Goal: Task Accomplishment & Management: Complete application form

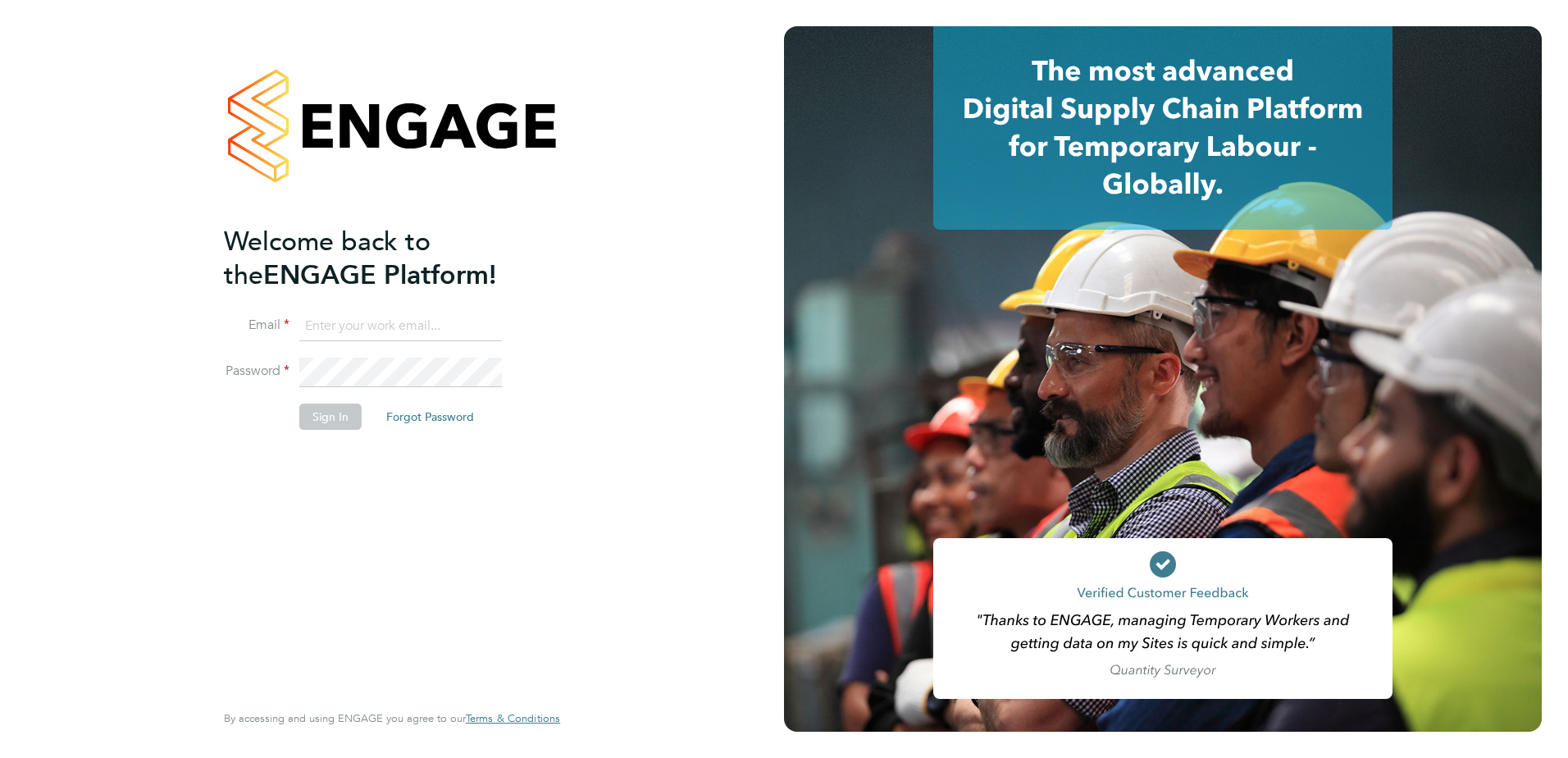
type input "codonovan@skilledcareers.co.uk"
click at [323, 417] on button "Sign In" at bounding box center [331, 416] width 63 height 27
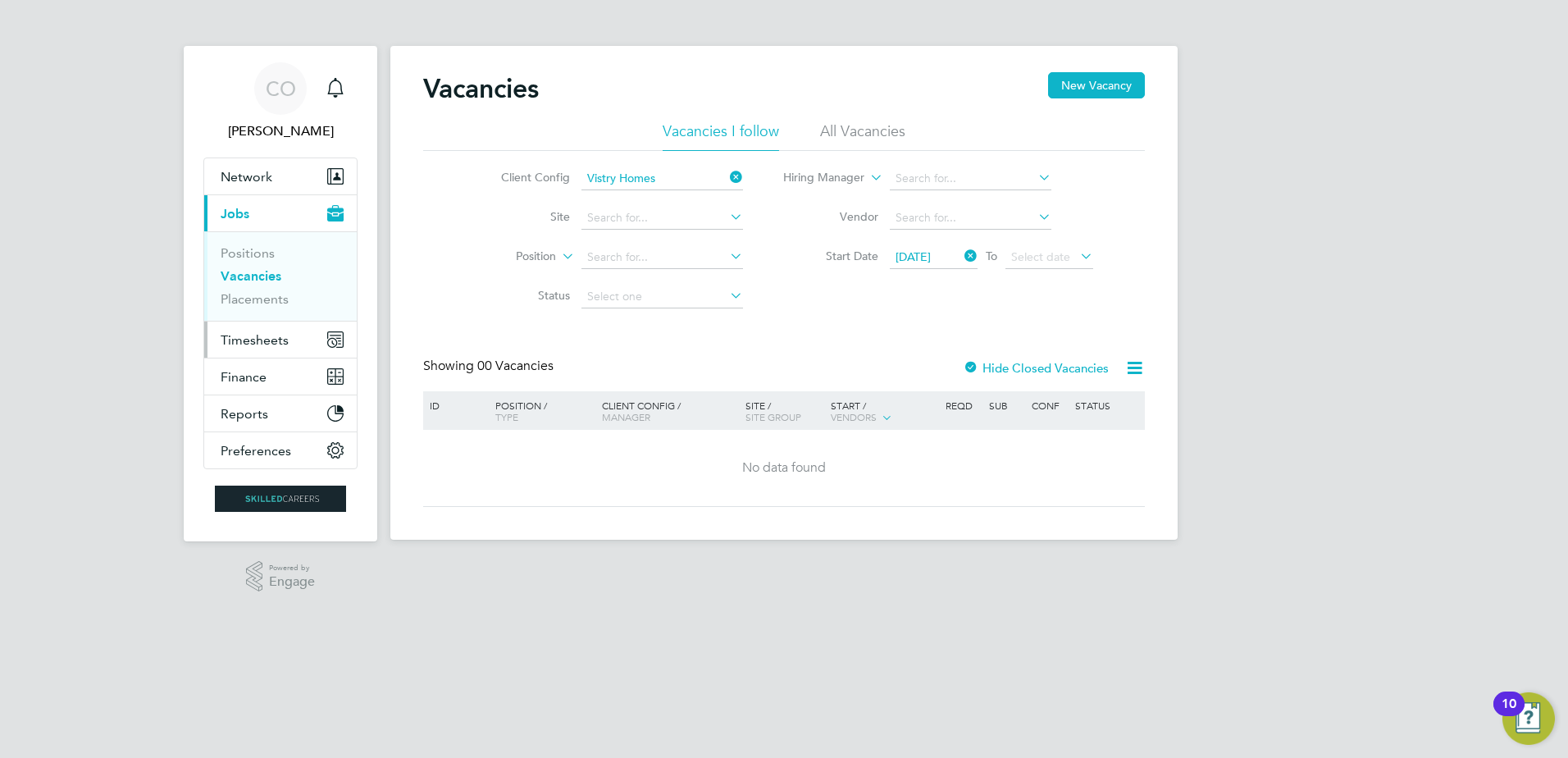
click at [251, 337] on span "Timesheets" at bounding box center [255, 340] width 68 height 16
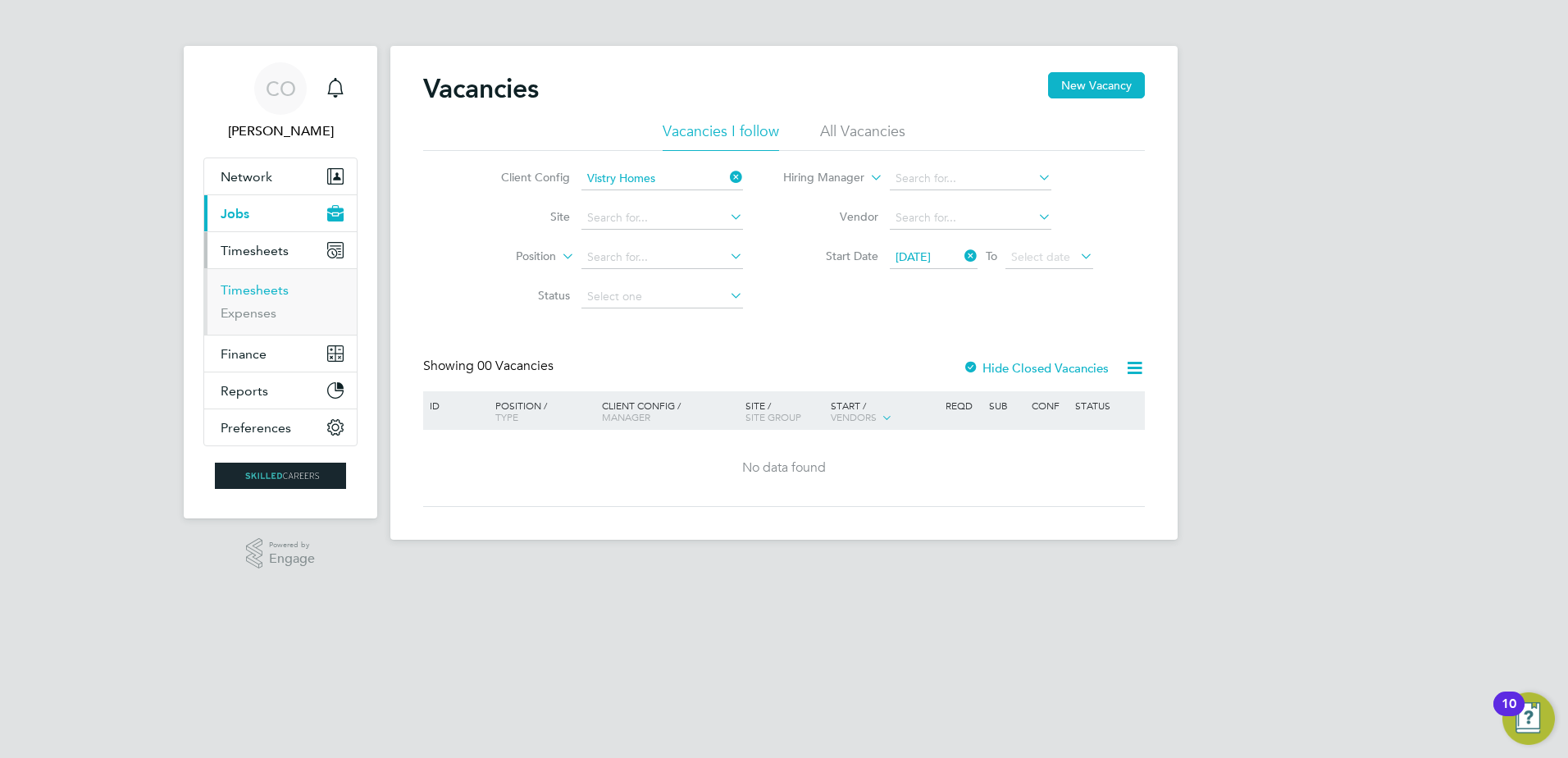
click at [254, 288] on link "Timesheets" at bounding box center [255, 289] width 68 height 16
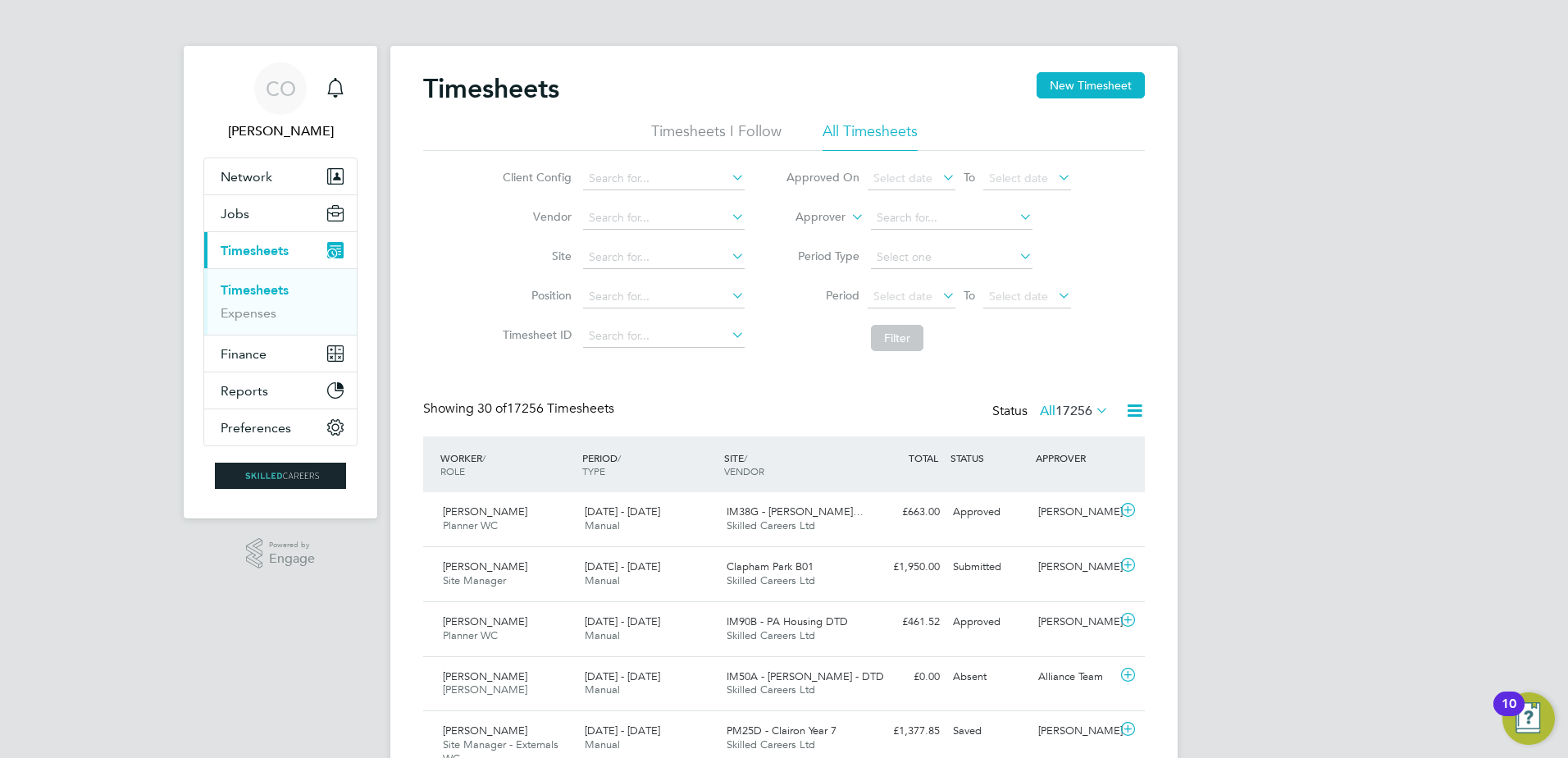
click at [848, 219] on icon at bounding box center [848, 213] width 0 height 15
click at [806, 232] on li "Worker" at bounding box center [805, 236] width 81 height 21
click at [896, 219] on input at bounding box center [951, 217] width 161 height 23
click at [974, 245] on b "Whyton" at bounding box center [994, 240] width 41 height 14
type input "[PERSON_NAME]"
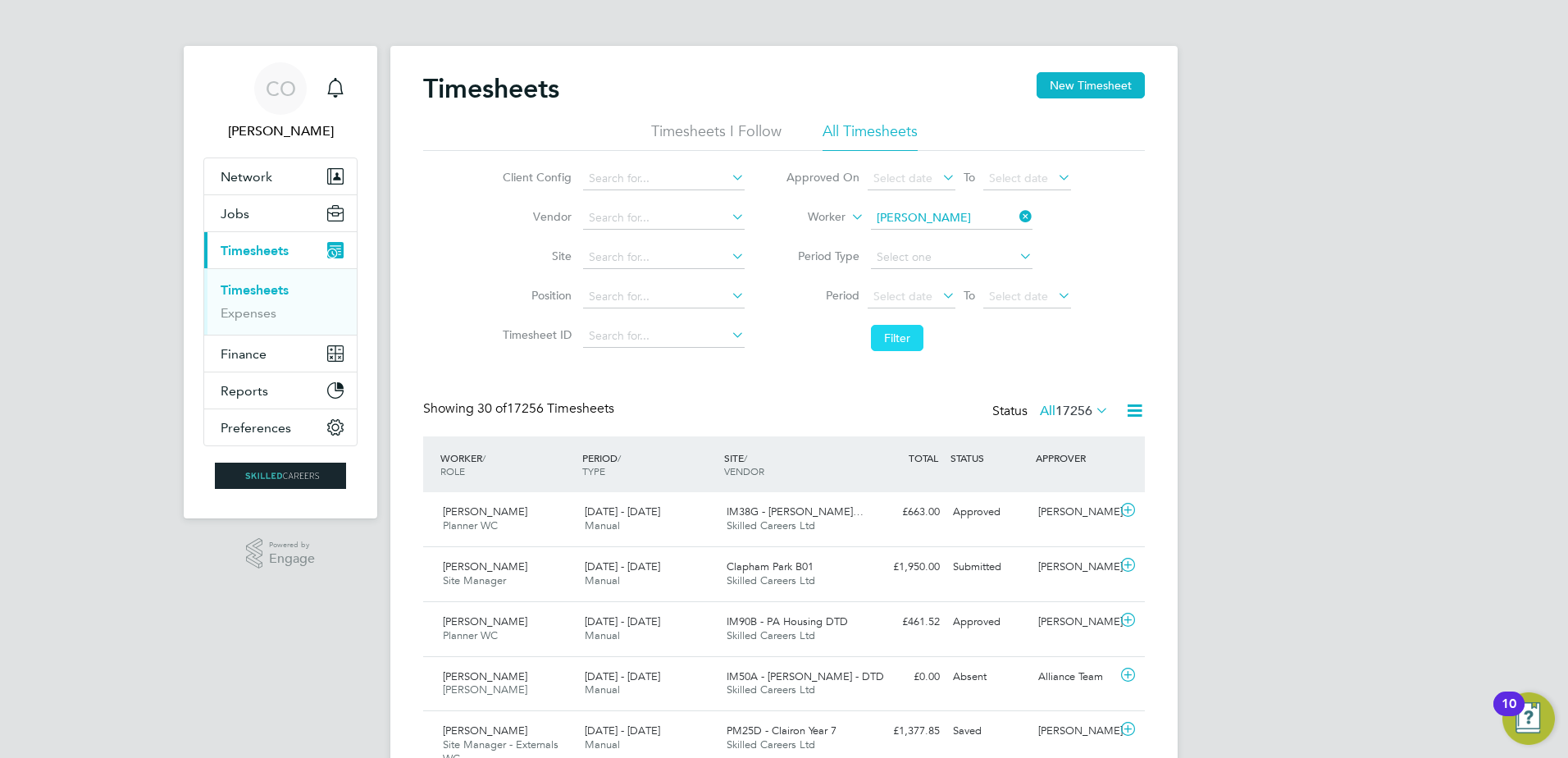
click at [889, 344] on button "Filter" at bounding box center [897, 338] width 52 height 27
click at [1128, 511] on icon at bounding box center [1128, 510] width 20 height 13
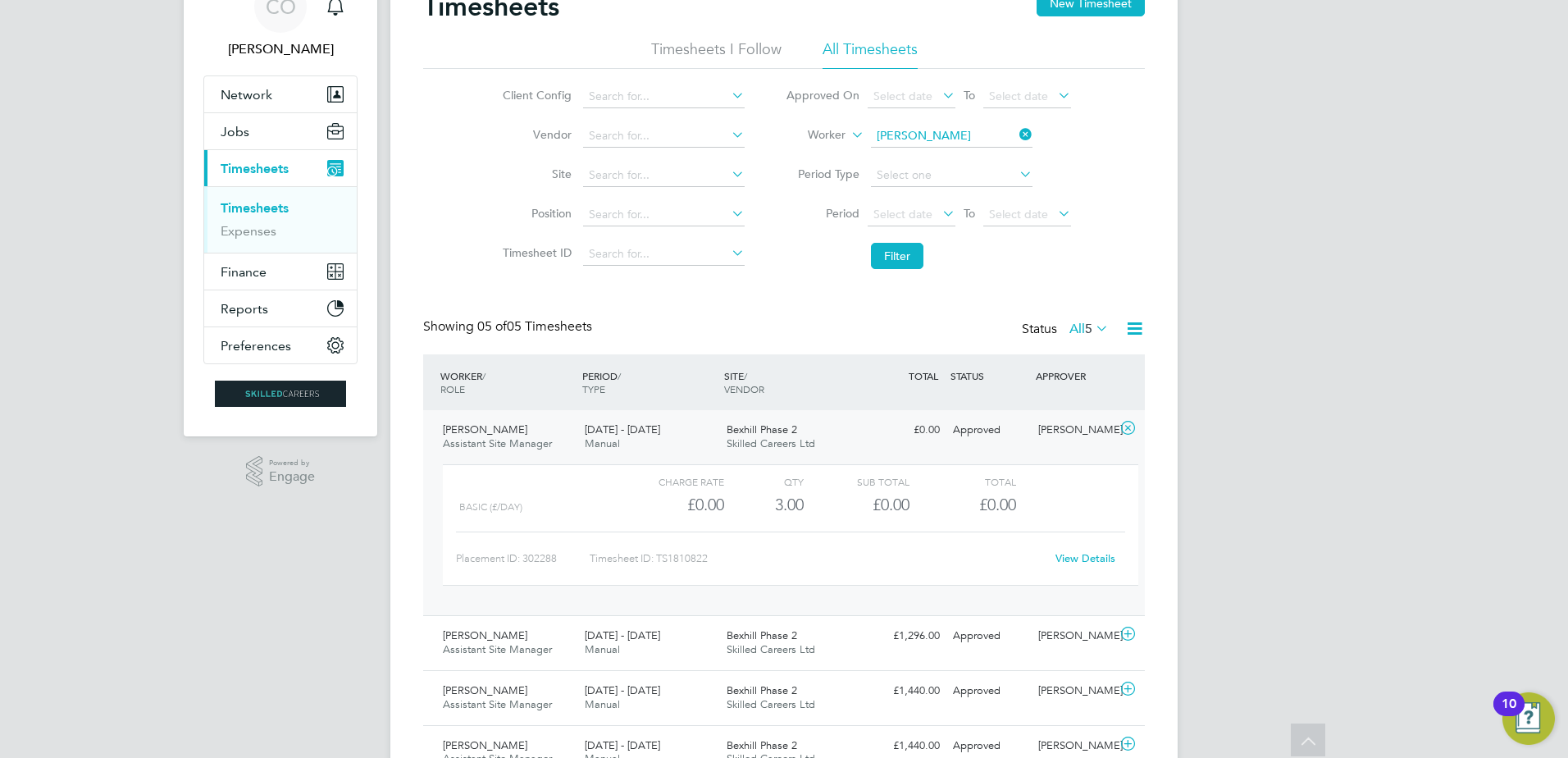
click at [1091, 560] on link "View Details" at bounding box center [1085, 558] width 60 height 14
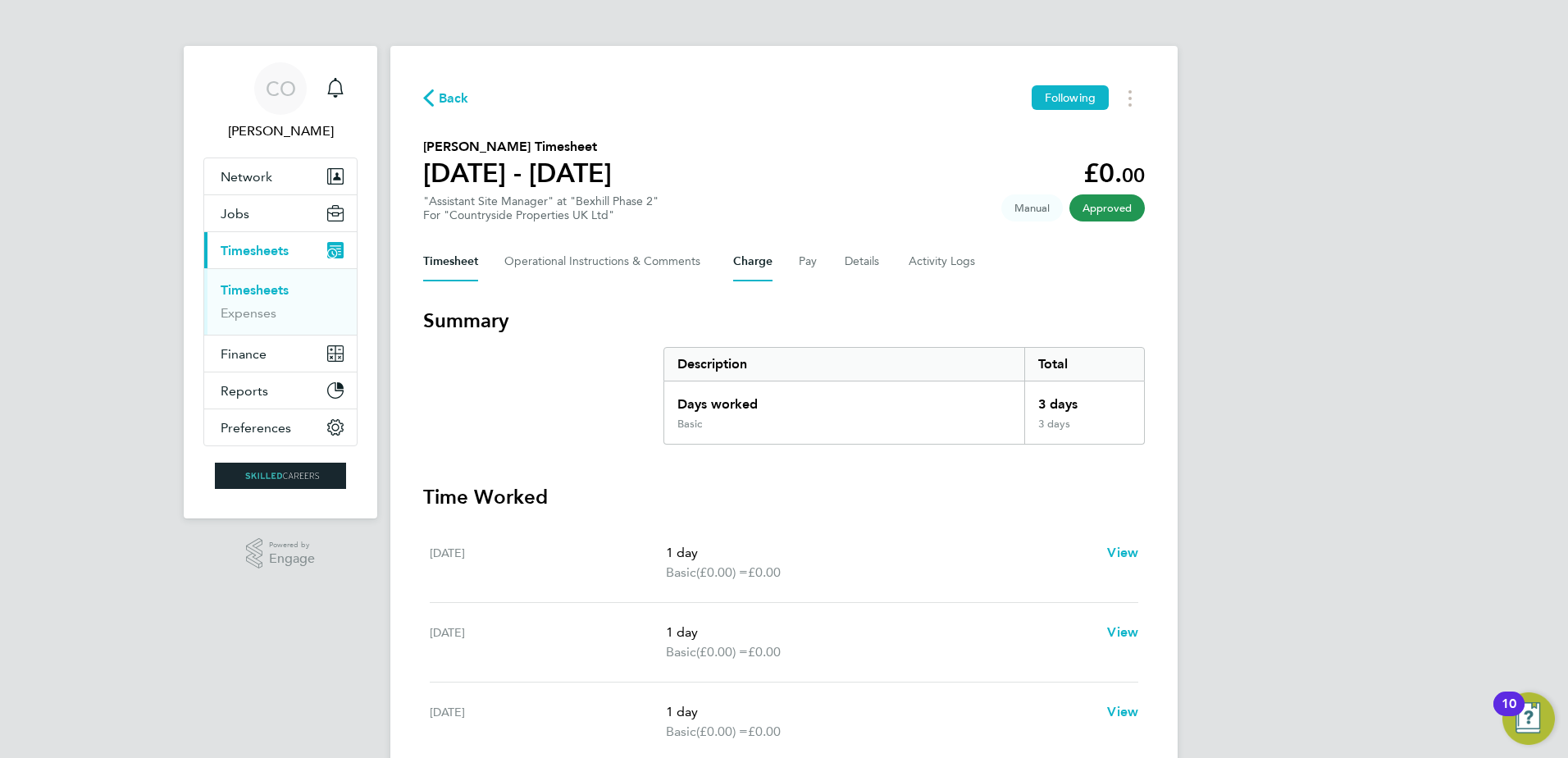
click at [754, 273] on button "Charge" at bounding box center [752, 262] width 40 height 40
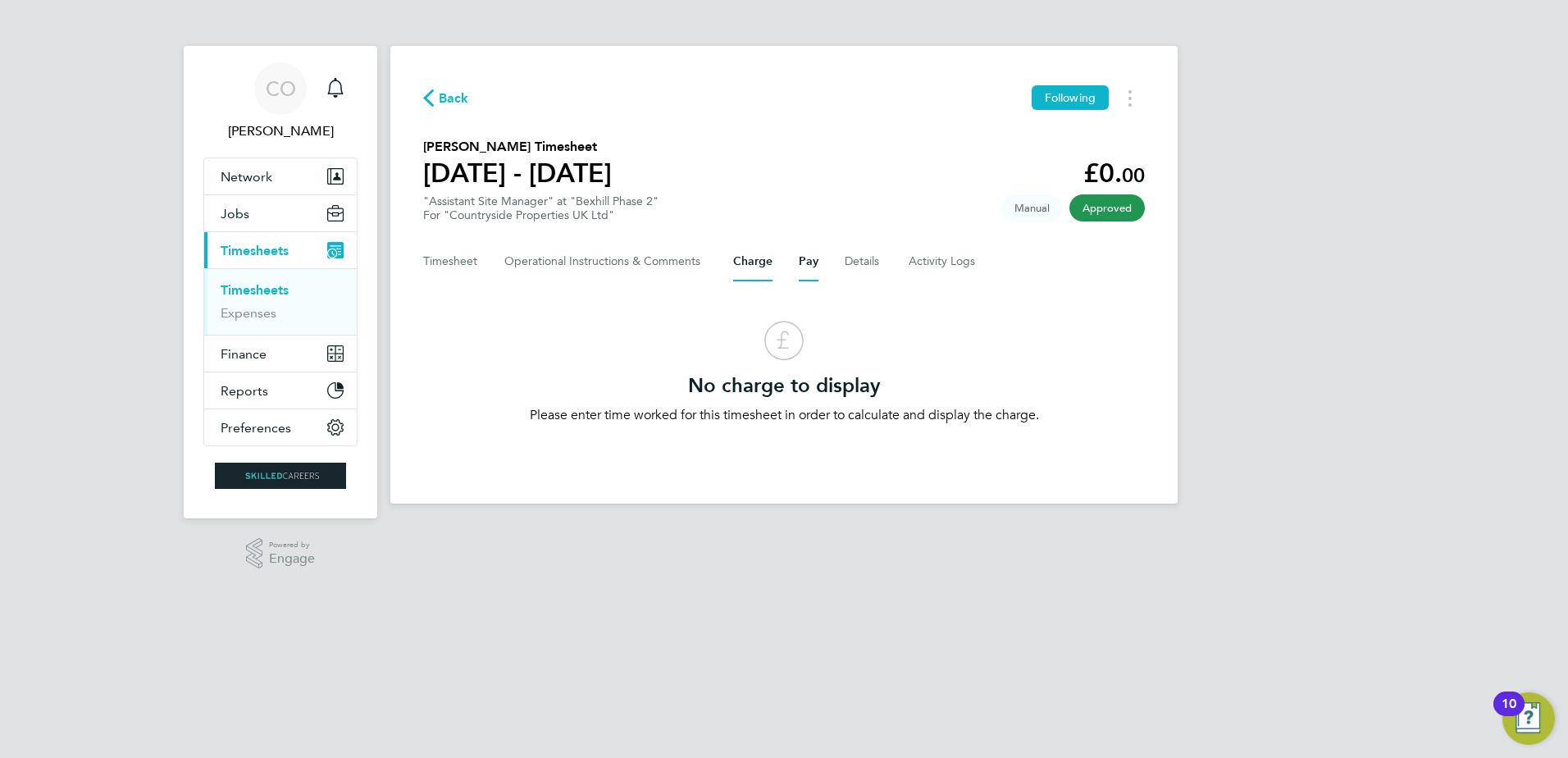
click at [798, 262] on button "Pay" at bounding box center [807, 262] width 19 height 40
click at [855, 265] on button "Details" at bounding box center [863, 262] width 38 height 40
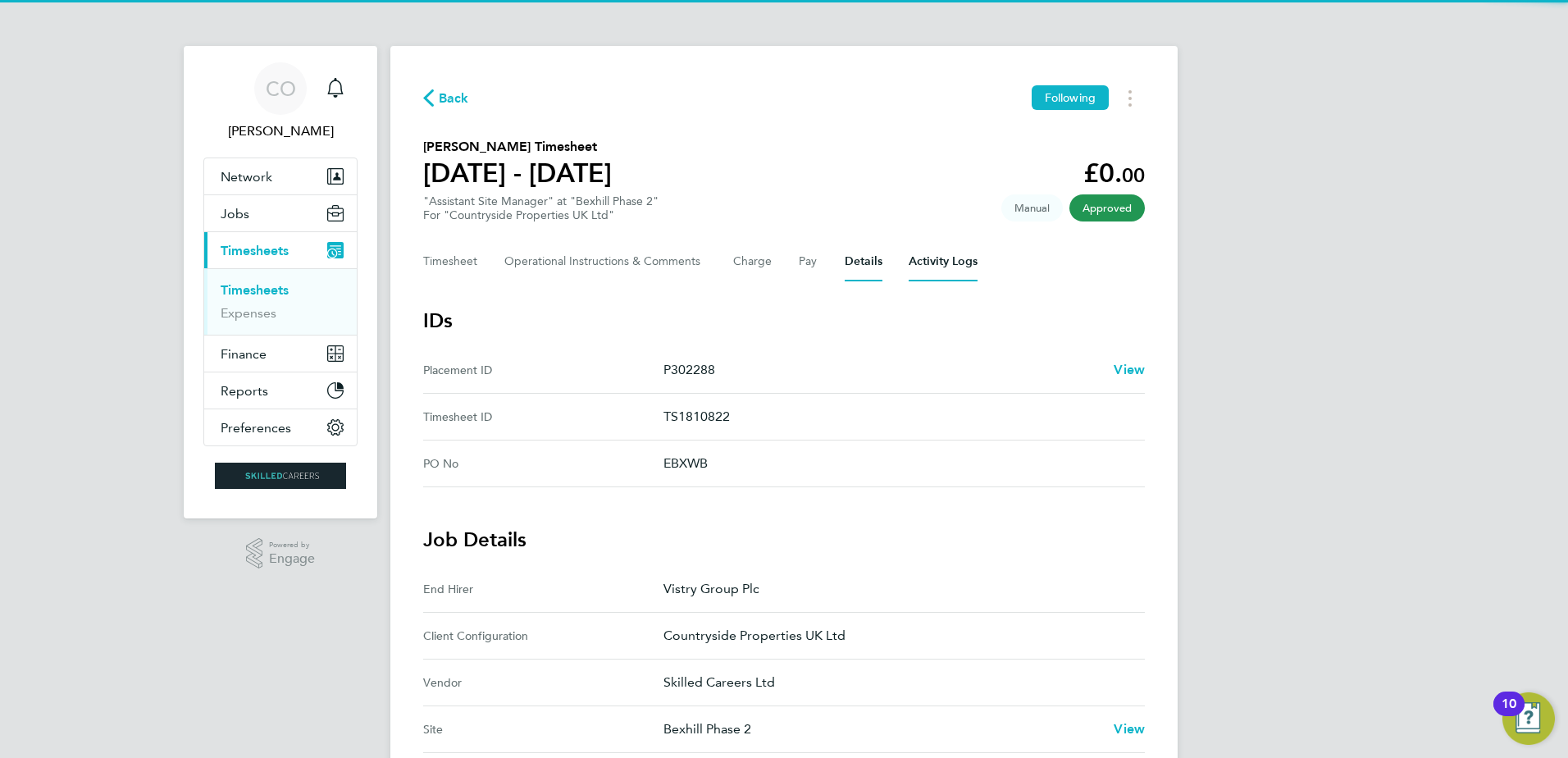
click at [926, 263] on Logs-tab "Activity Logs" at bounding box center [943, 262] width 69 height 40
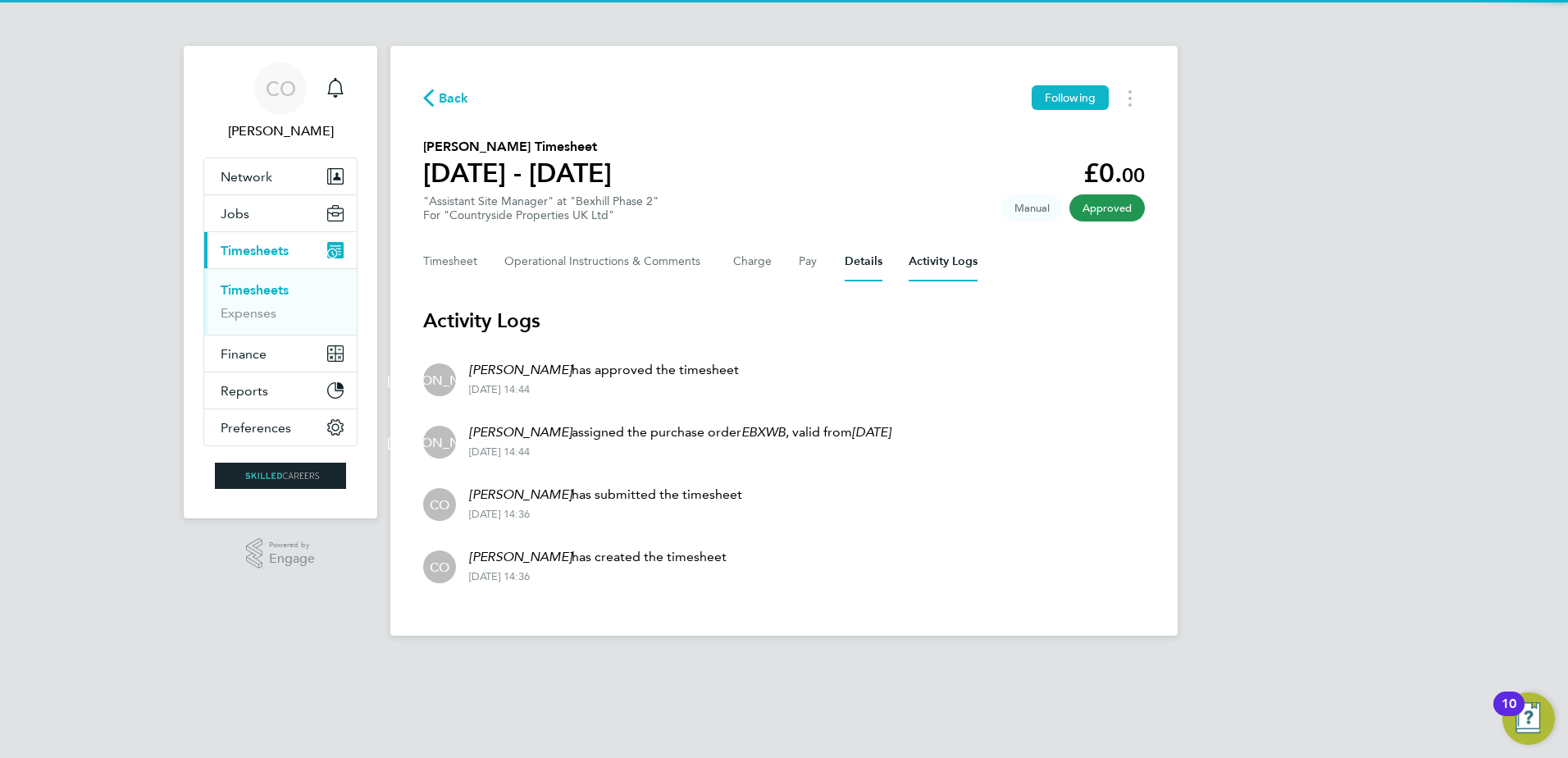
click at [850, 261] on button "Details" at bounding box center [863, 262] width 38 height 40
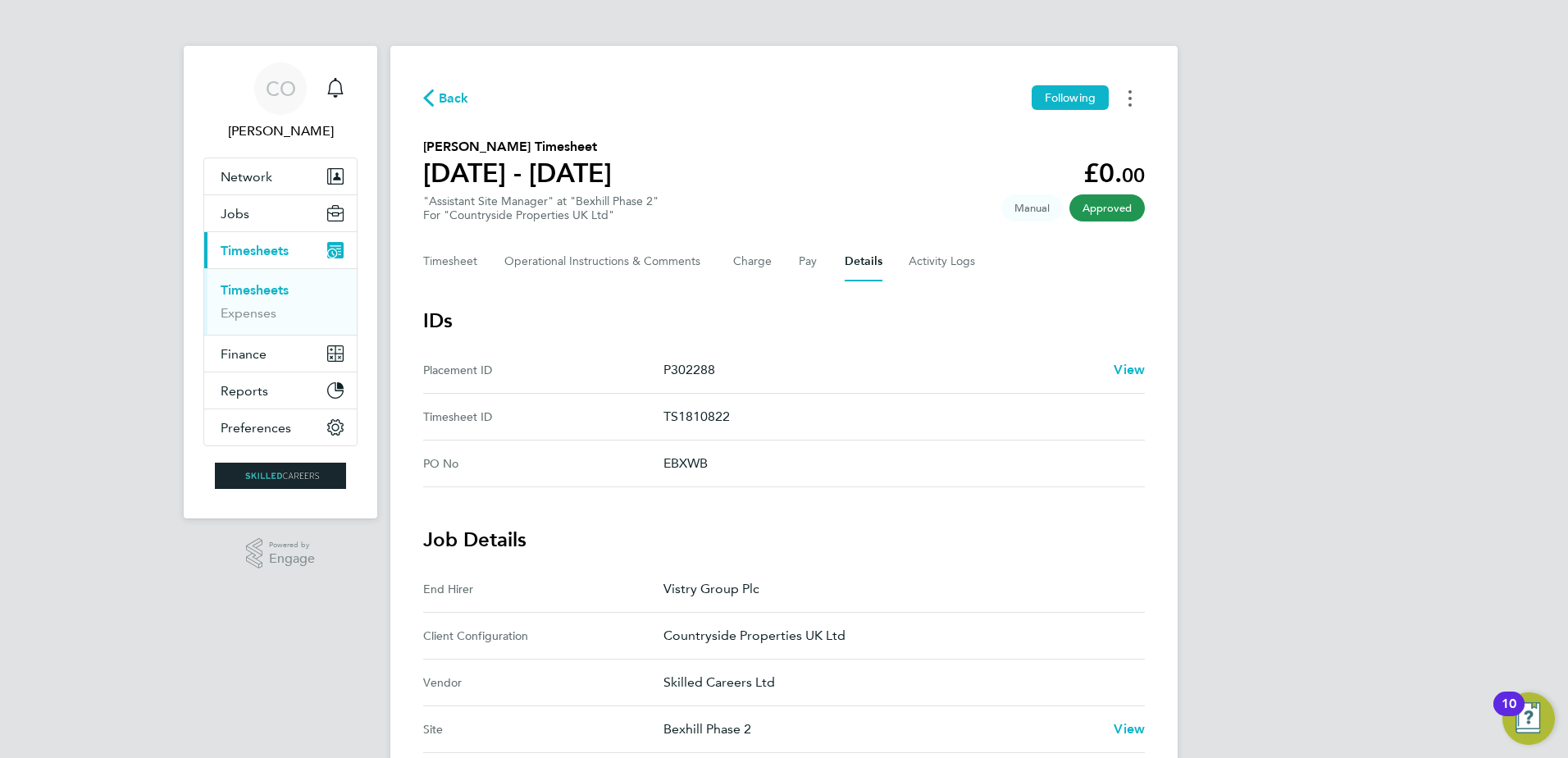
click at [1131, 96] on icon "Timesheets Menu" at bounding box center [1131, 99] width 4 height 17
click at [1047, 135] on link "Download timesheet" at bounding box center [1047, 134] width 197 height 33
click at [1019, 326] on h3 "IDs" at bounding box center [784, 321] width 722 height 27
click at [459, 102] on span "Back" at bounding box center [453, 98] width 30 height 19
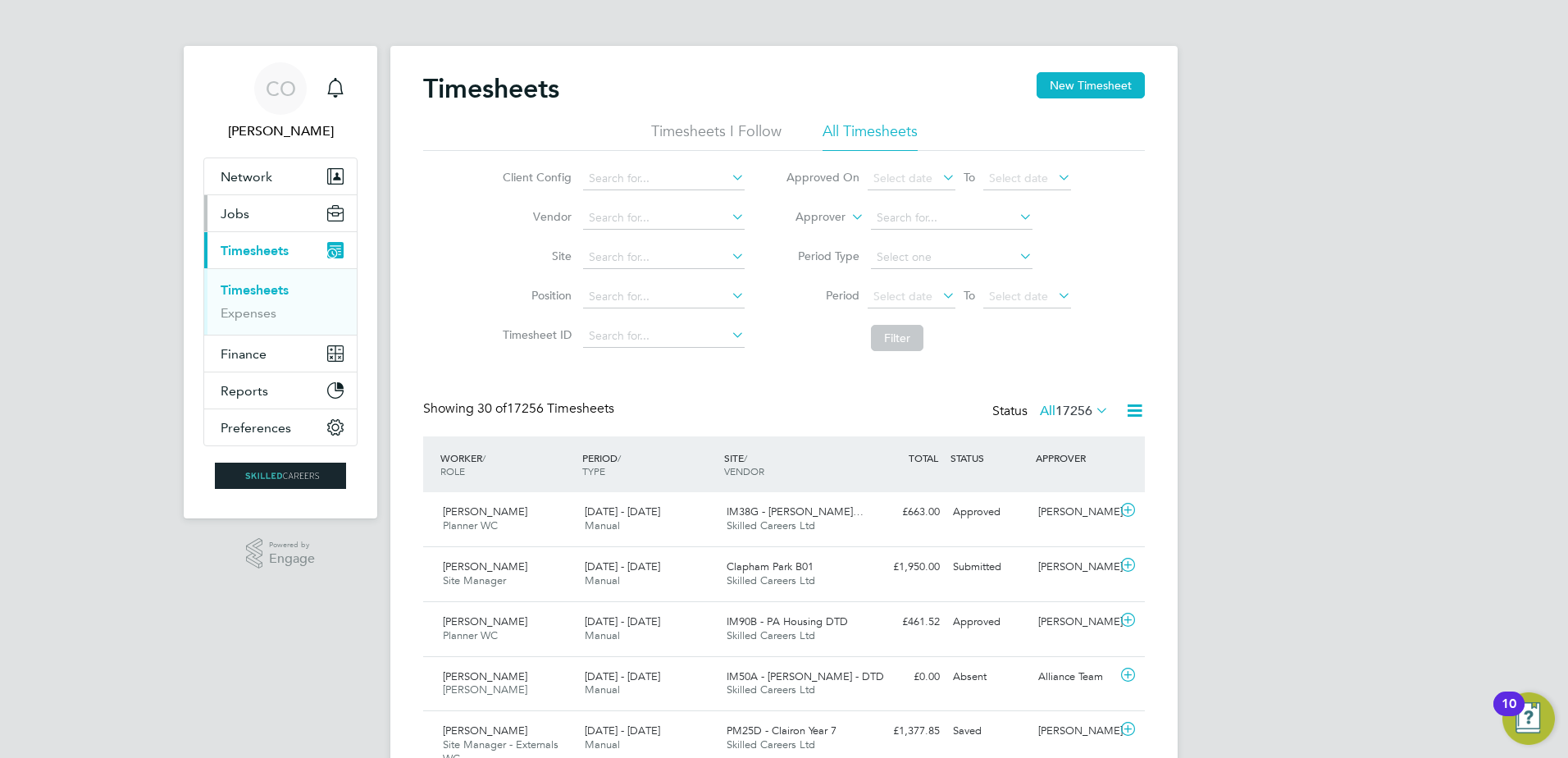
click at [239, 209] on span "Jobs" at bounding box center [235, 214] width 29 height 16
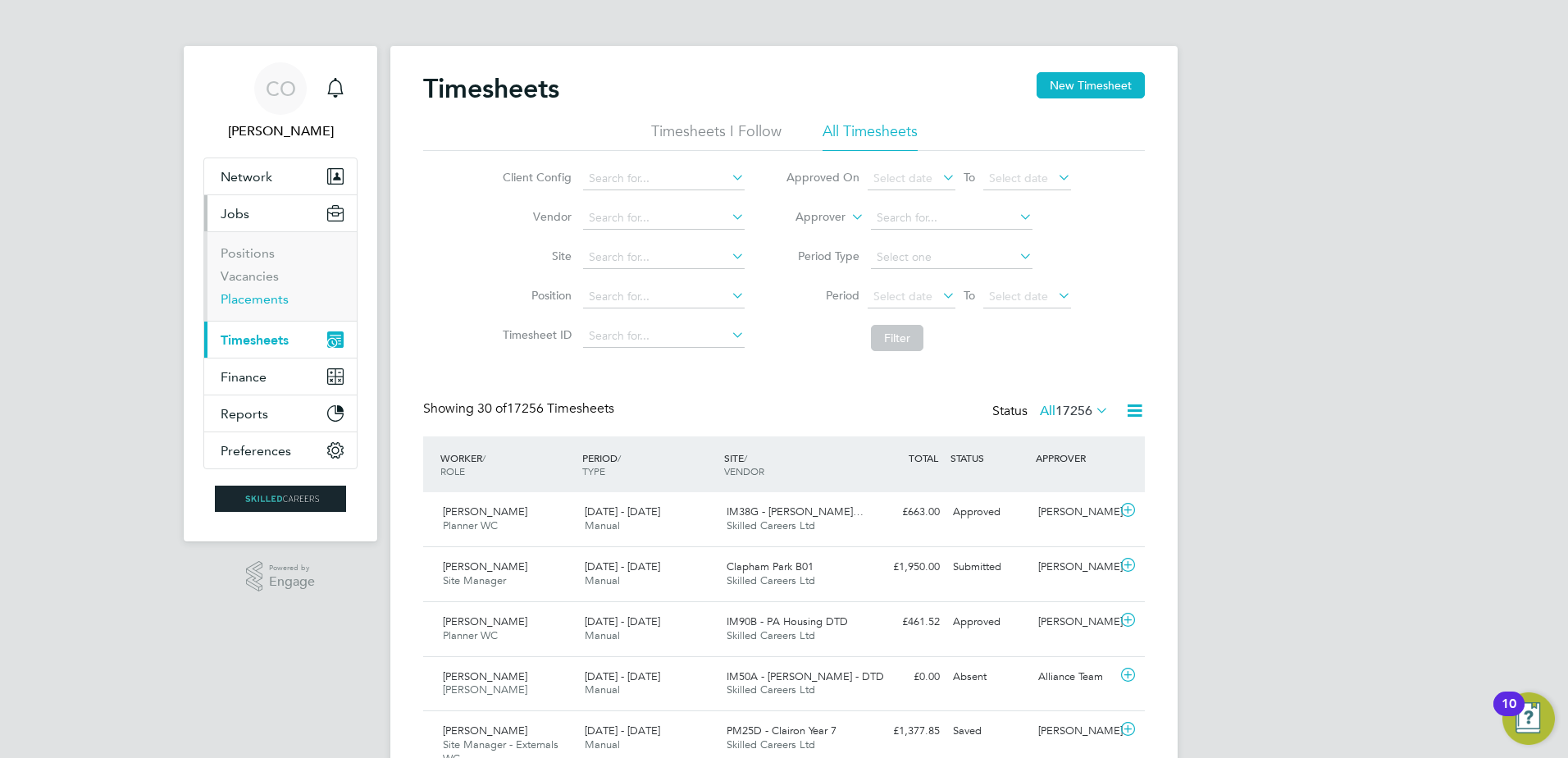
click at [252, 302] on link "Placements" at bounding box center [255, 298] width 68 height 16
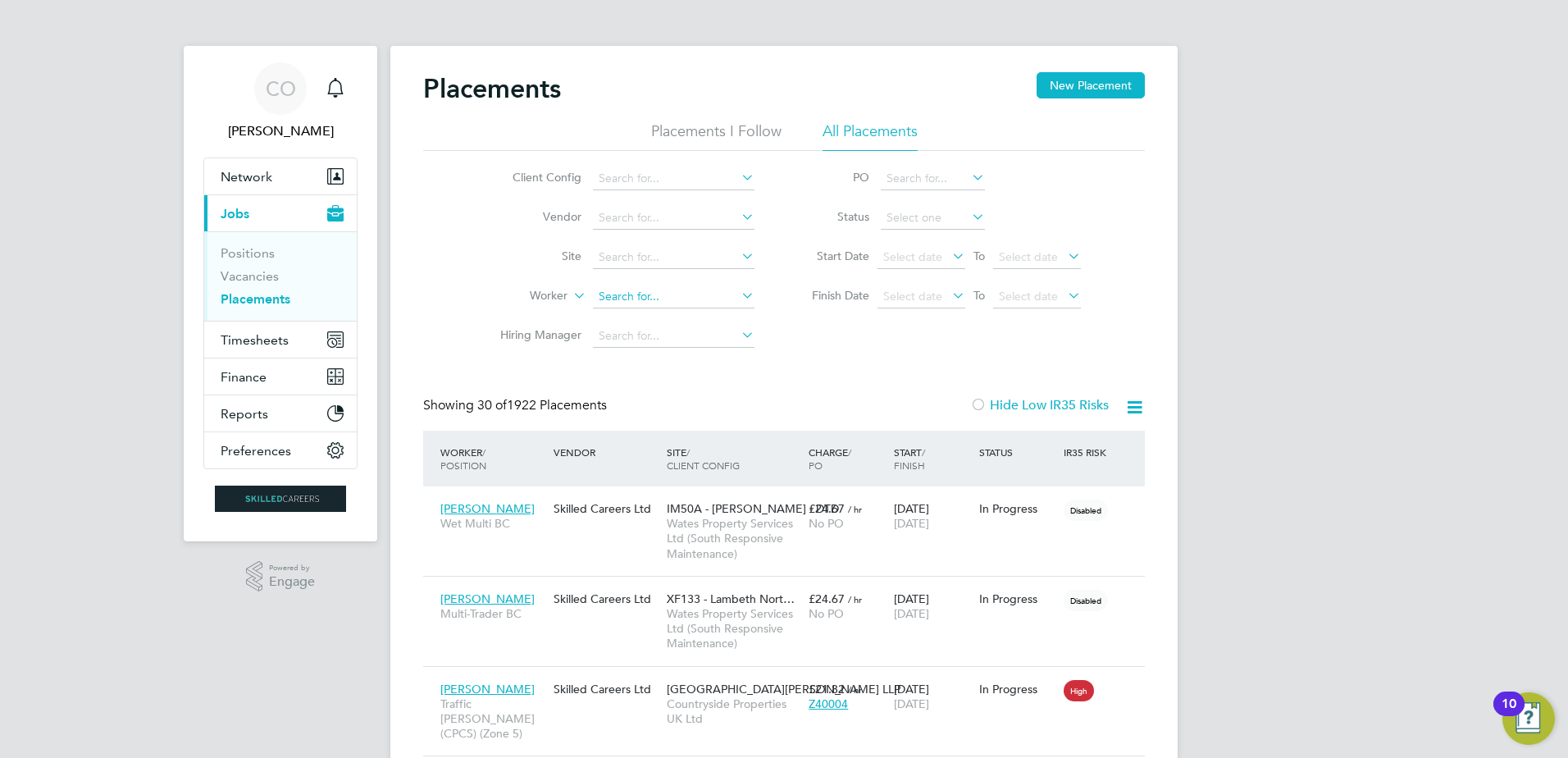
click at [656, 301] on input at bounding box center [673, 297] width 161 height 23
click at [673, 319] on li "Sean Whyton" at bounding box center [673, 320] width 163 height 22
type input "[PERSON_NAME]"
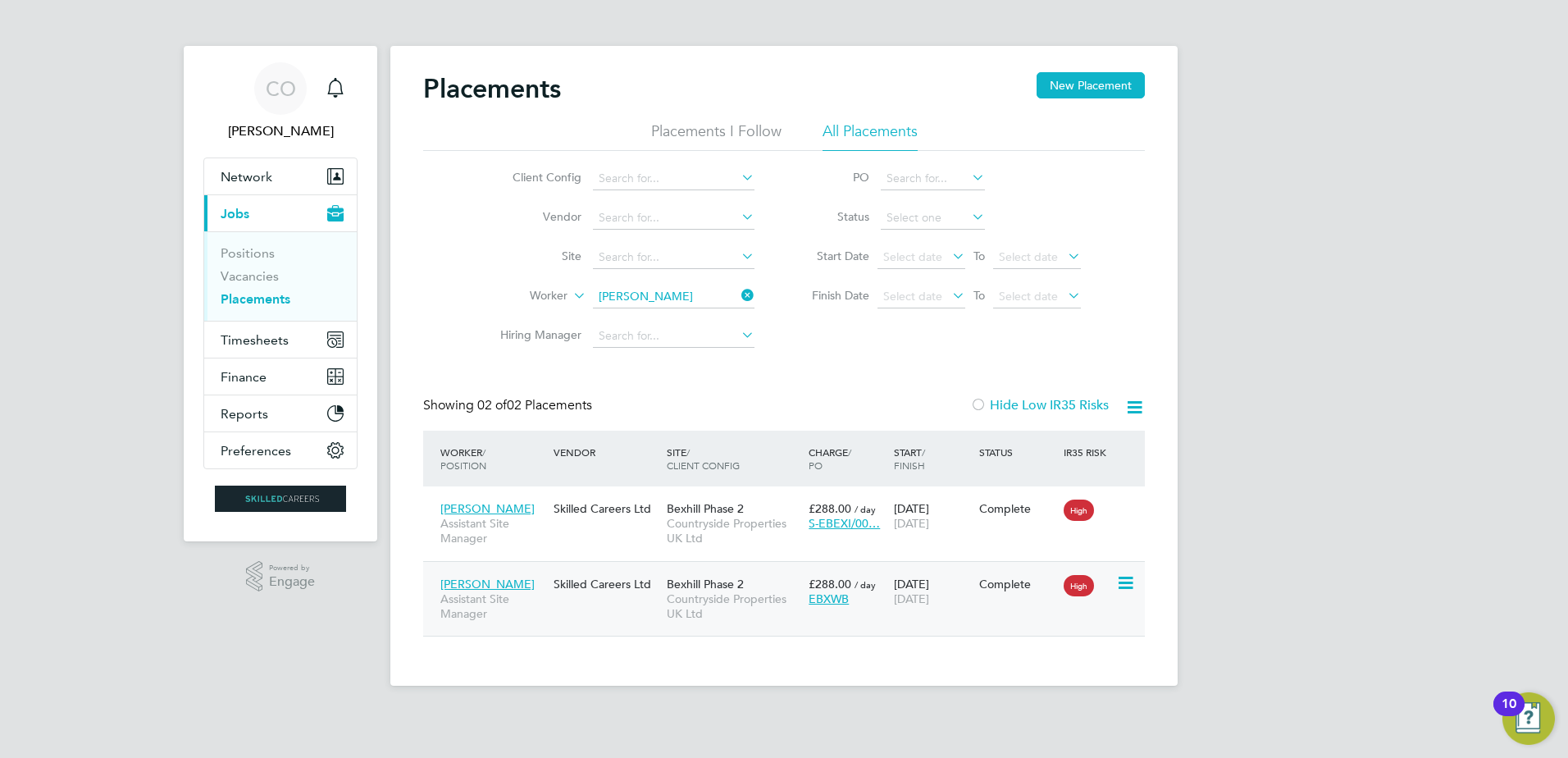
click at [1125, 582] on icon at bounding box center [1124, 583] width 17 height 19
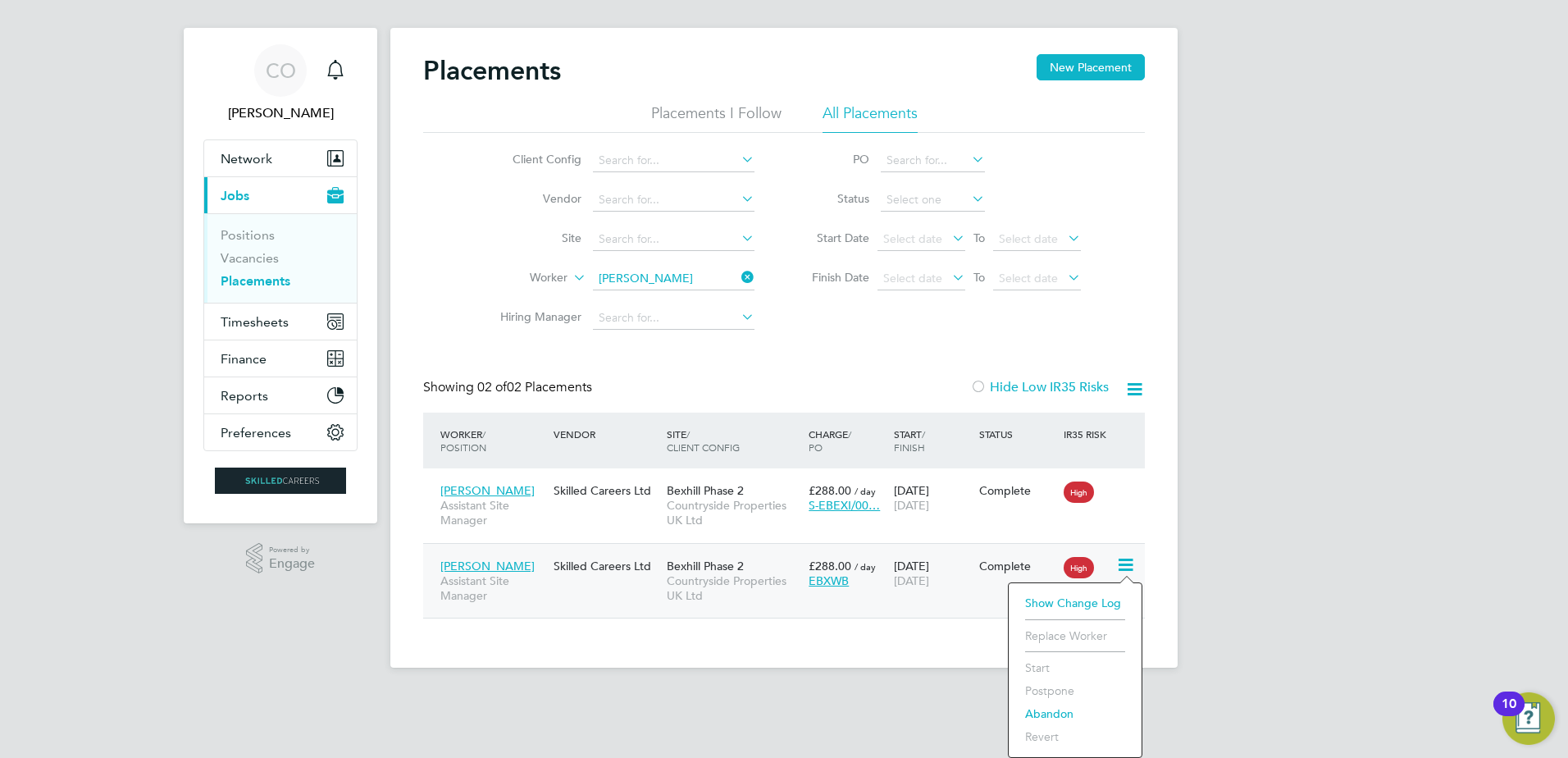
click at [470, 569] on span "[PERSON_NAME]" at bounding box center [487, 566] width 94 height 15
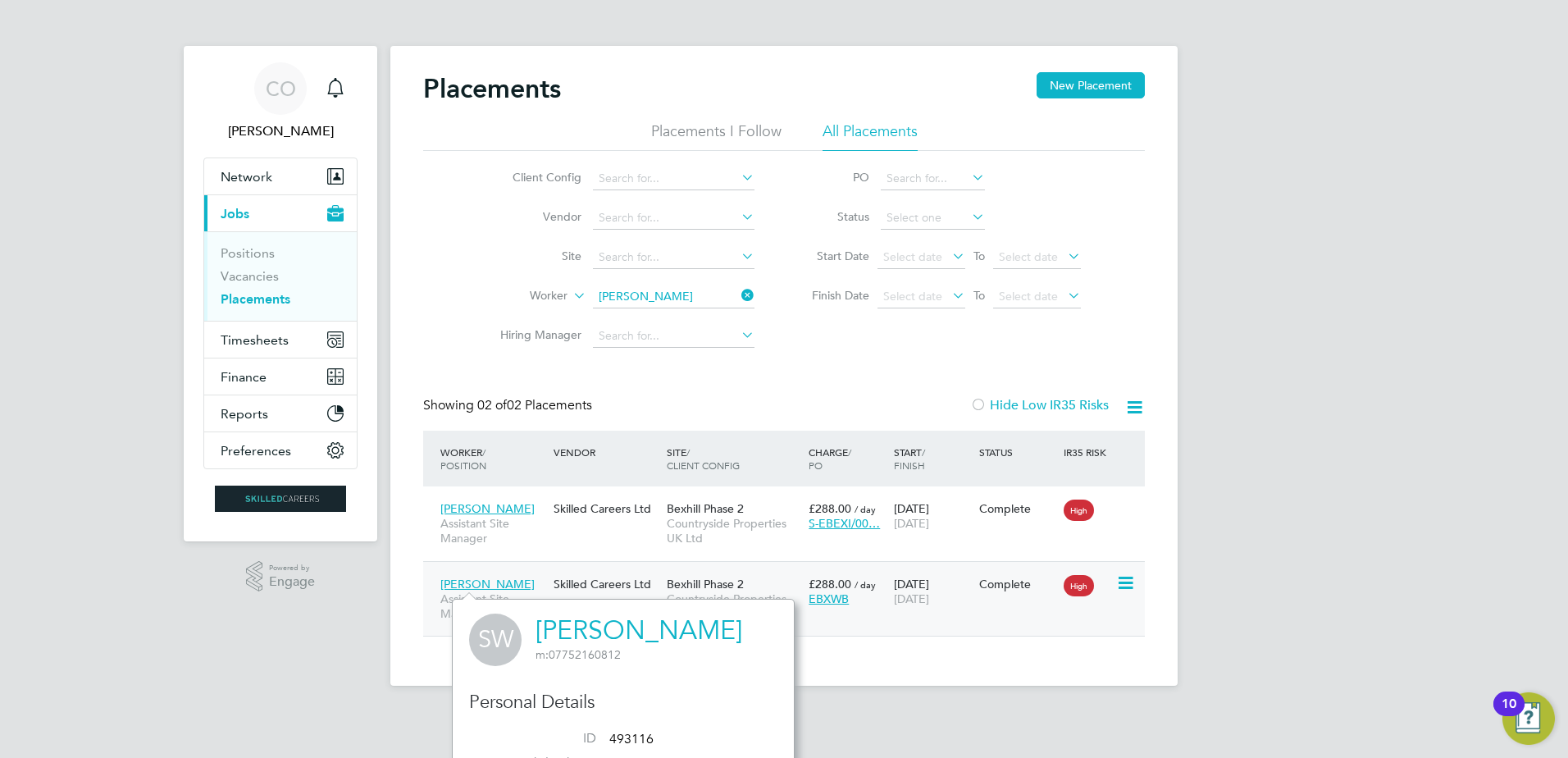
click at [501, 584] on span "[PERSON_NAME]" at bounding box center [487, 584] width 94 height 15
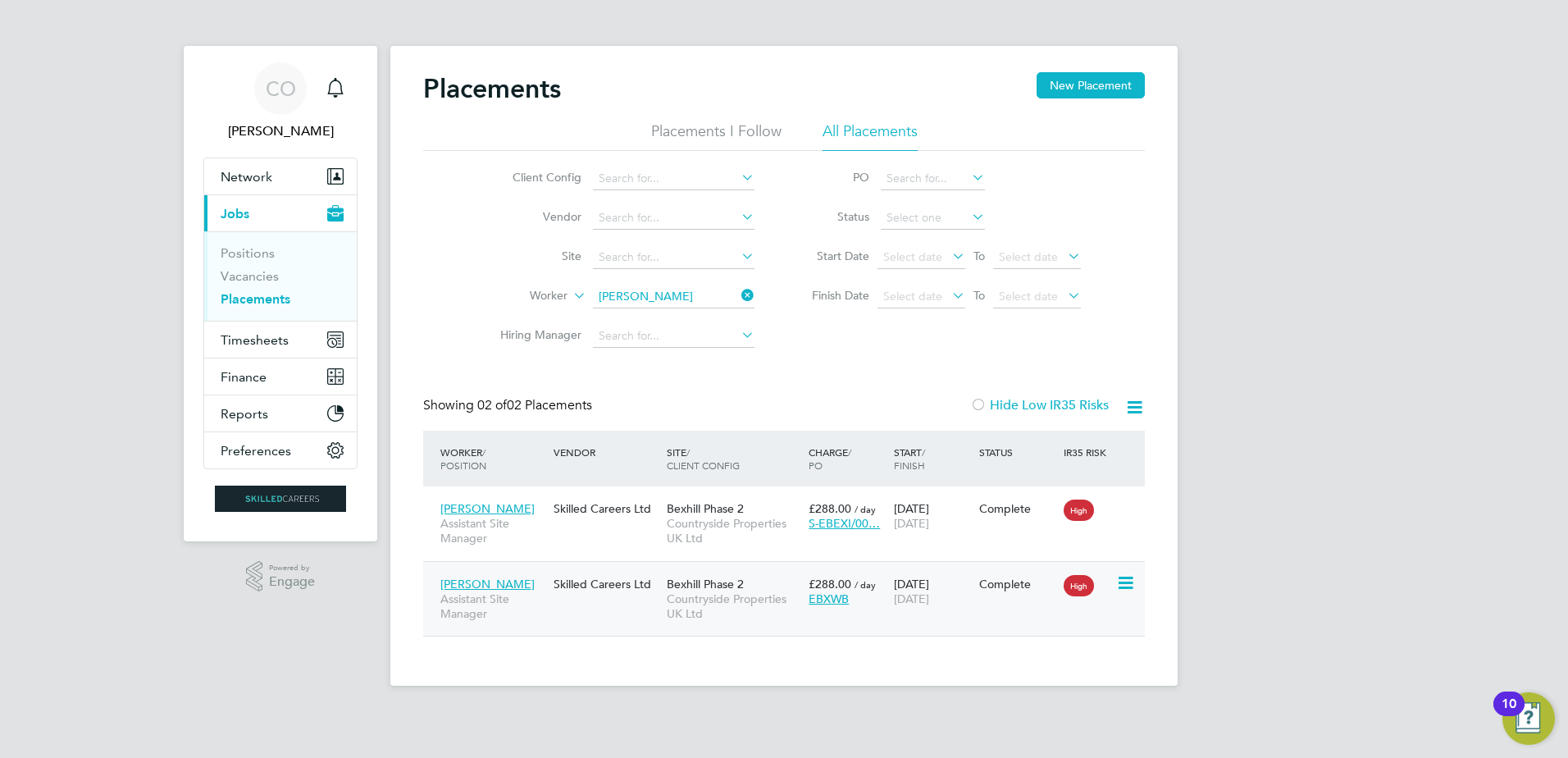
click at [929, 600] on span "29 Aug 2025" at bounding box center [912, 599] width 35 height 15
click at [917, 589] on div "26 Aug 2025 29 Aug 2025" at bounding box center [932, 591] width 86 height 46
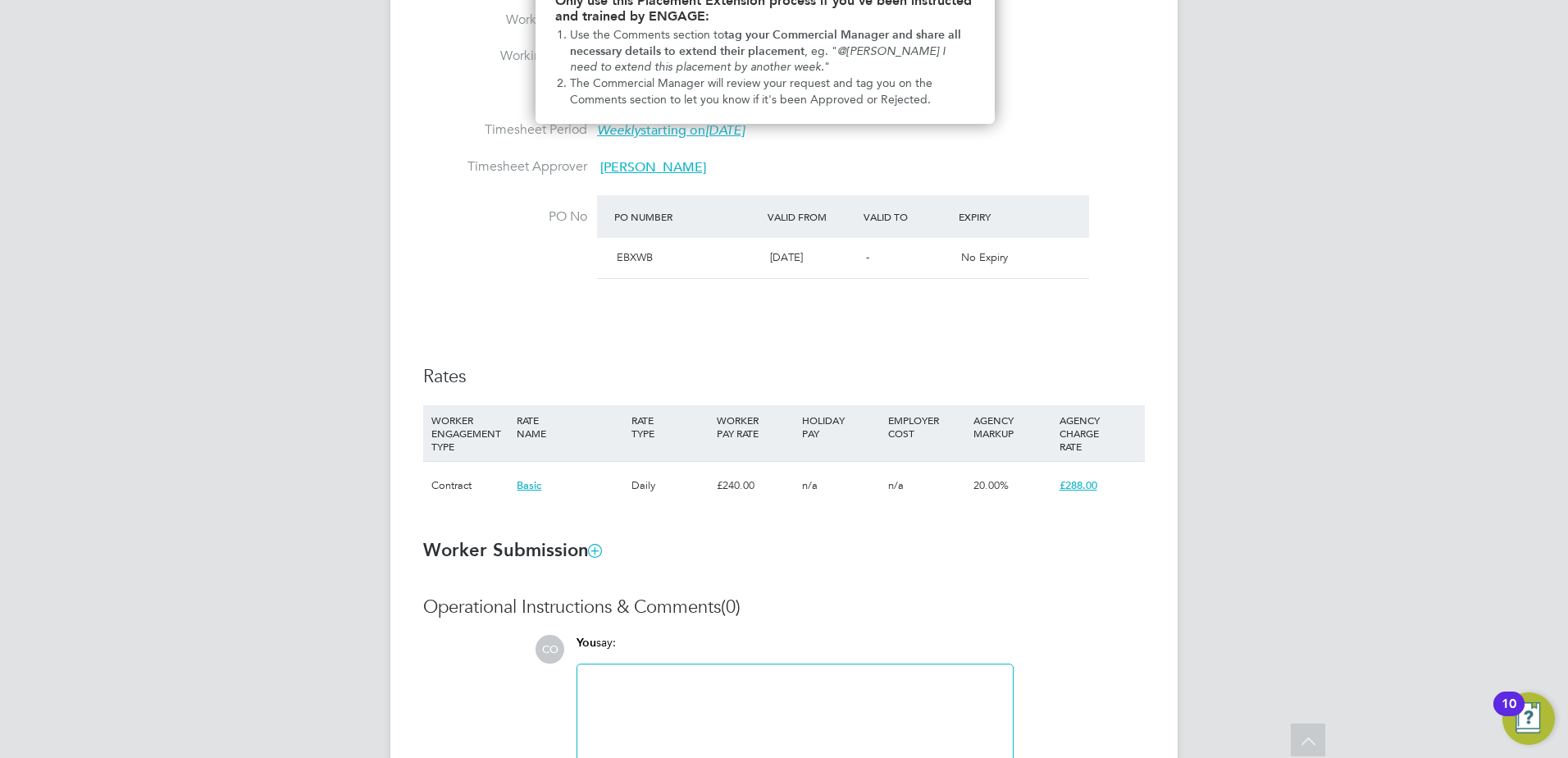
scroll to position [821, 0]
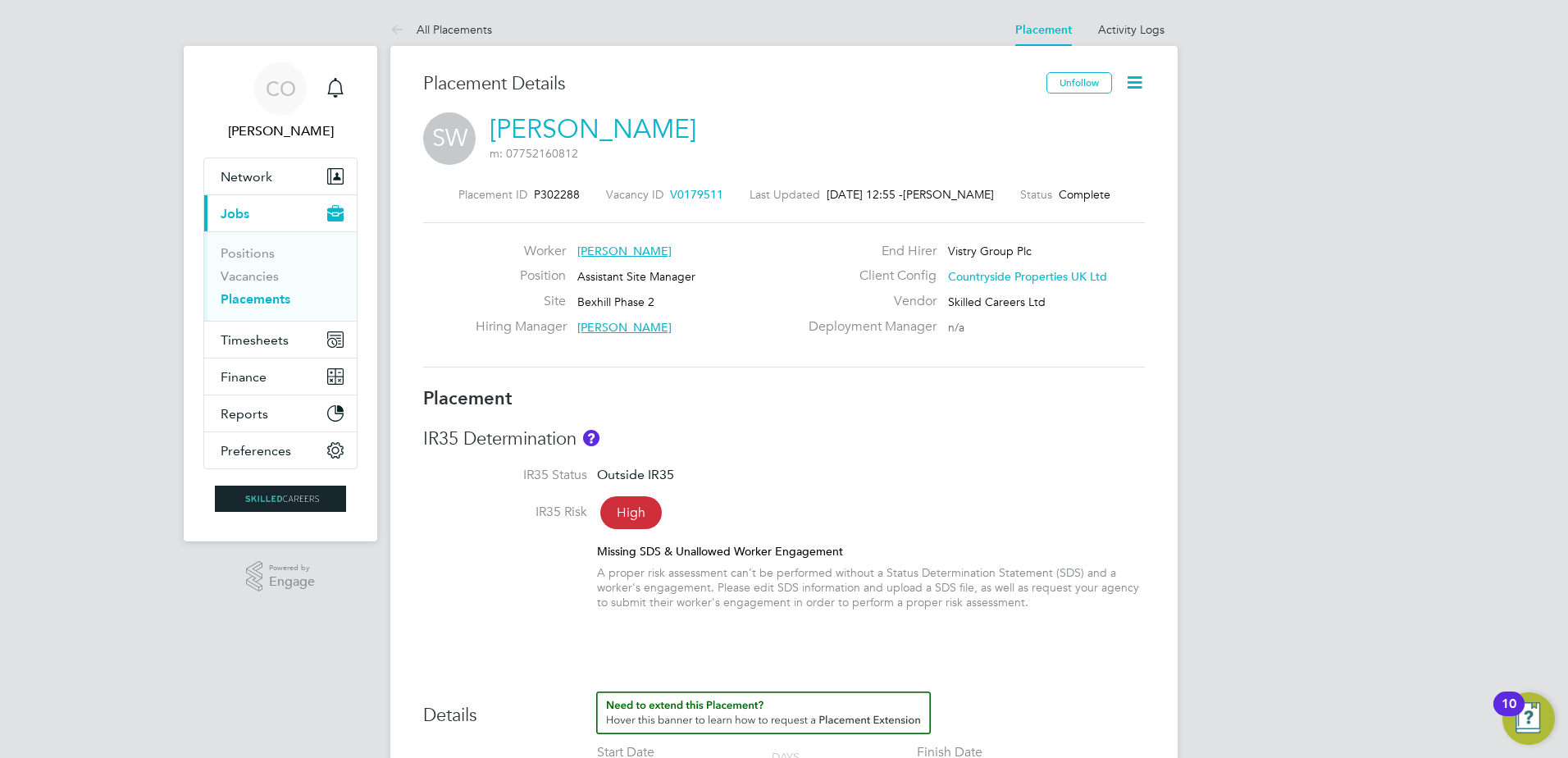
click at [1128, 84] on icon at bounding box center [1134, 82] width 20 height 20
click at [236, 346] on span "Timesheets" at bounding box center [255, 340] width 68 height 16
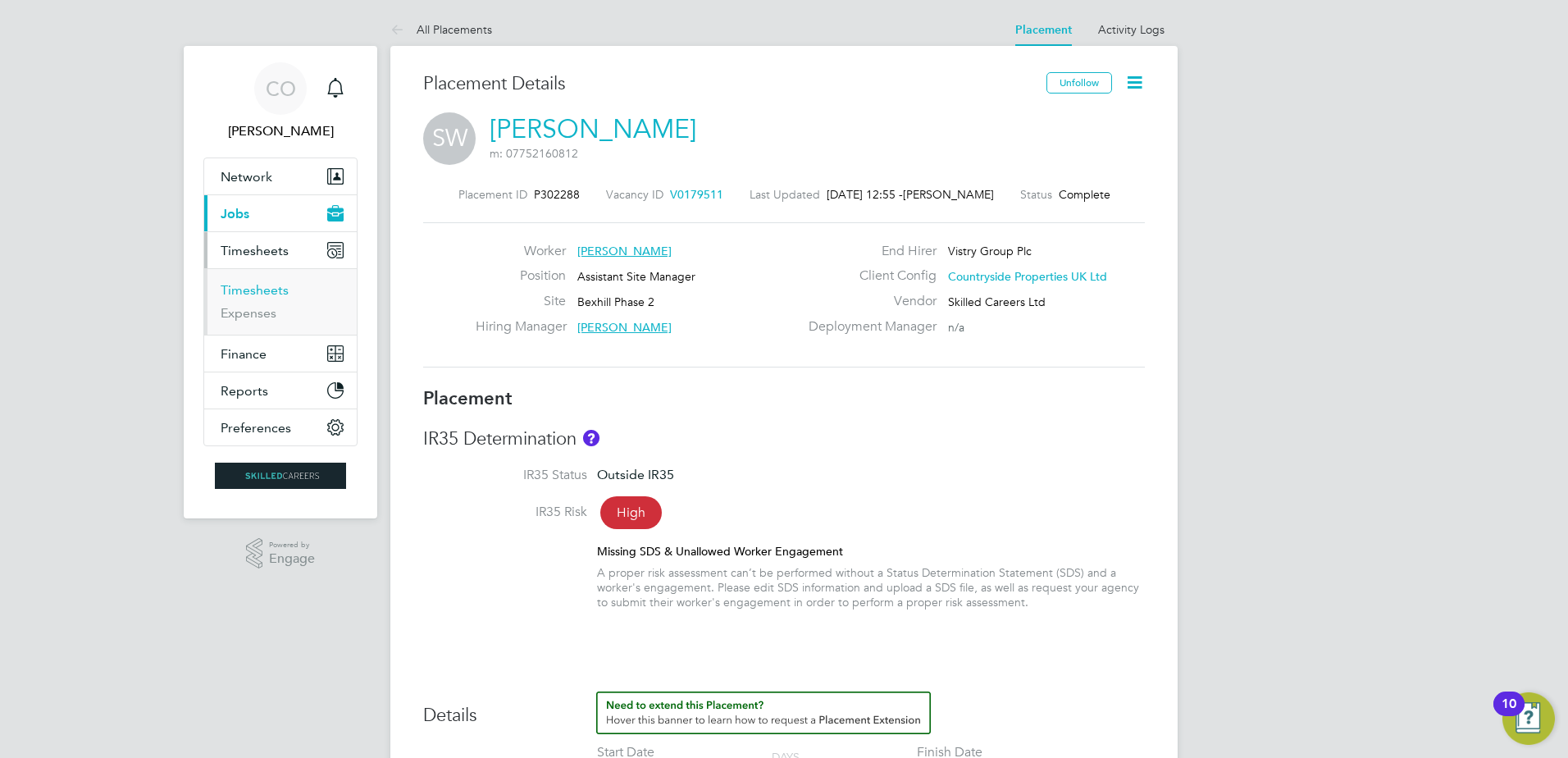
click at [263, 289] on link "Timesheets" at bounding box center [255, 289] width 68 height 16
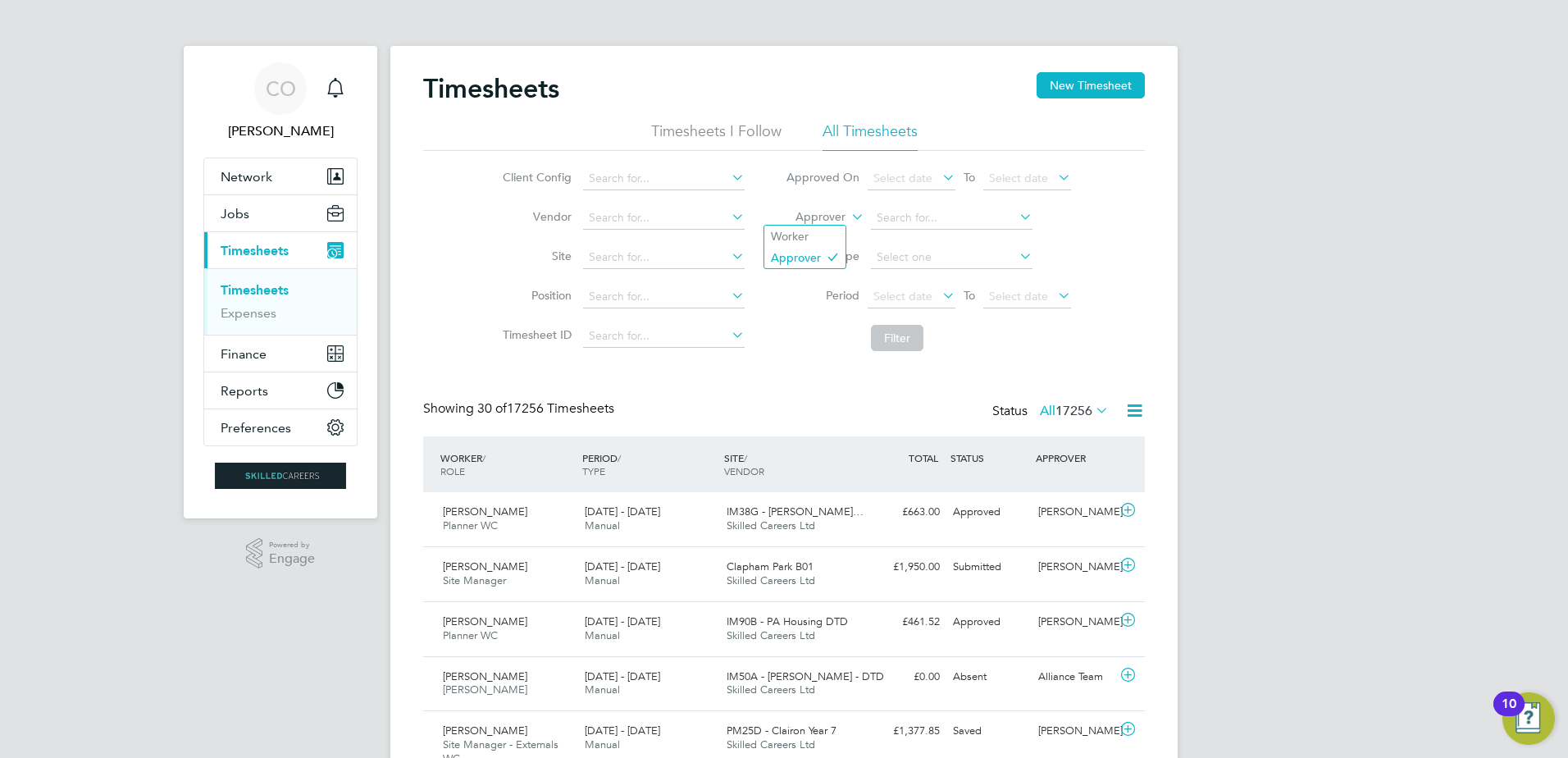
click at [848, 219] on icon at bounding box center [848, 213] width 0 height 15
click at [808, 238] on li "Worker" at bounding box center [805, 236] width 81 height 21
click at [910, 221] on input at bounding box center [951, 217] width 161 height 23
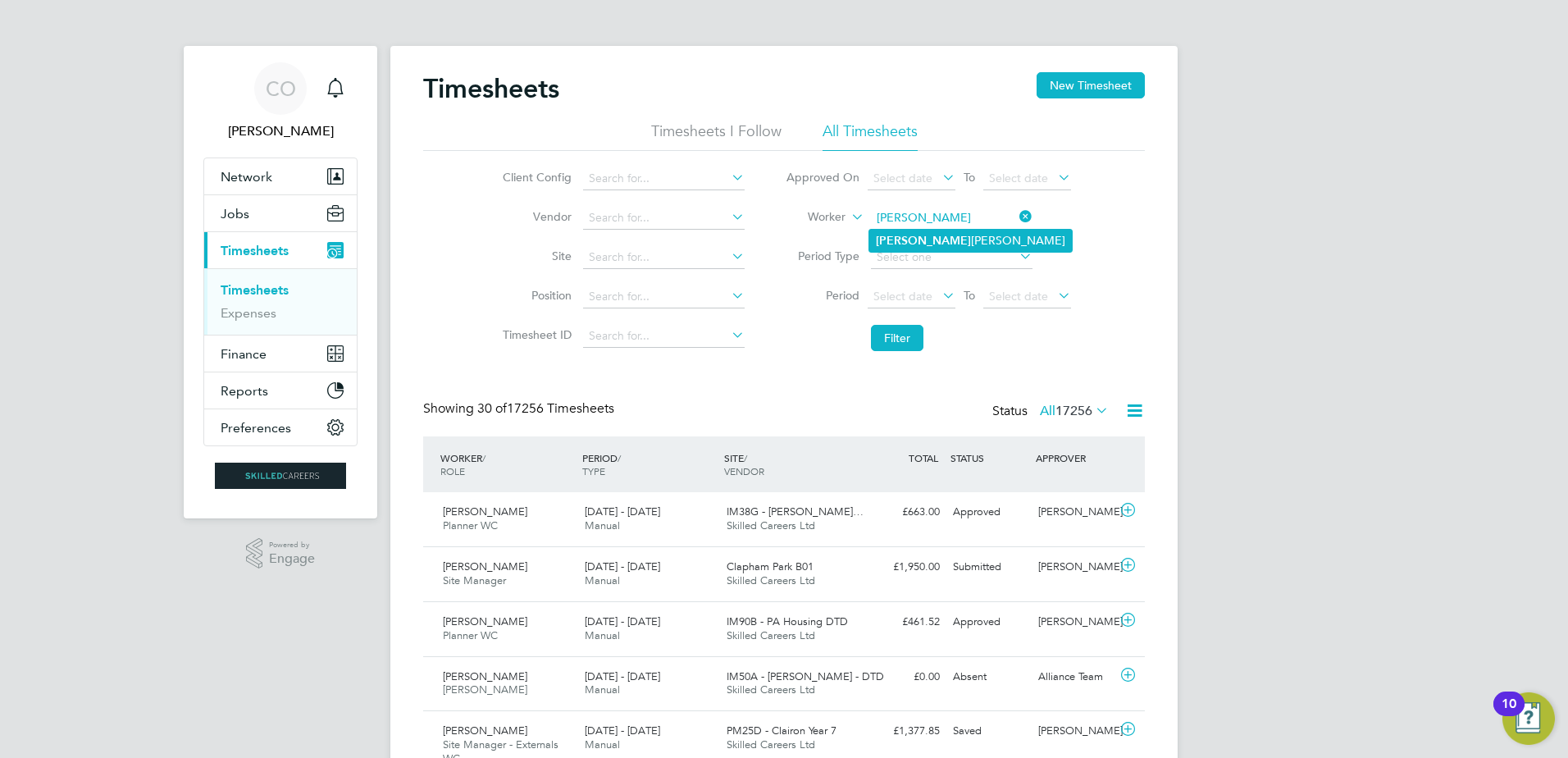
click at [969, 242] on li "Toby Scott -Palmer" at bounding box center [970, 240] width 203 height 22
type input "Toby Scott -Palmer"
click at [893, 328] on button "Filter" at bounding box center [897, 338] width 52 height 27
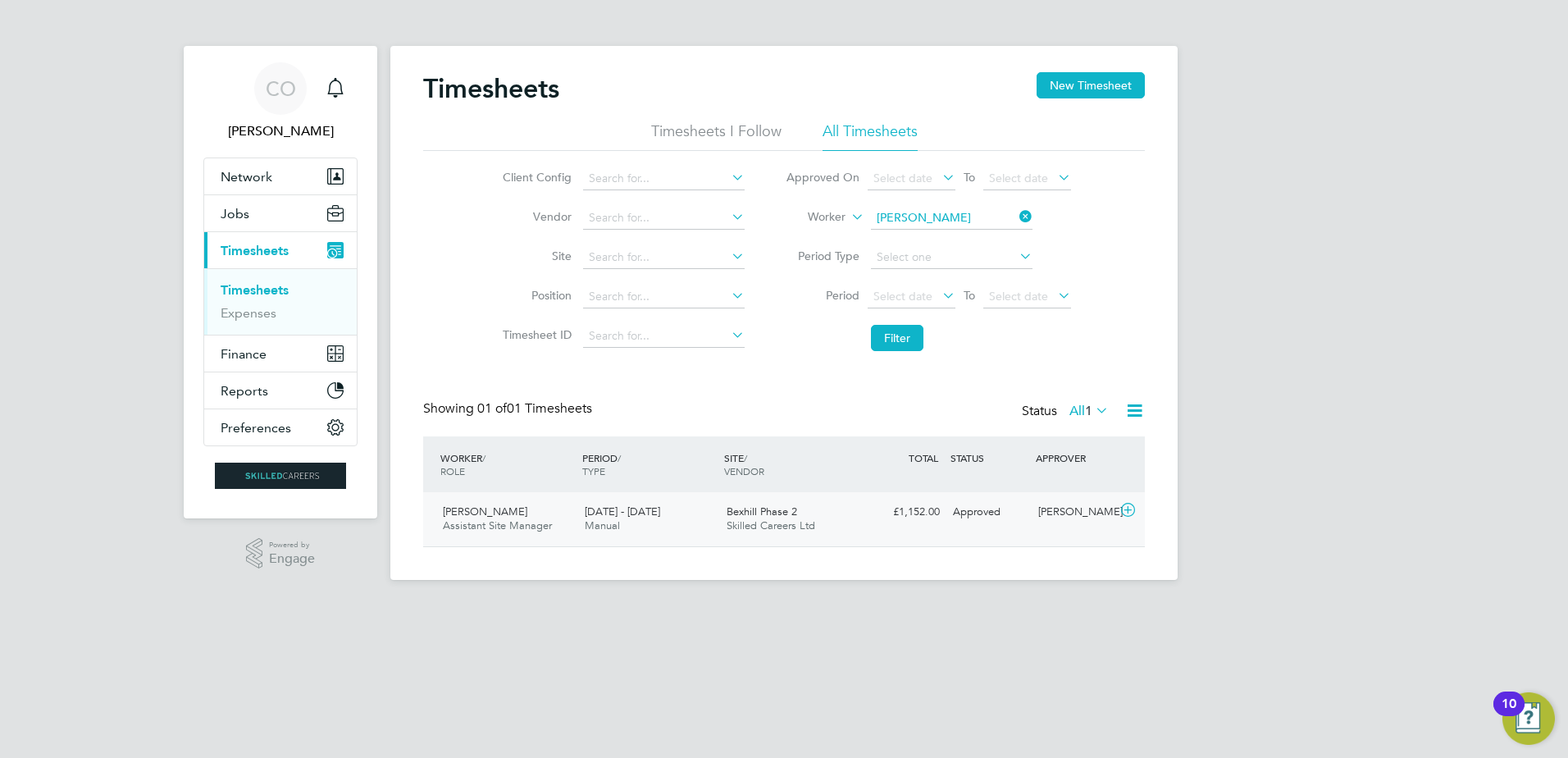
click at [925, 517] on div "£1,152.00 Approved" at bounding box center [903, 512] width 86 height 27
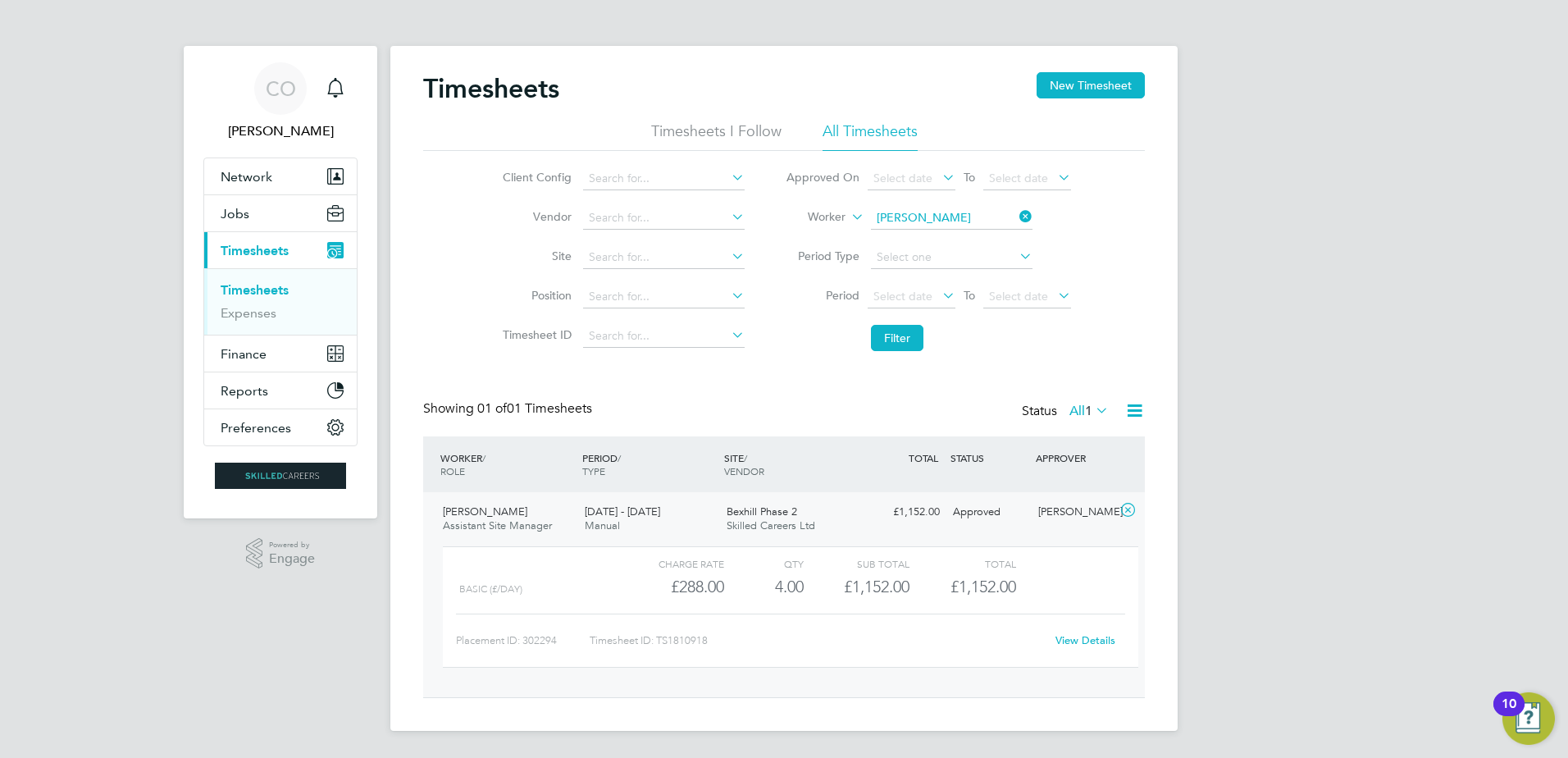
click at [1086, 643] on link "View Details" at bounding box center [1085, 640] width 60 height 14
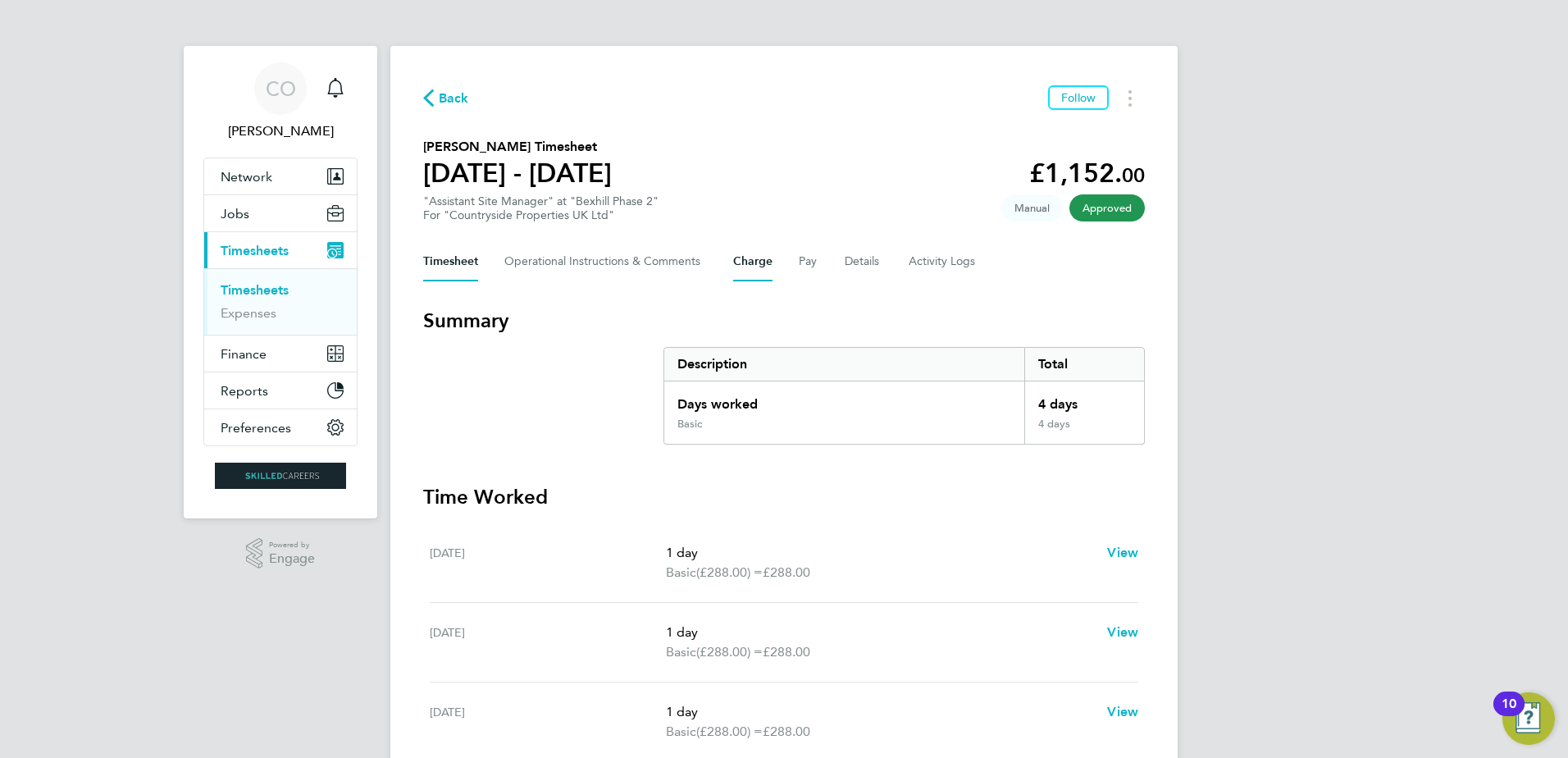
click at [759, 266] on button "Charge" at bounding box center [752, 262] width 40 height 40
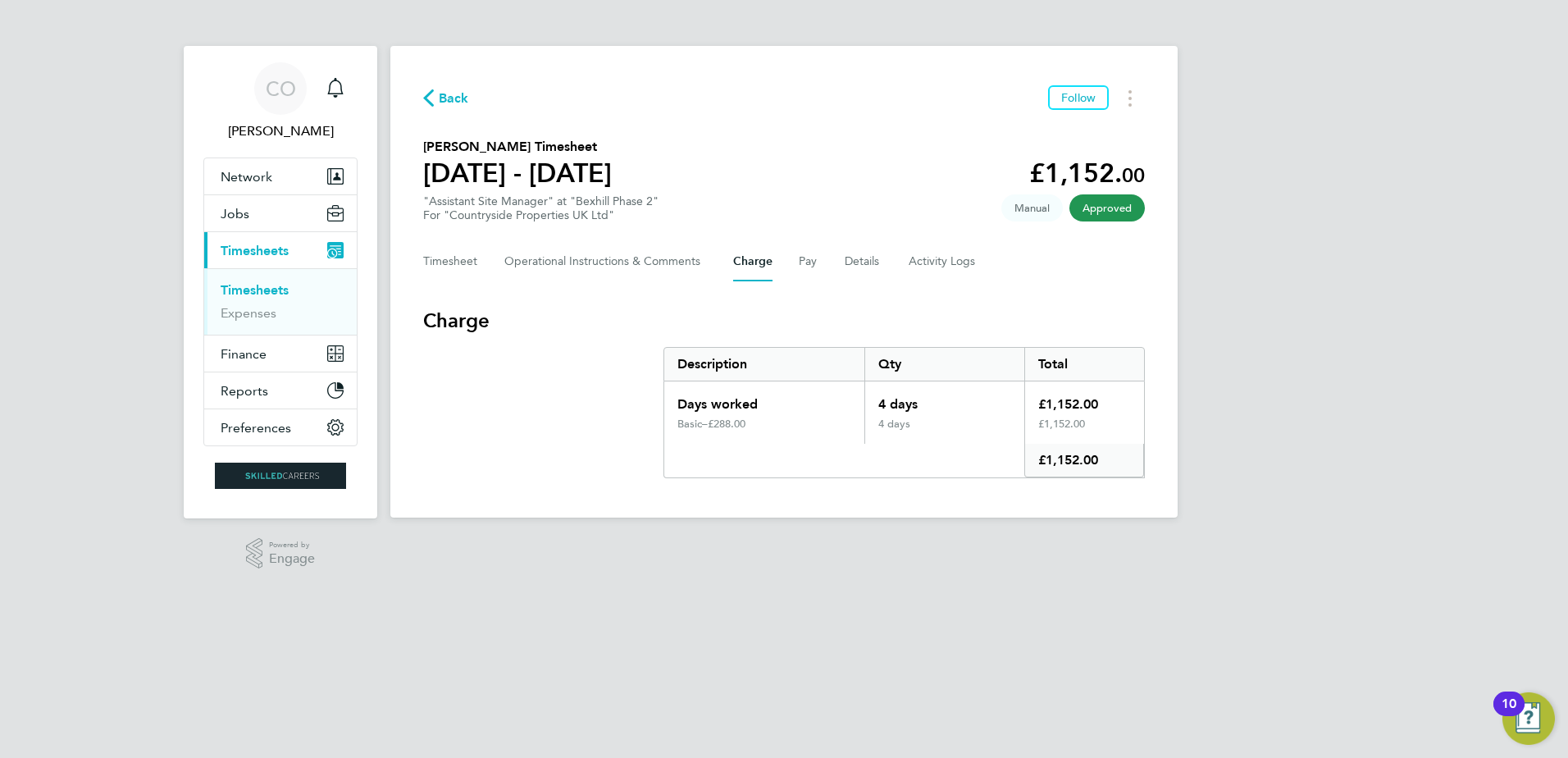
click at [761, 265] on button "Charge" at bounding box center [752, 262] width 40 height 40
click at [254, 294] on link "Timesheets" at bounding box center [255, 289] width 68 height 16
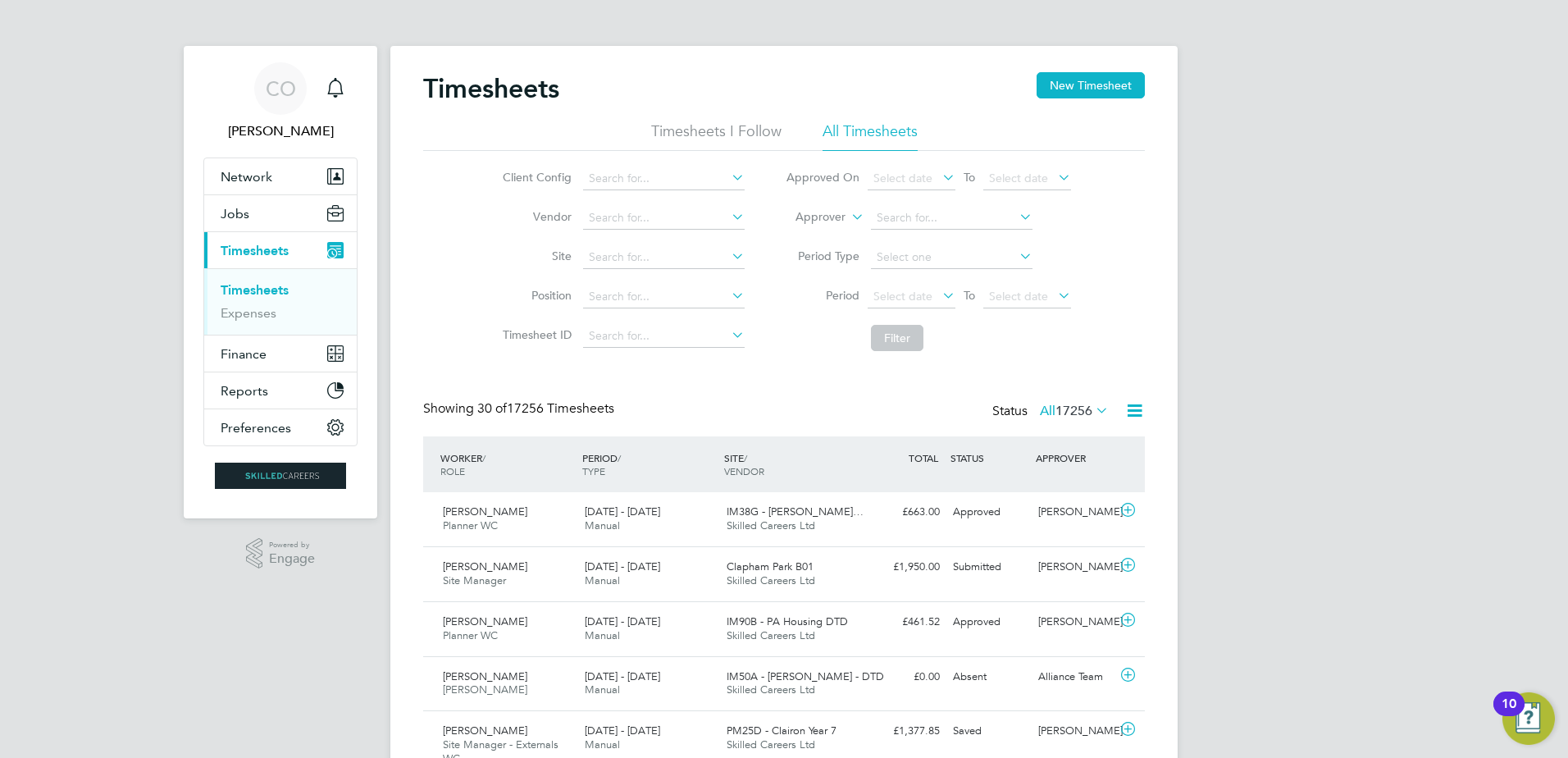
click at [846, 216] on li "Approver" at bounding box center [928, 218] width 326 height 40
click at [848, 215] on icon at bounding box center [848, 213] width 0 height 15
click at [814, 237] on li "Worker" at bounding box center [805, 236] width 81 height 21
click at [924, 220] on input at bounding box center [951, 217] width 161 height 23
click at [974, 234] on b "Whyton" at bounding box center [994, 240] width 41 height 14
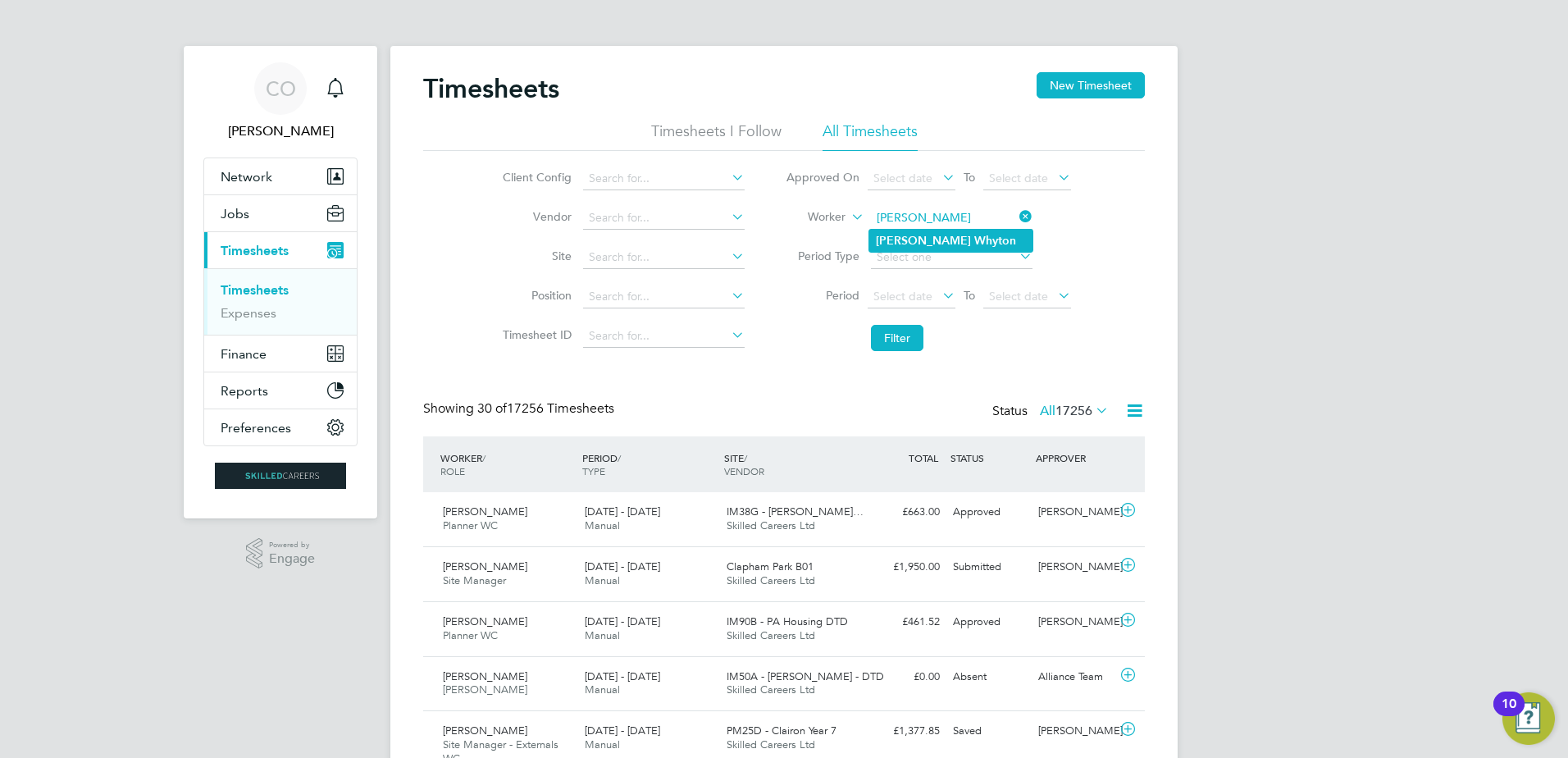
type input "[PERSON_NAME]"
click at [902, 344] on button "Filter" at bounding box center [897, 338] width 52 height 27
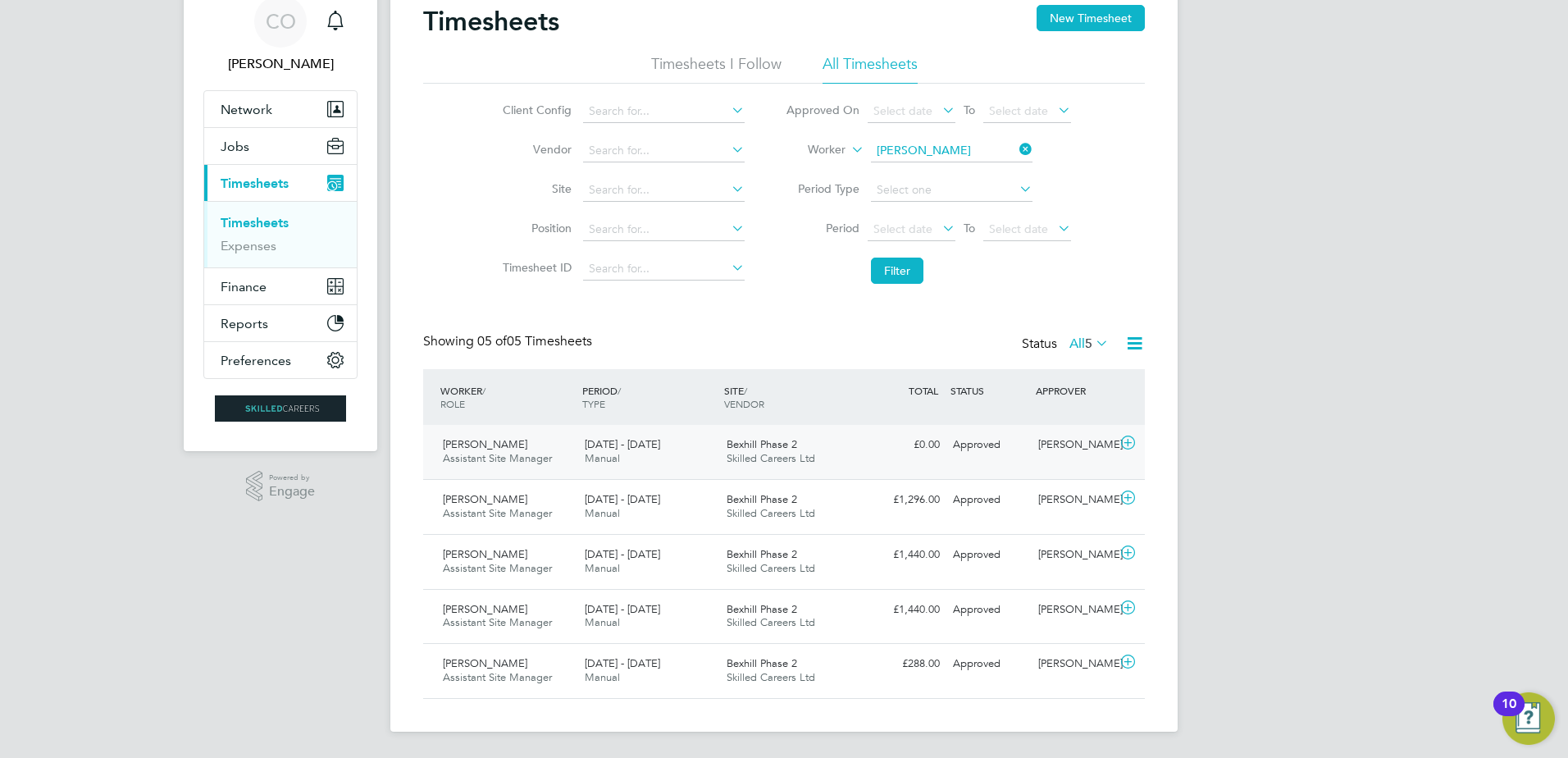
click at [1132, 442] on icon at bounding box center [1128, 443] width 20 height 13
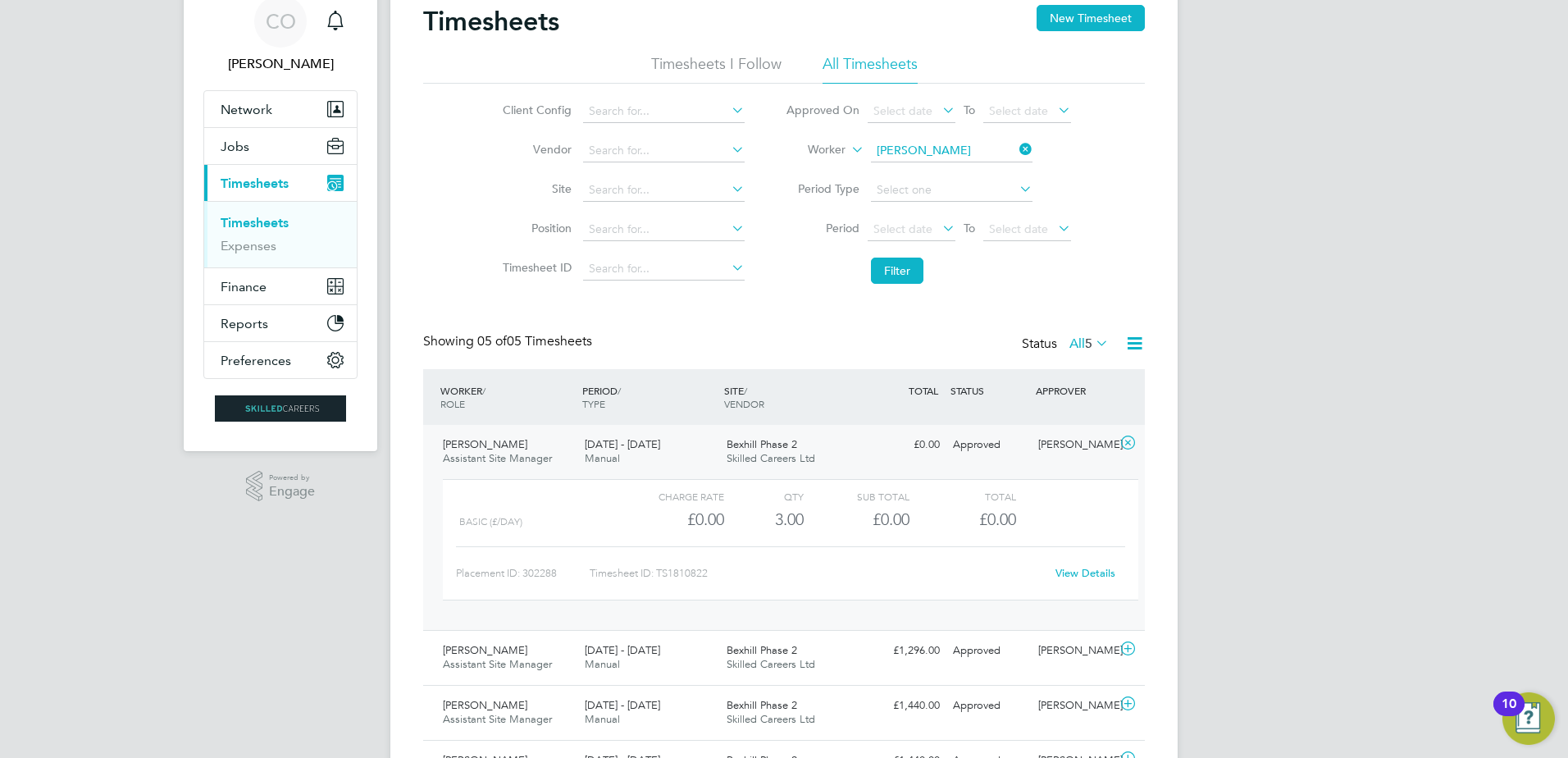
click at [1070, 574] on link "View Details" at bounding box center [1085, 573] width 60 height 14
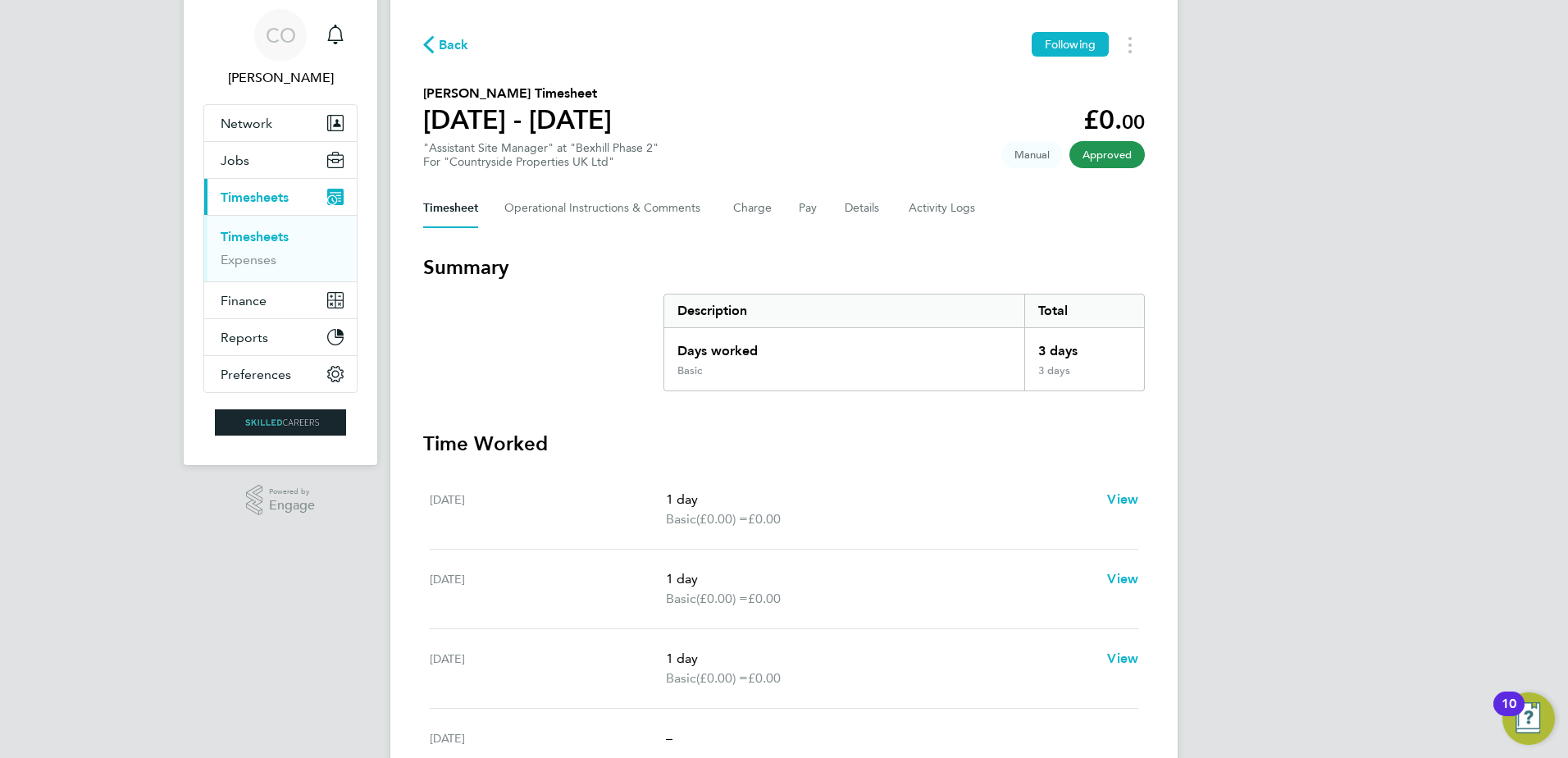
scroll to position [82, 0]
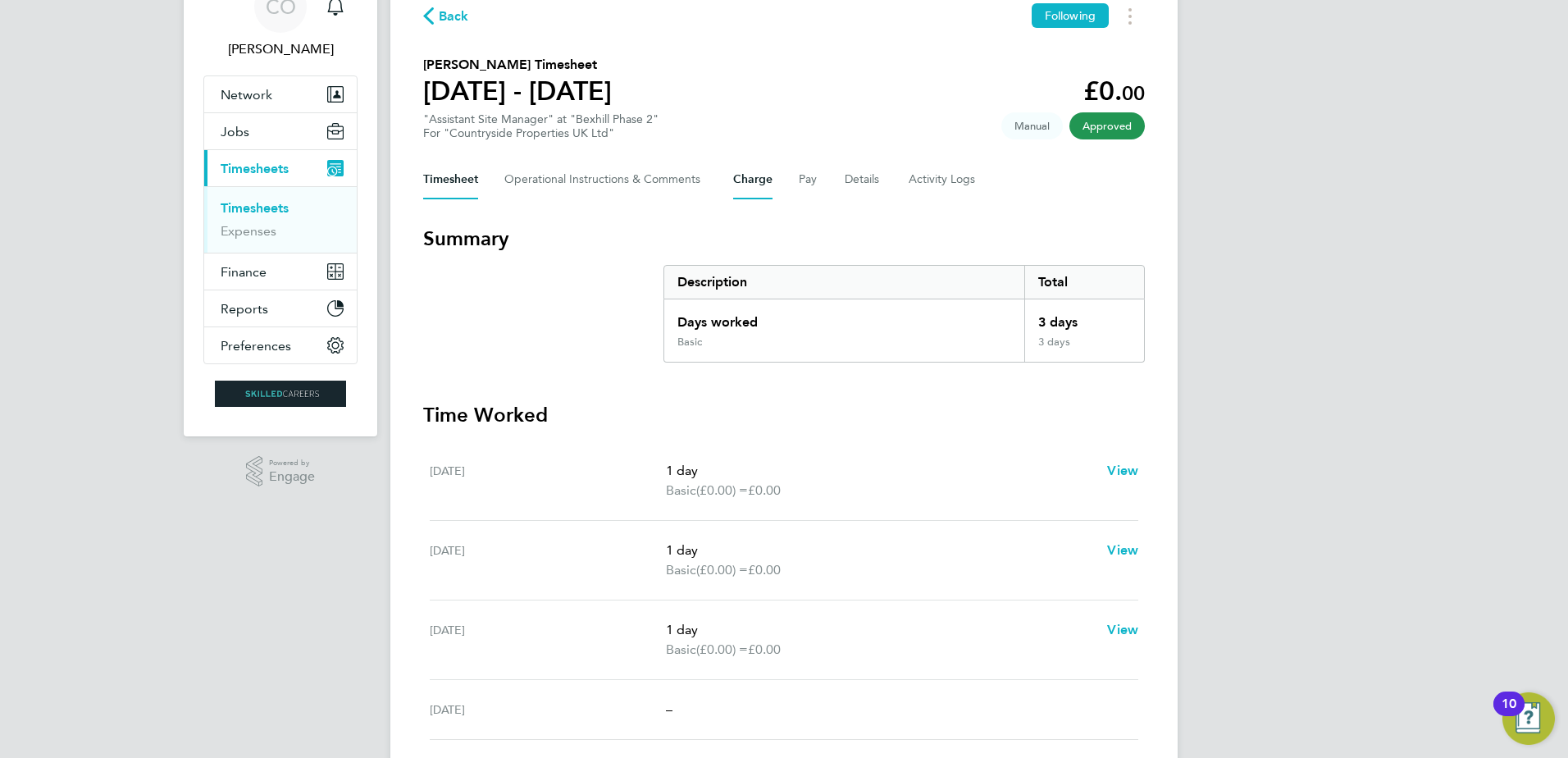
click at [749, 170] on button "Charge" at bounding box center [752, 180] width 40 height 40
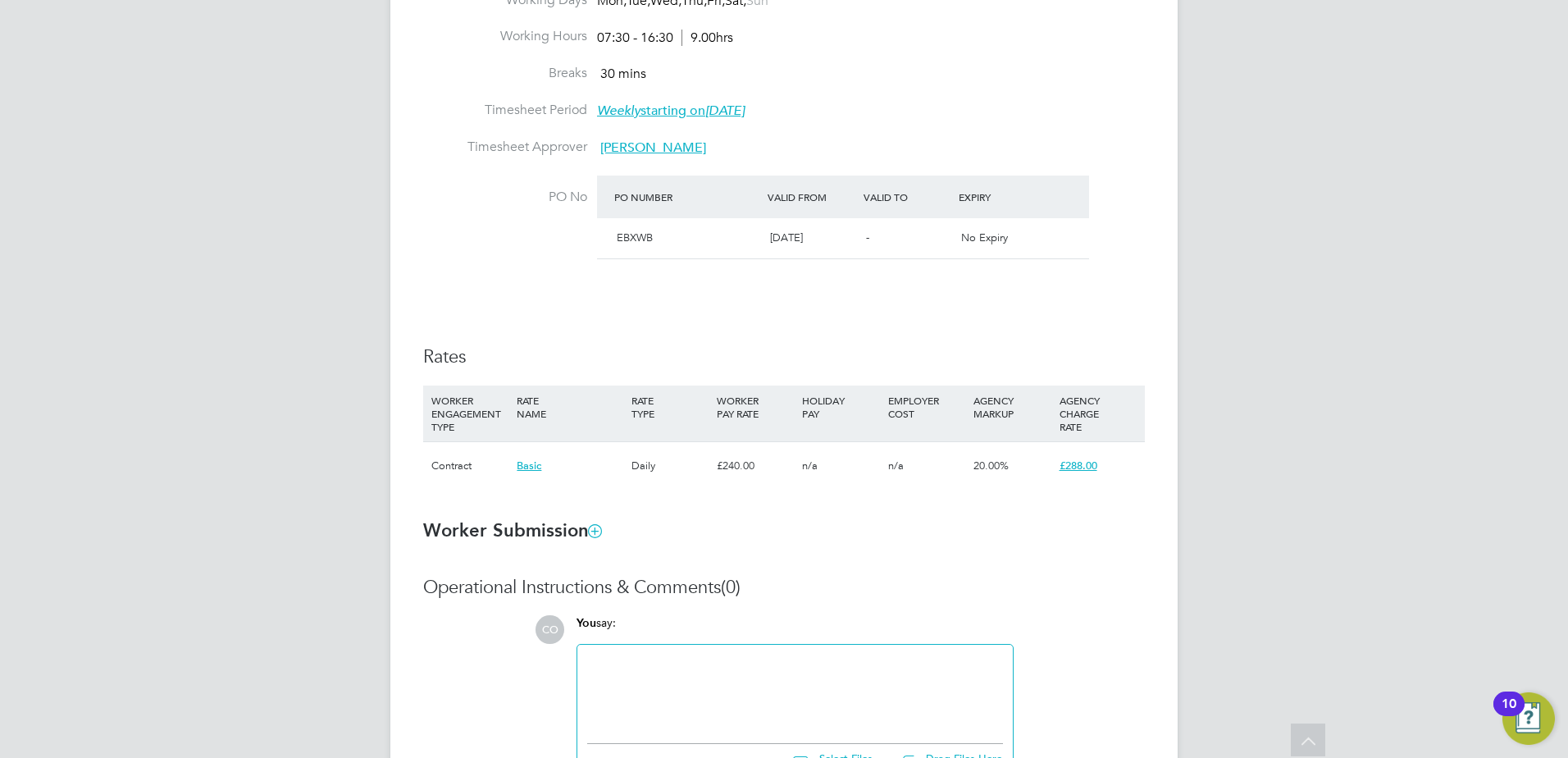
scroll to position [944, 0]
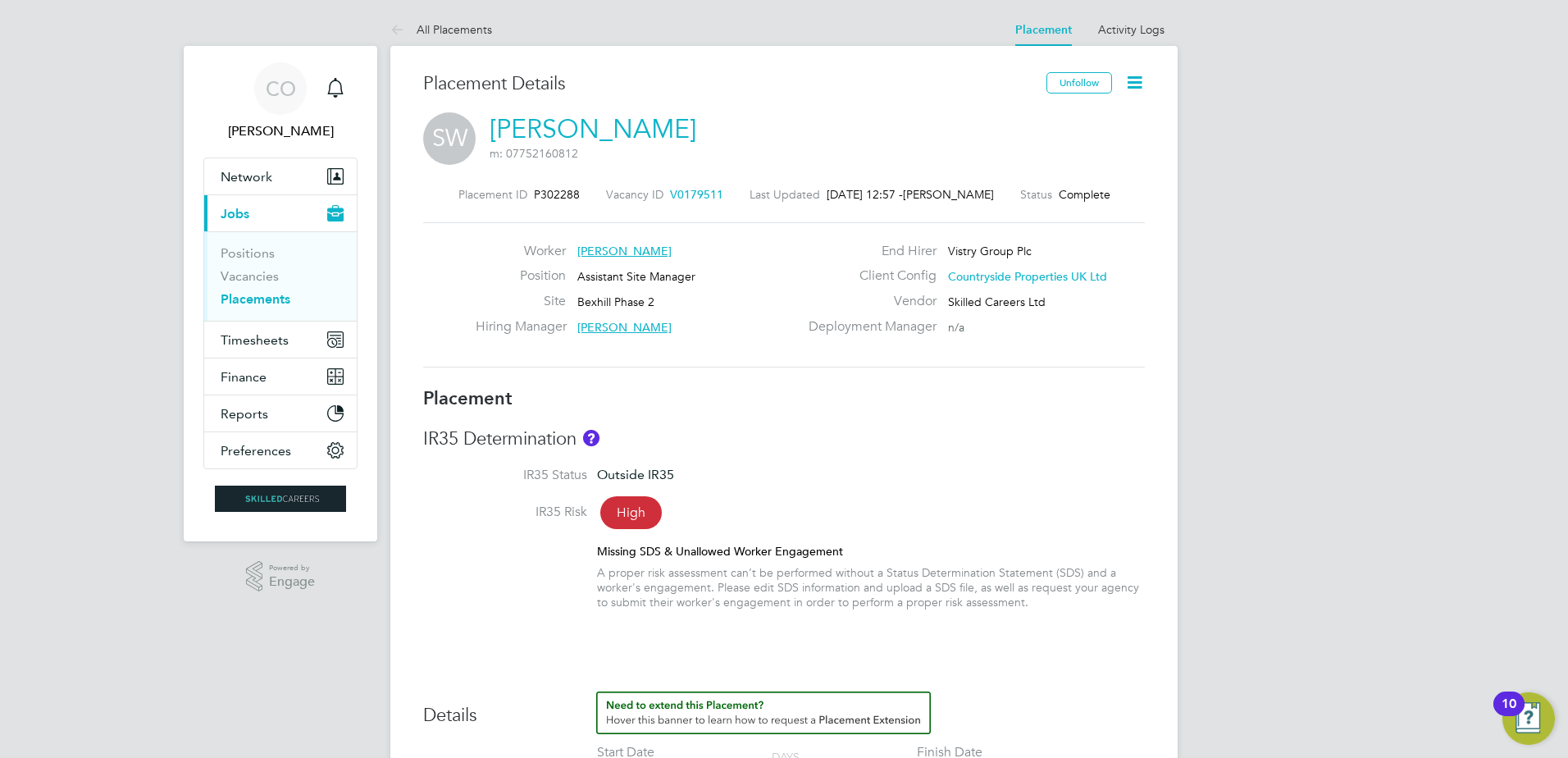
click at [1141, 83] on icon at bounding box center [1134, 82] width 20 height 20
click at [792, 432] on h3 "IR35 Determination" at bounding box center [784, 439] width 722 height 24
click at [239, 344] on span "Timesheets" at bounding box center [255, 340] width 68 height 16
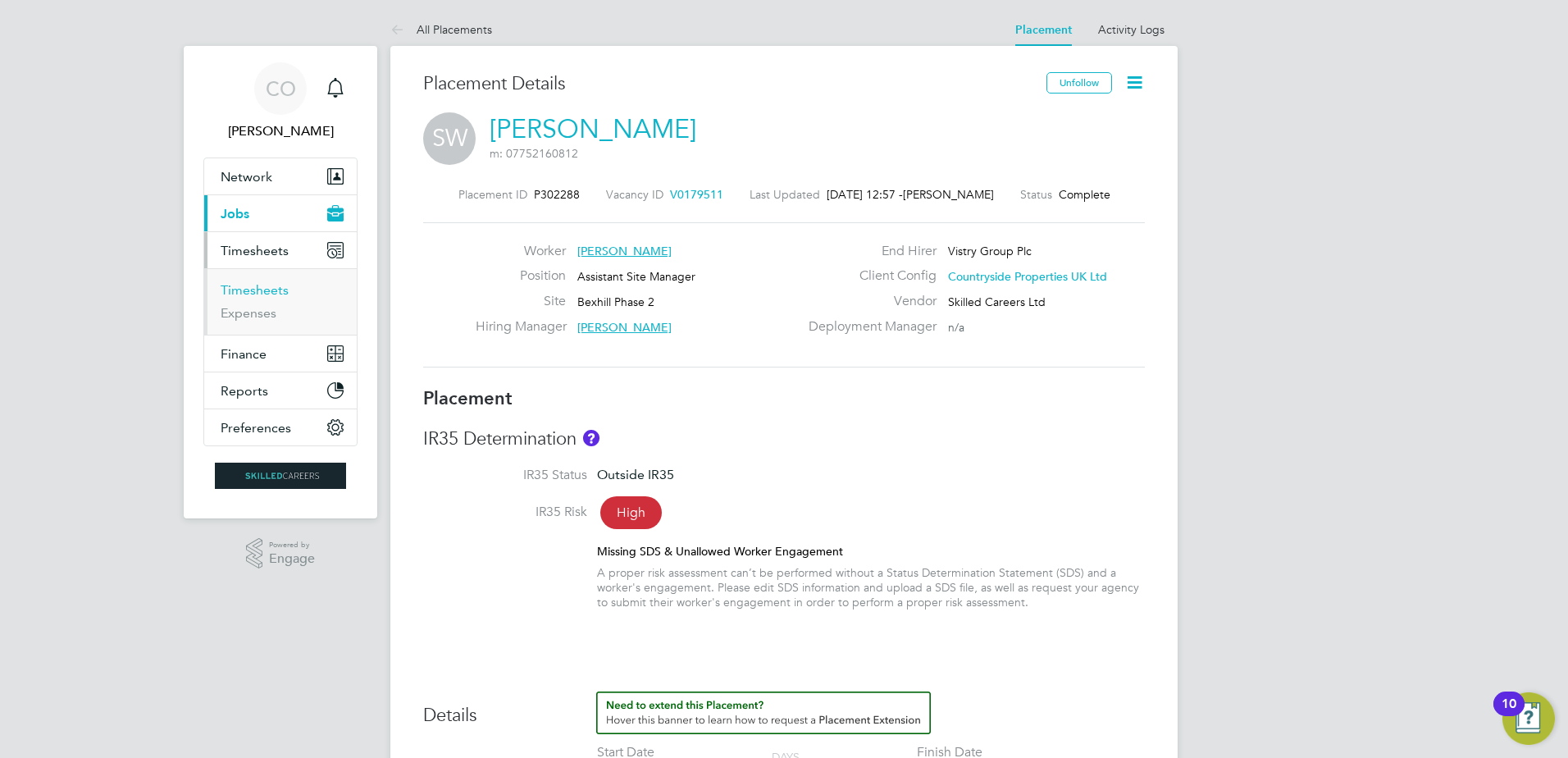
click at [261, 286] on link "Timesheets" at bounding box center [255, 289] width 68 height 16
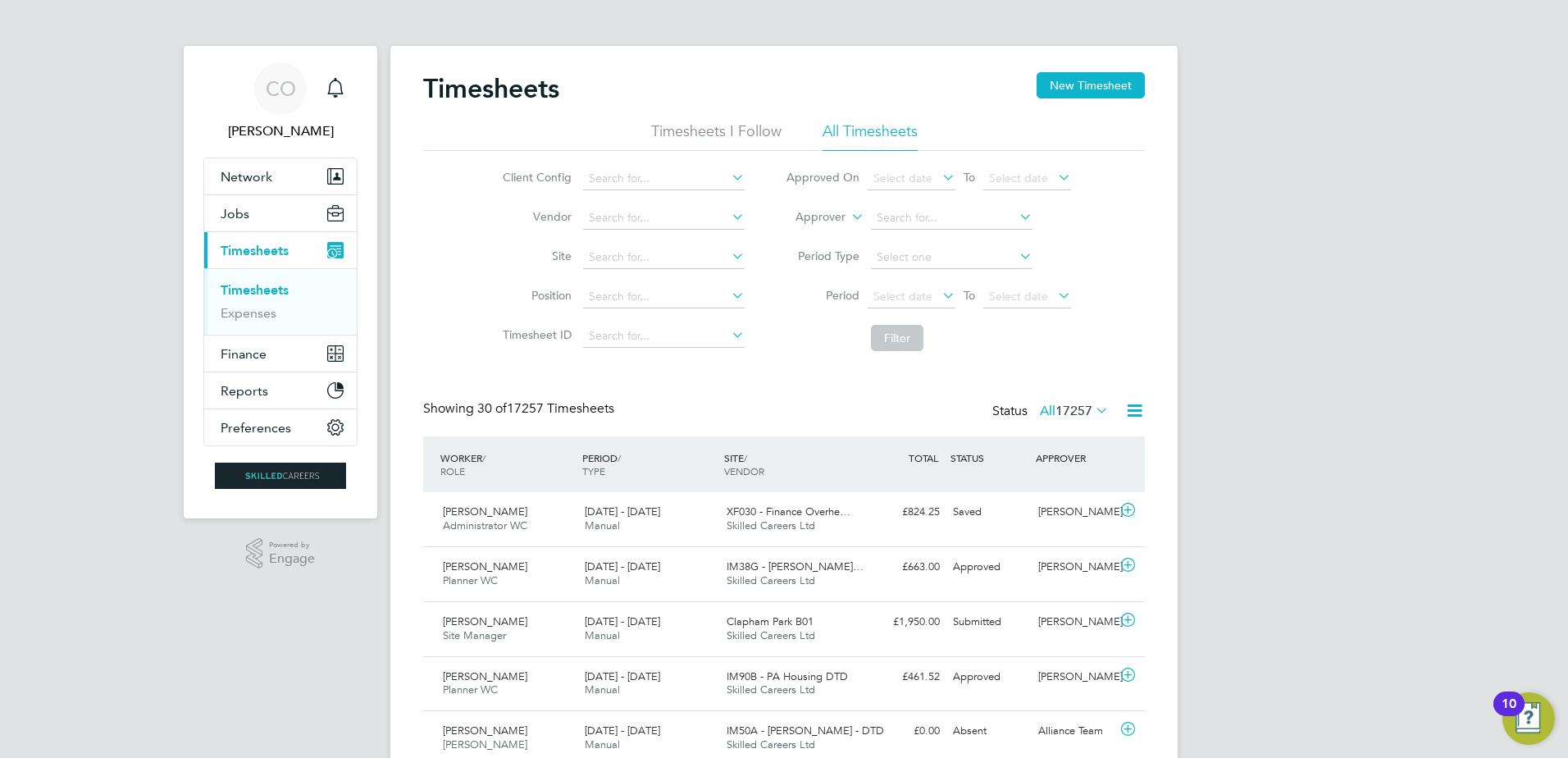
click at [848, 220] on icon at bounding box center [848, 213] width 0 height 15
click at [813, 239] on li "Worker" at bounding box center [805, 236] width 81 height 21
click at [896, 221] on input at bounding box center [951, 217] width 161 height 23
click at [974, 236] on b "Whyton" at bounding box center [994, 240] width 41 height 14
type input "[PERSON_NAME]"
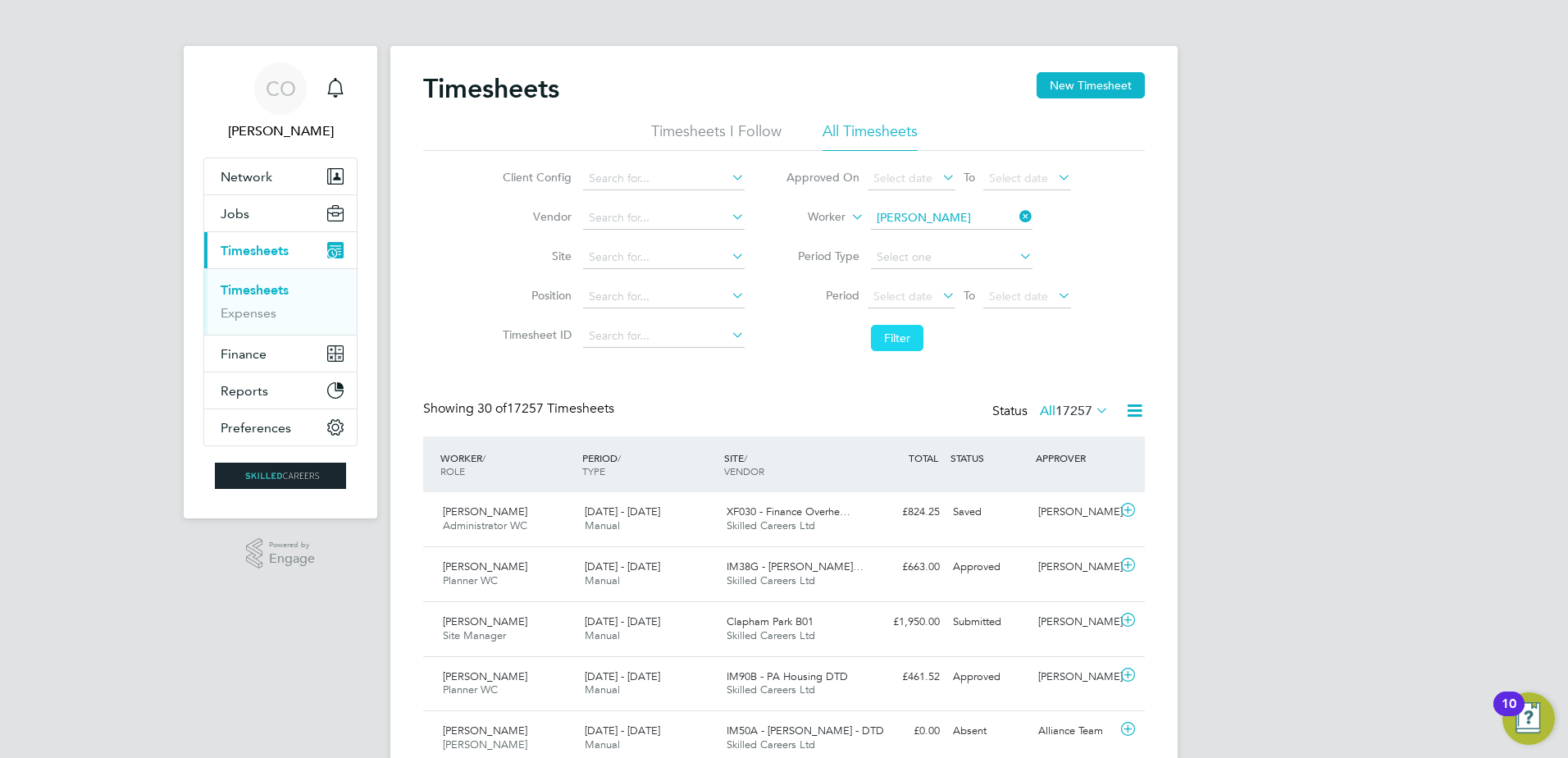
click at [903, 334] on button "Filter" at bounding box center [897, 338] width 52 height 27
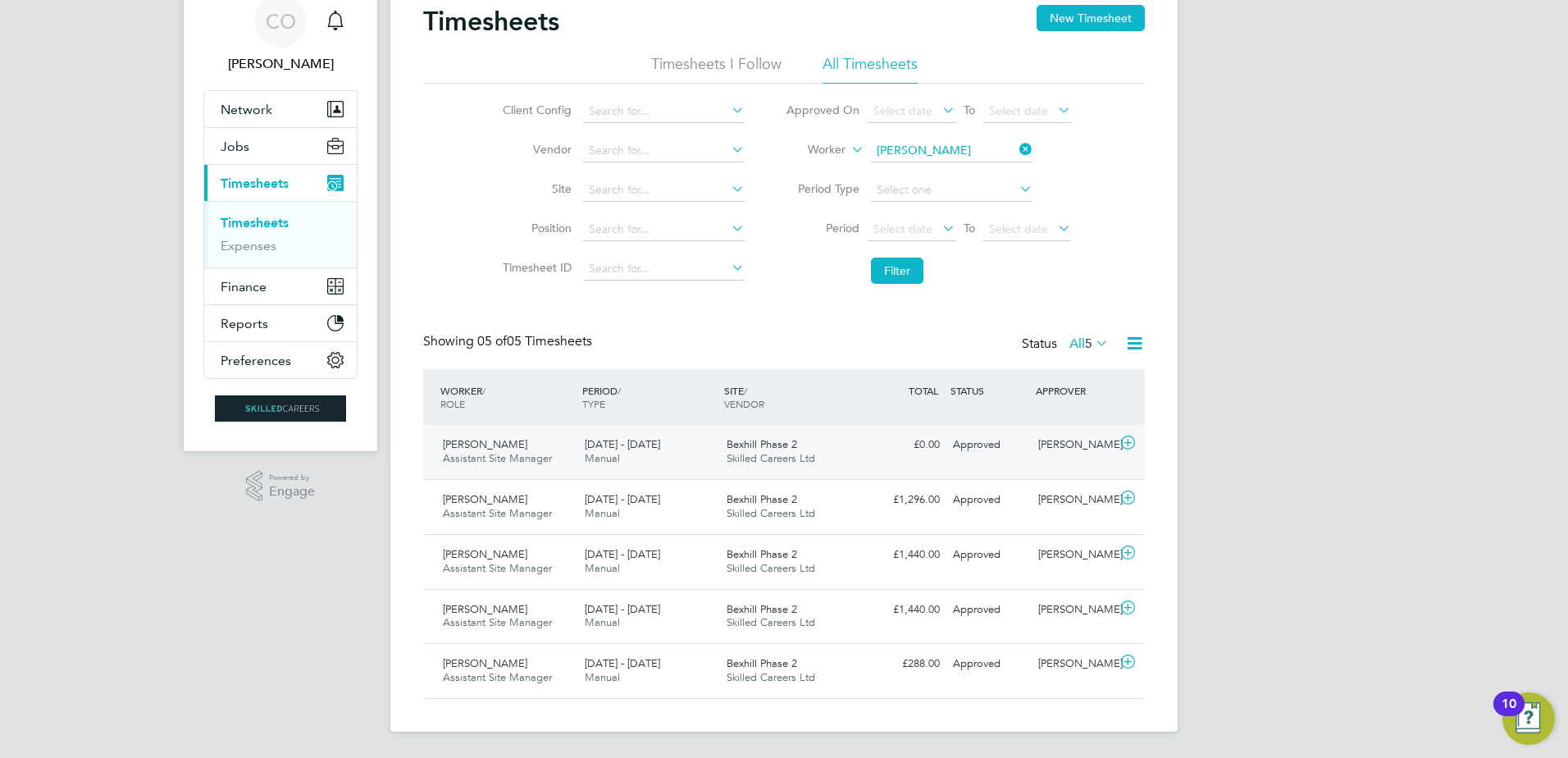
click at [1129, 444] on icon at bounding box center [1128, 443] width 20 height 13
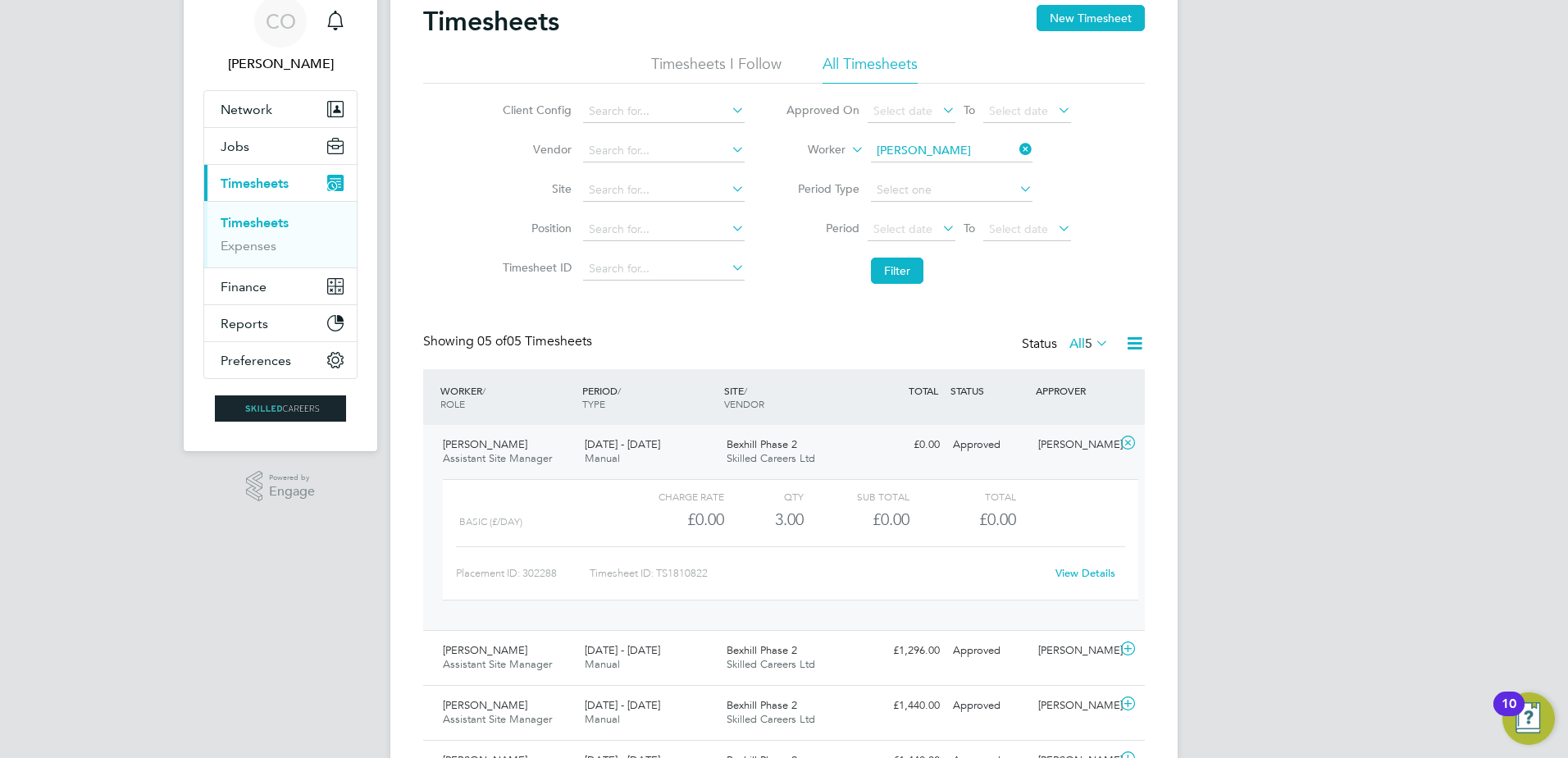
click at [1078, 570] on link "View Details" at bounding box center [1085, 573] width 60 height 14
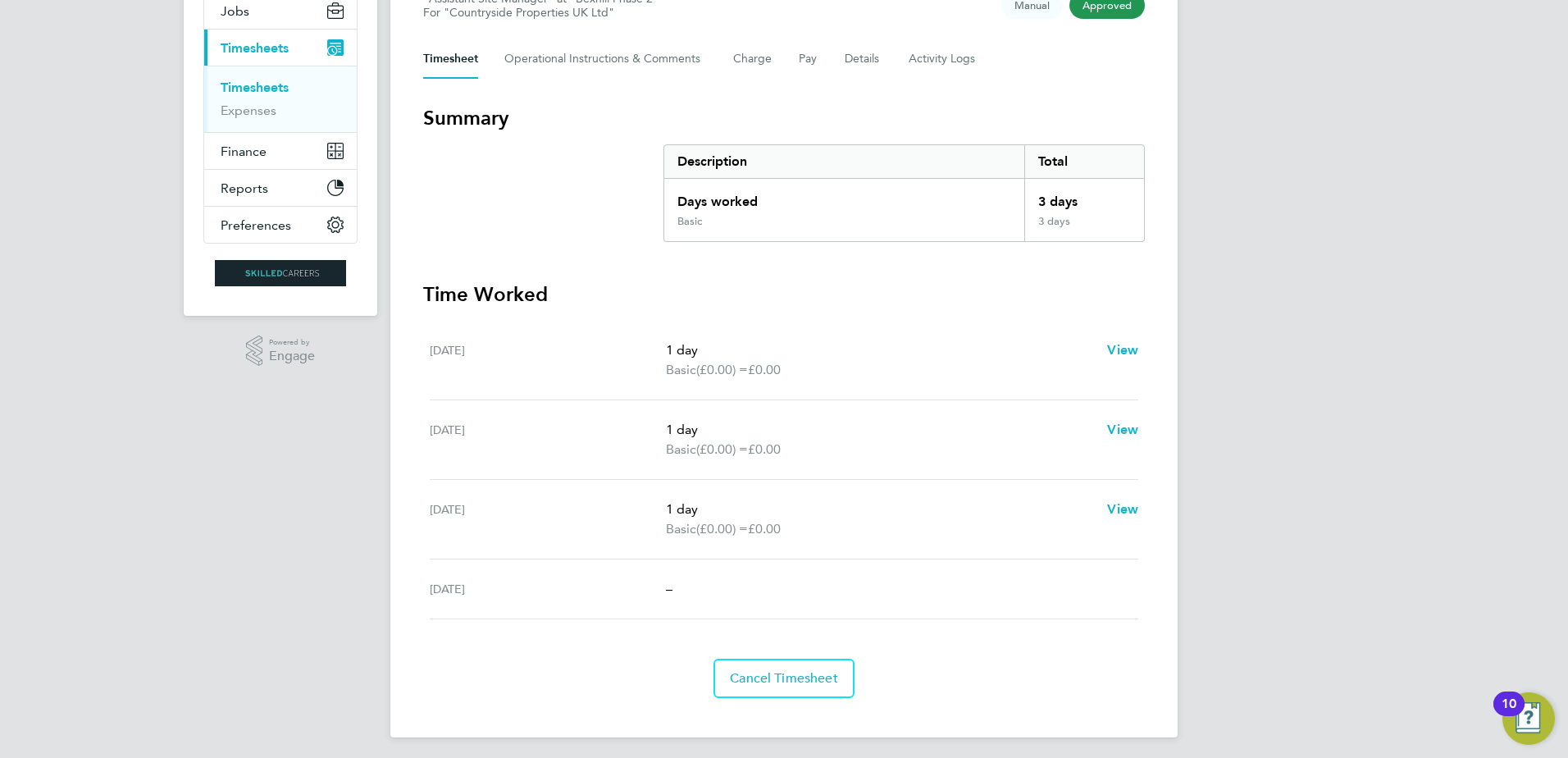
scroll to position [208, 0]
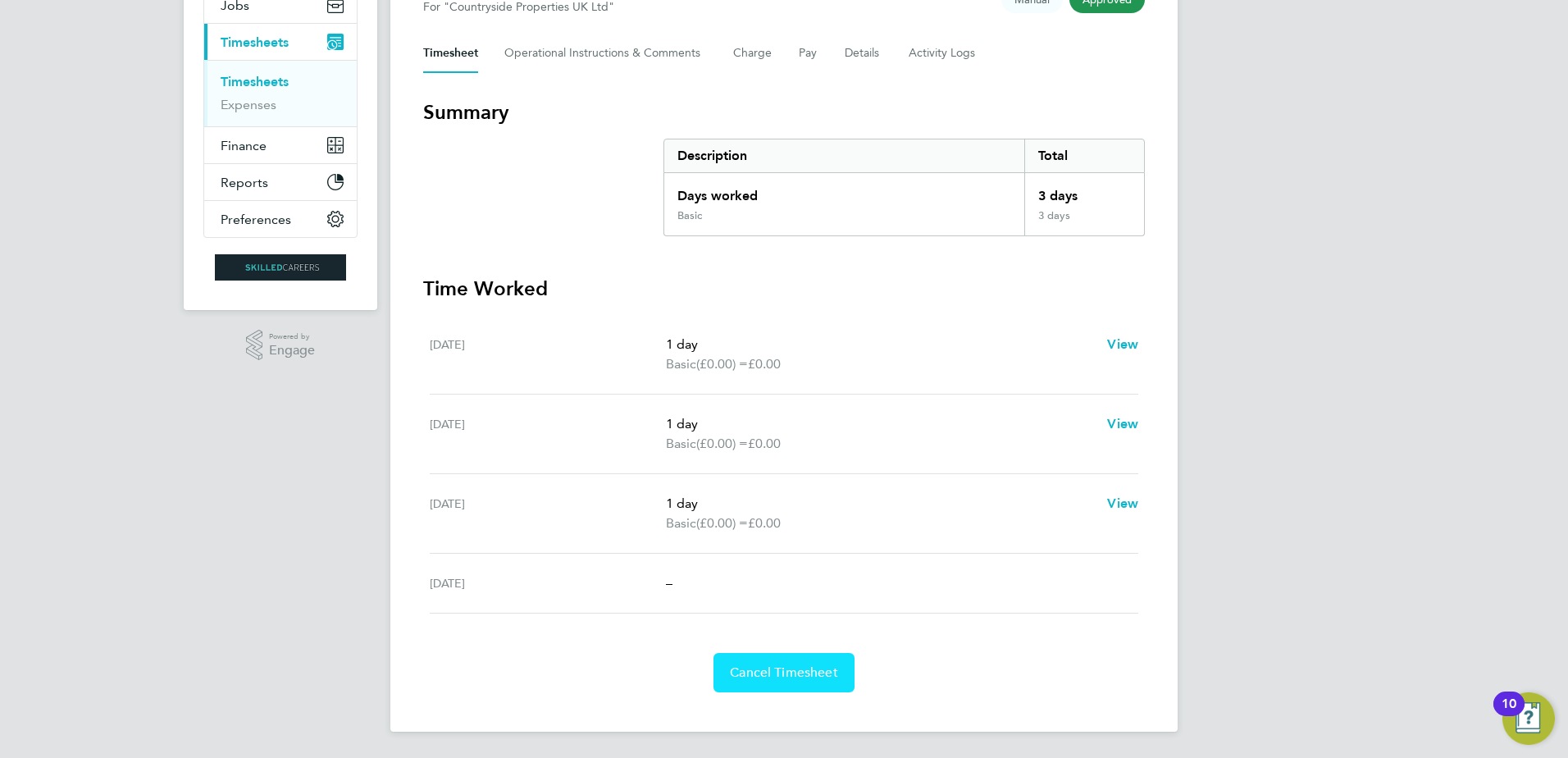
click at [775, 685] on button "Cancel Timesheet" at bounding box center [784, 672] width 141 height 40
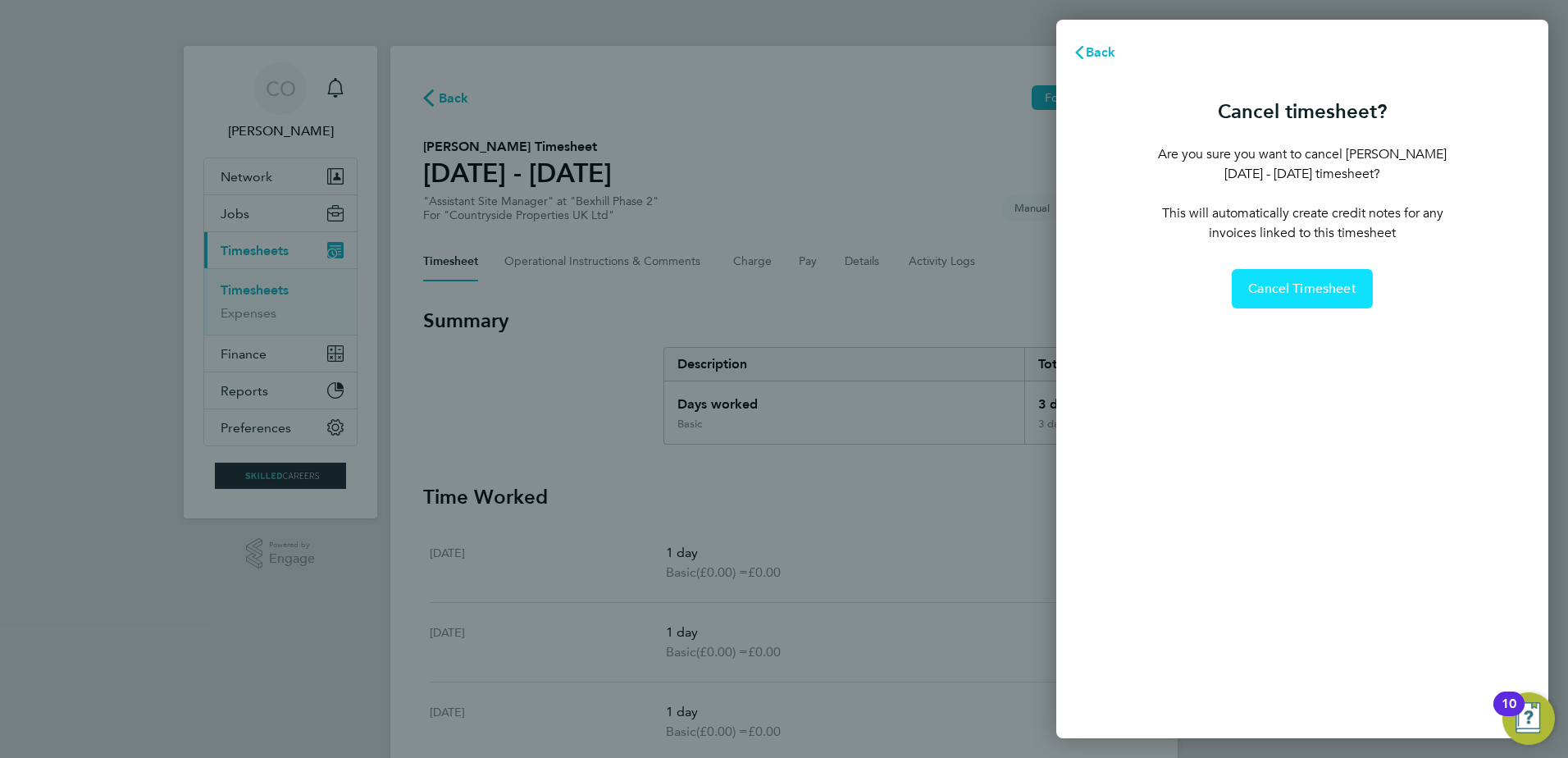
click at [1323, 281] on span "Cancel Timesheet" at bounding box center [1303, 289] width 109 height 17
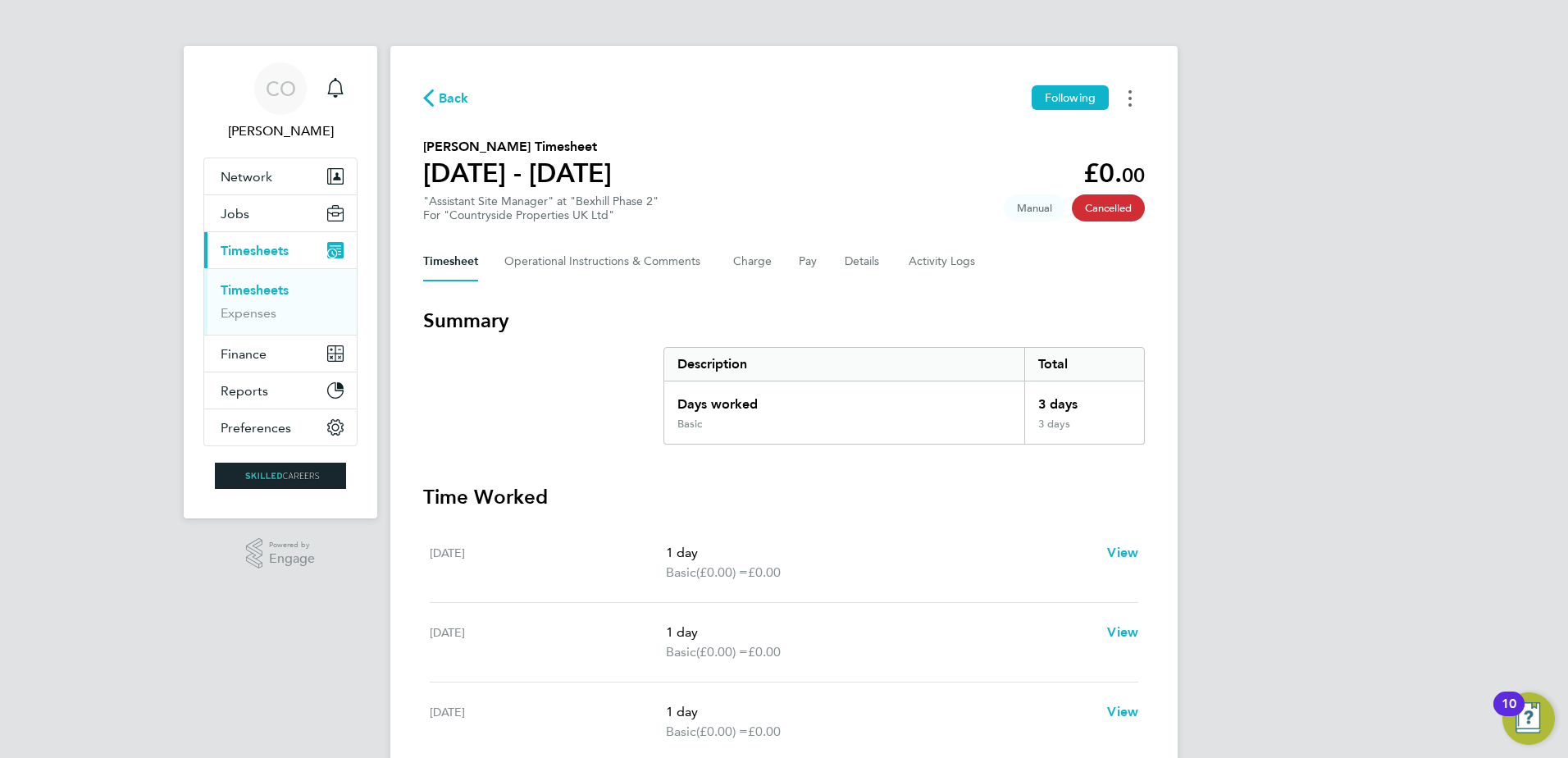
click at [1130, 99] on icon "Timesheets Menu" at bounding box center [1131, 99] width 4 height 17
click at [635, 239] on div "Back Following Download timesheet [PERSON_NAME] Timesheet [DATE] - [DATE] £0. 0…" at bounding box center [784, 453] width 787 height 815
click at [256, 289] on link "Timesheets" at bounding box center [255, 289] width 68 height 16
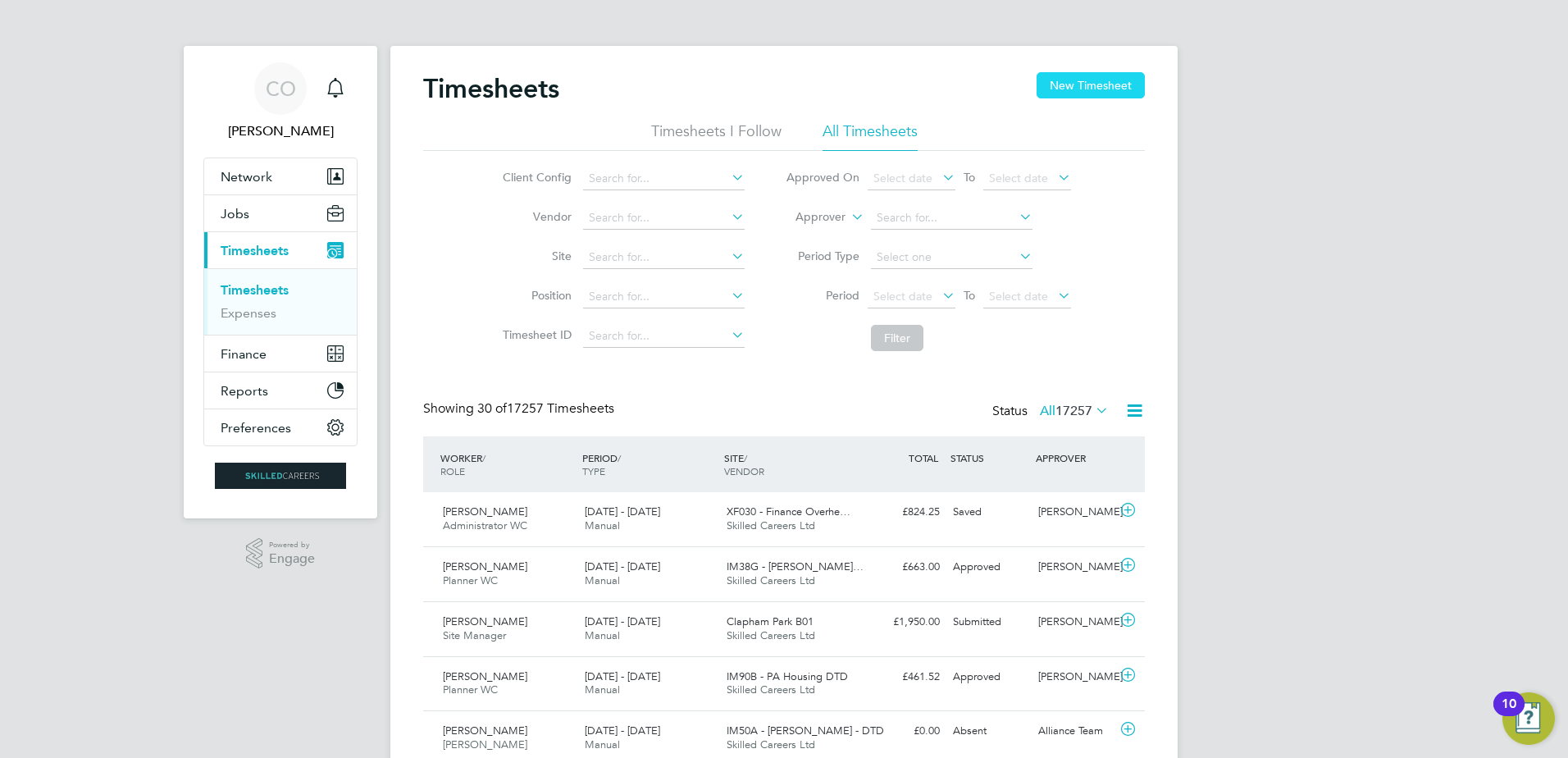
click at [1117, 81] on button "New Timesheet" at bounding box center [1091, 85] width 109 height 27
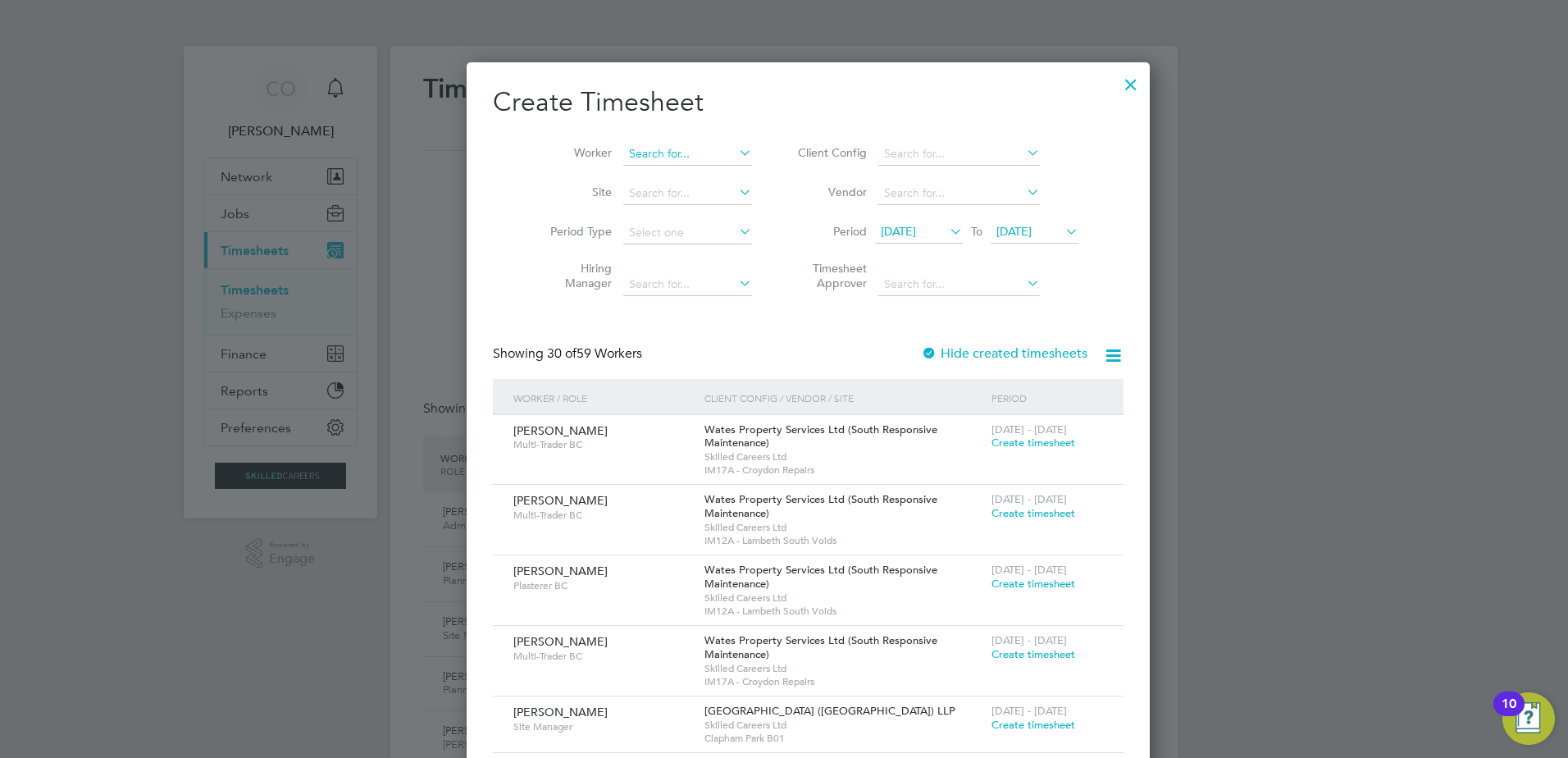
click at [641, 149] on input at bounding box center [688, 154] width 129 height 23
click at [703, 171] on b "Whyton" at bounding box center [723, 175] width 41 height 14
type input "[PERSON_NAME]"
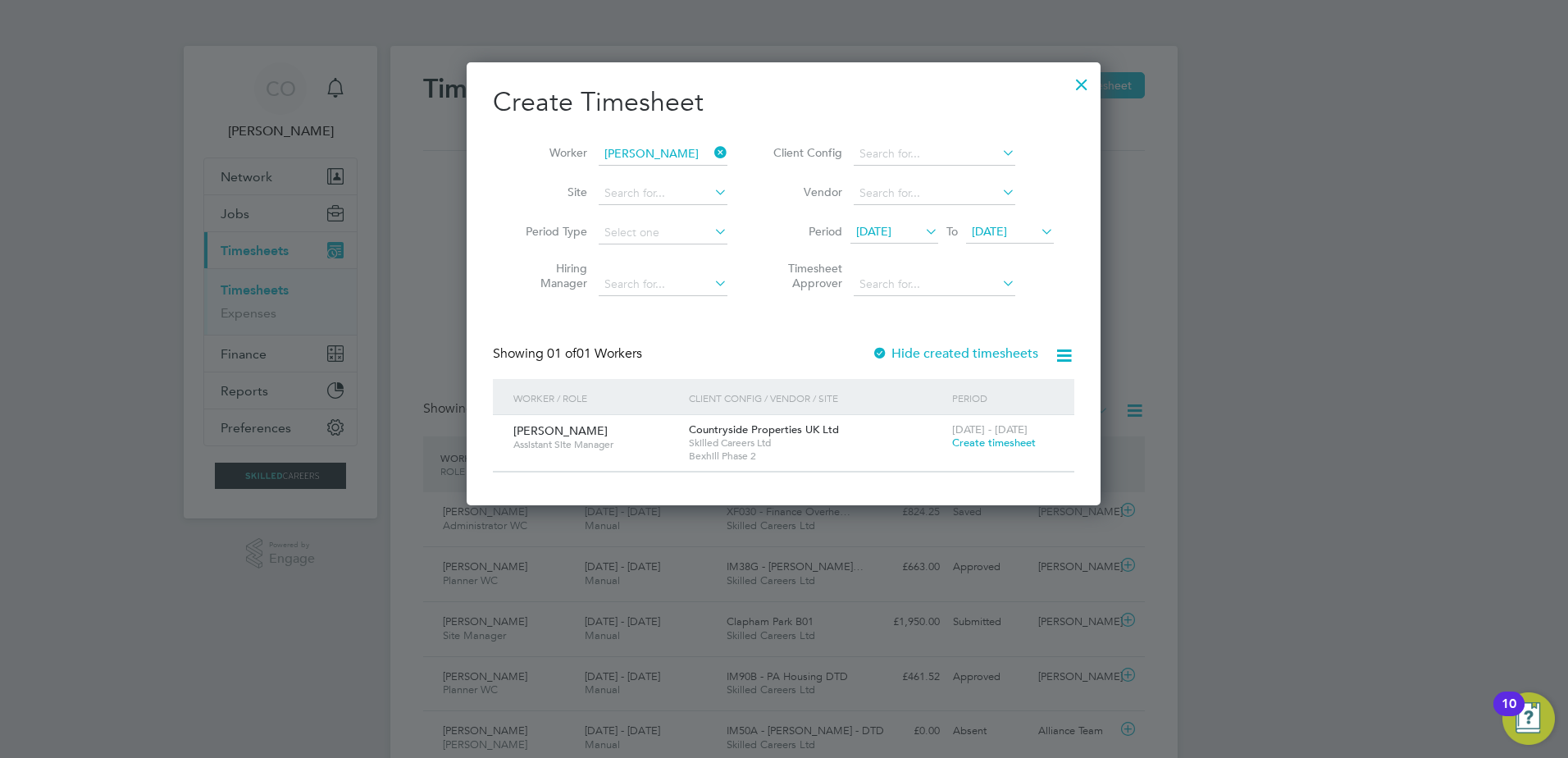
click at [1007, 227] on span "[DATE]" at bounding box center [989, 231] width 35 height 15
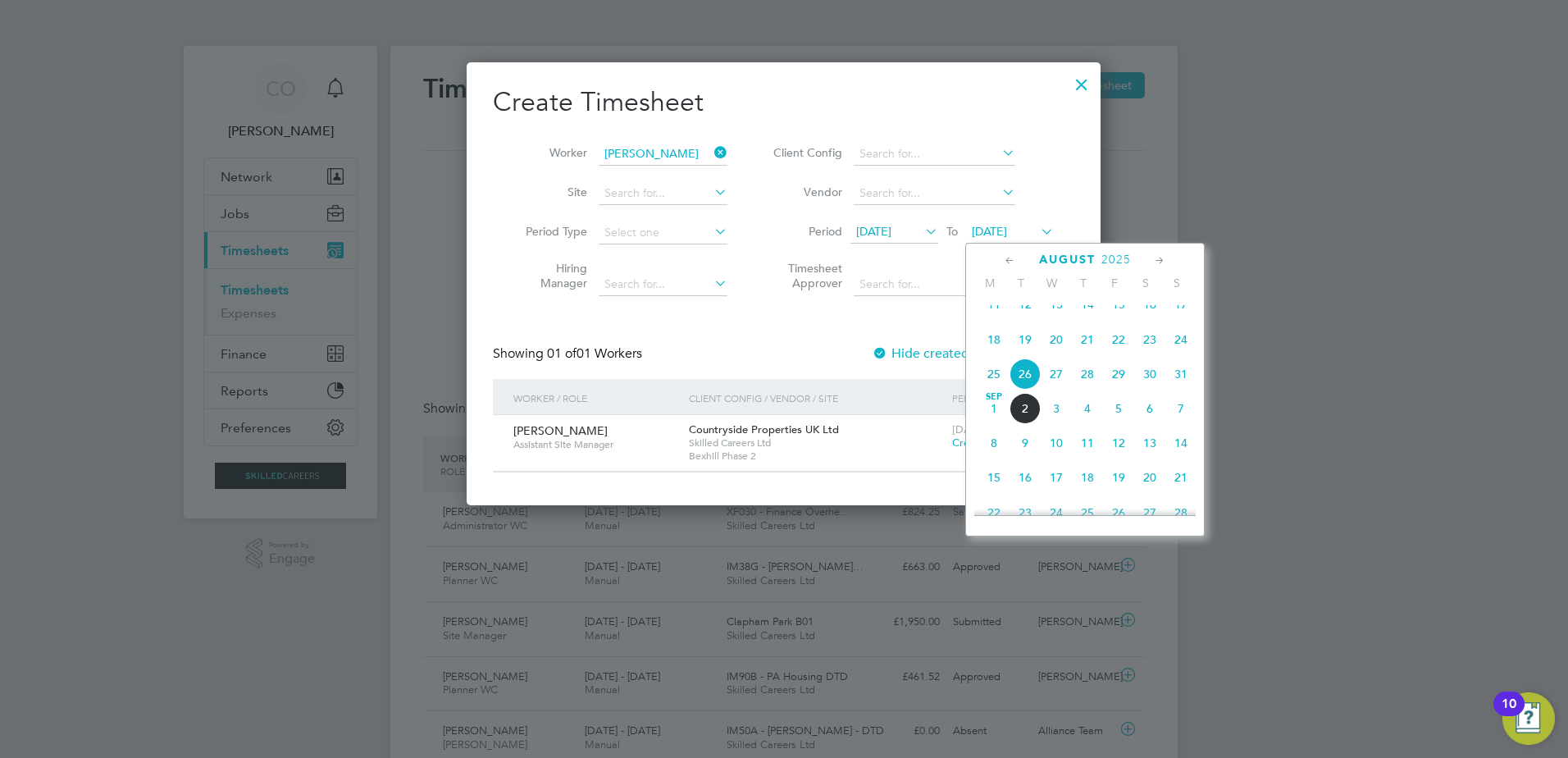
click at [1178, 386] on span "31" at bounding box center [1181, 374] width 31 height 31
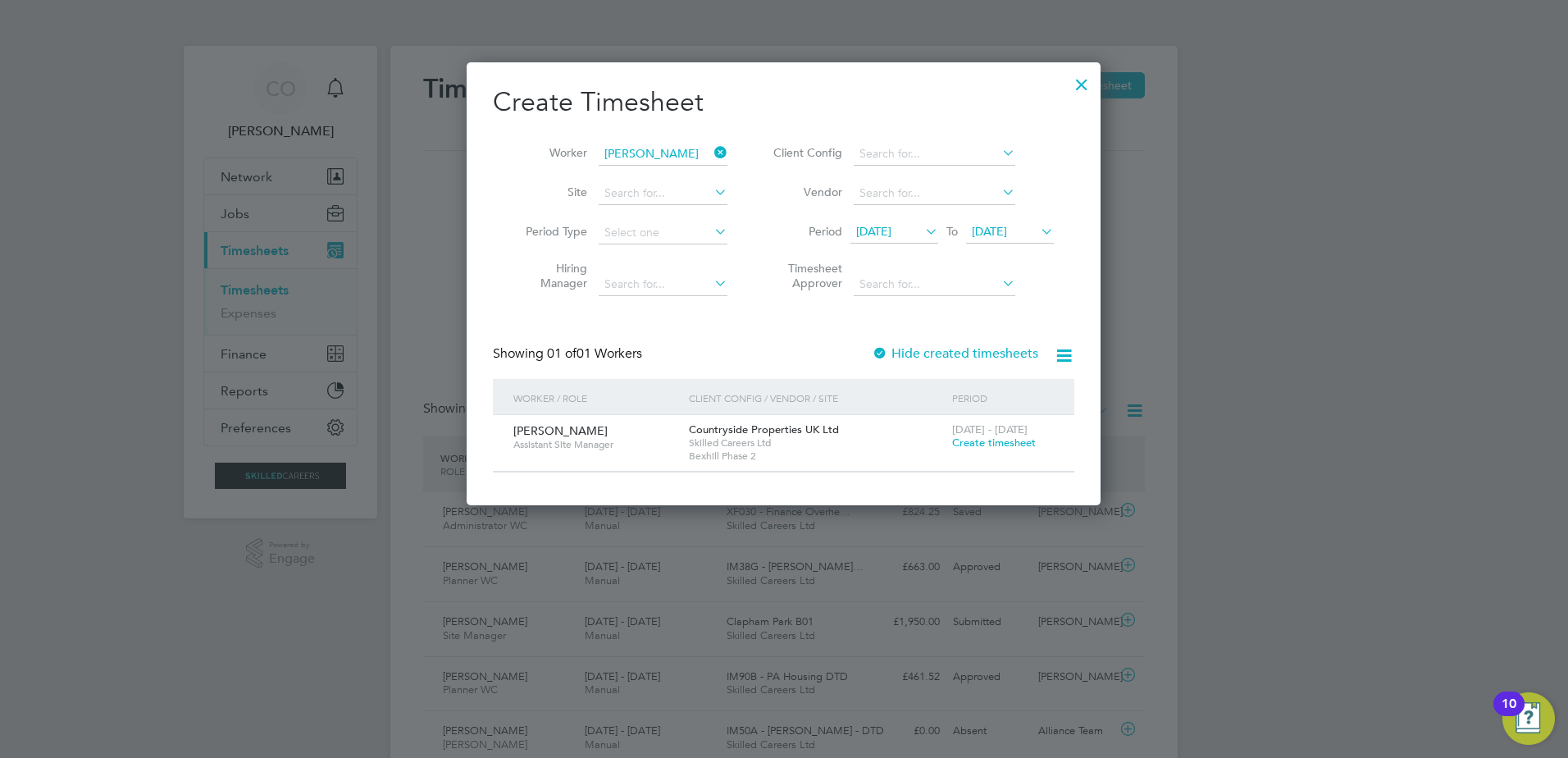
click at [984, 441] on span "Create timesheet" at bounding box center [993, 442] width 84 height 14
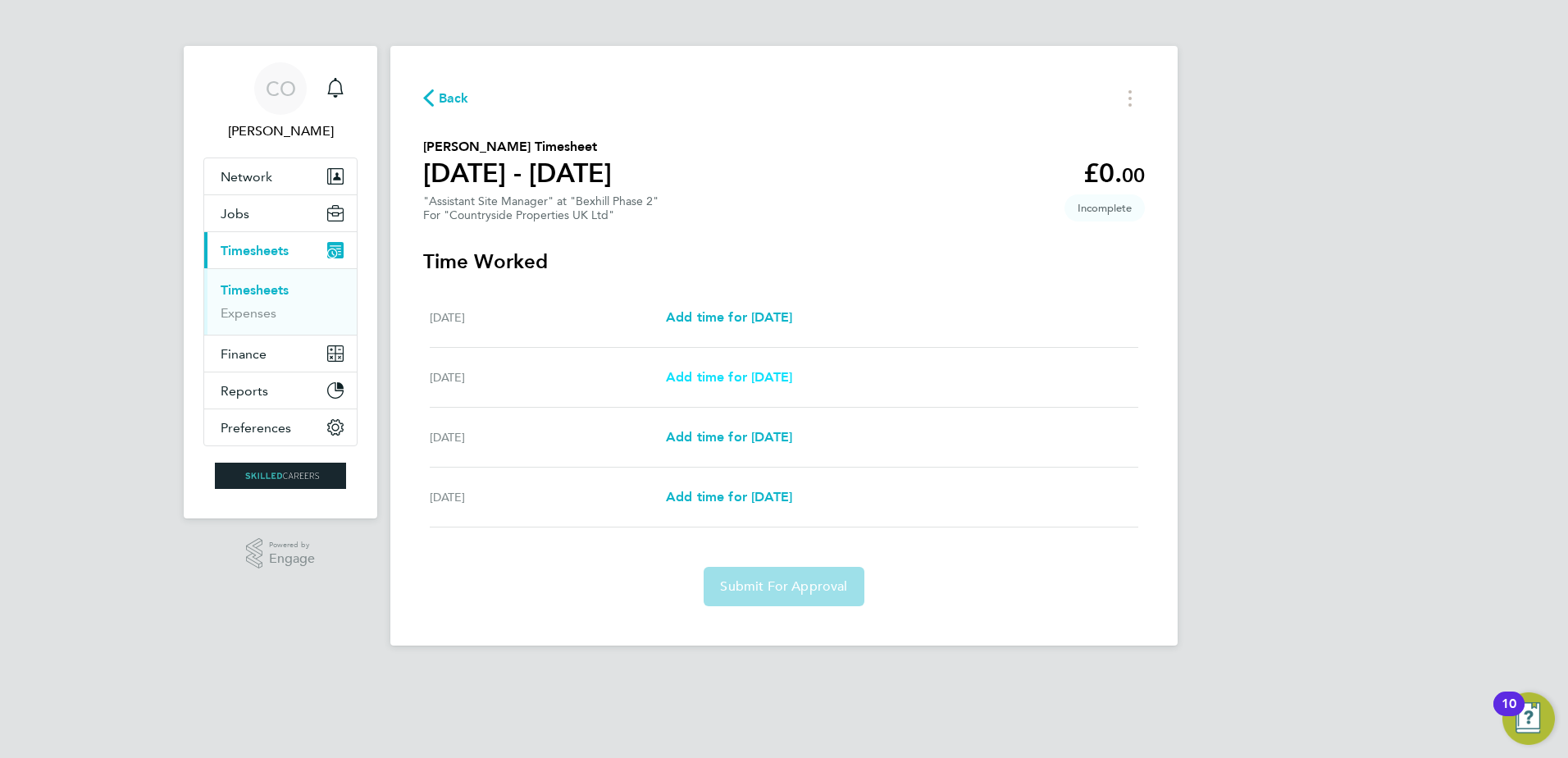
click at [729, 379] on span "Add time for [DATE]" at bounding box center [728, 377] width 126 height 16
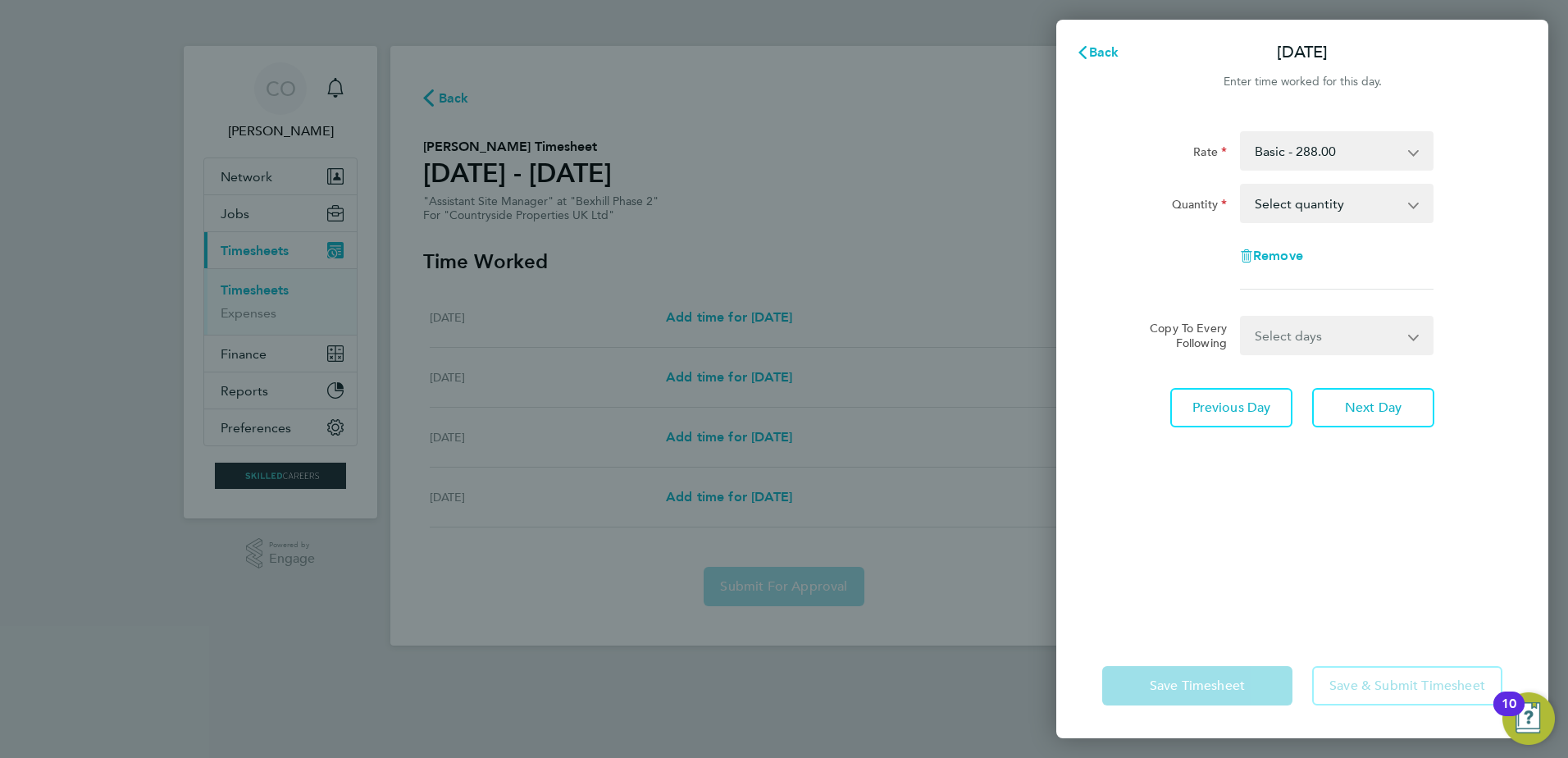
click at [1368, 194] on select "Select quantity 0.5 1" at bounding box center [1326, 203] width 170 height 36
select select "1"
click at [1241, 185] on select "Select quantity 0.5 1" at bounding box center [1326, 203] width 170 height 36
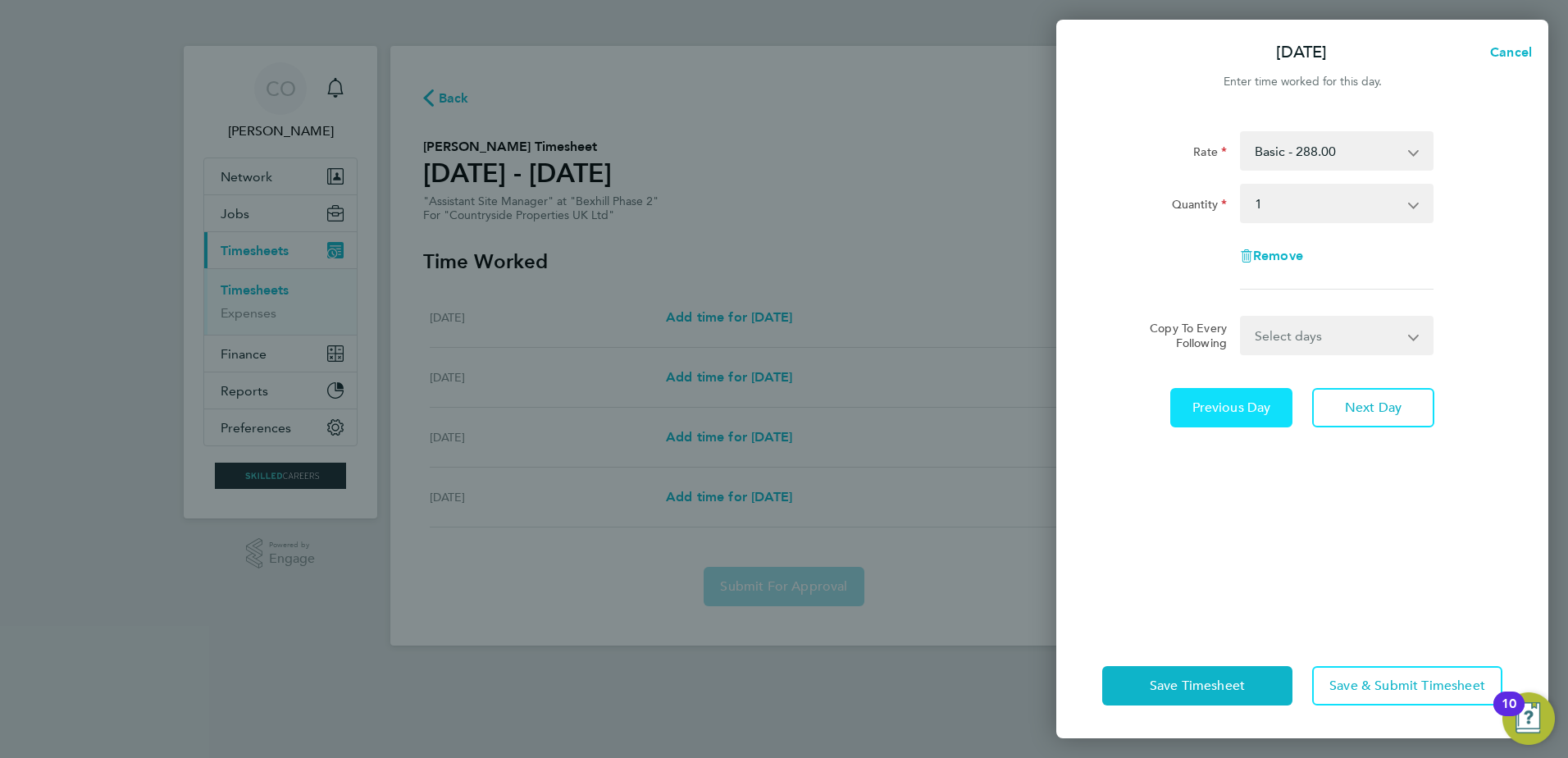
click at [1251, 425] on button "Previous Day" at bounding box center [1231, 407] width 122 height 40
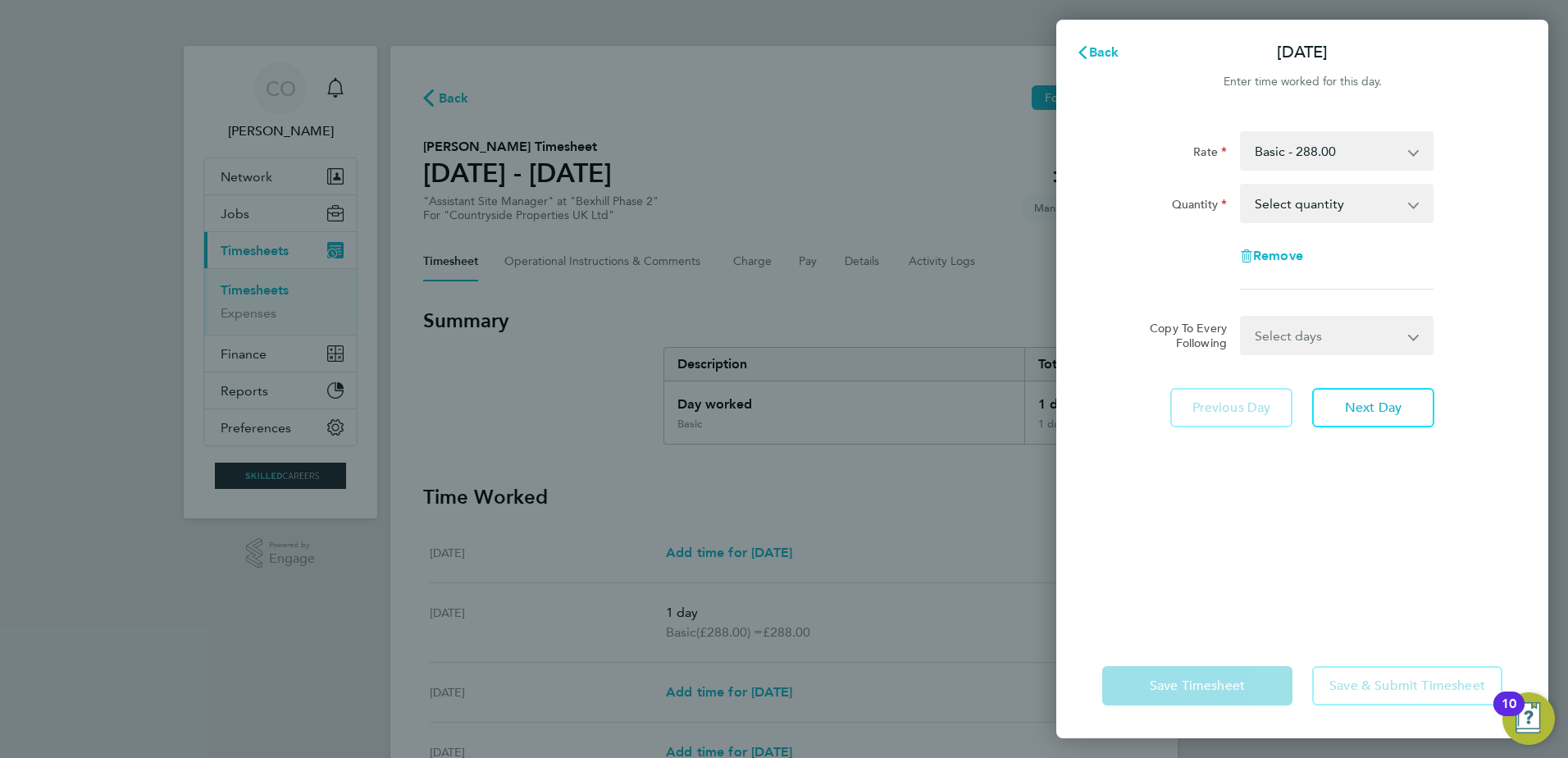
click at [1337, 204] on select "Select quantity 0.5 1" at bounding box center [1326, 203] width 170 height 36
select select "1"
click at [1241, 185] on select "Select quantity 0.5 1" at bounding box center [1326, 203] width 170 height 36
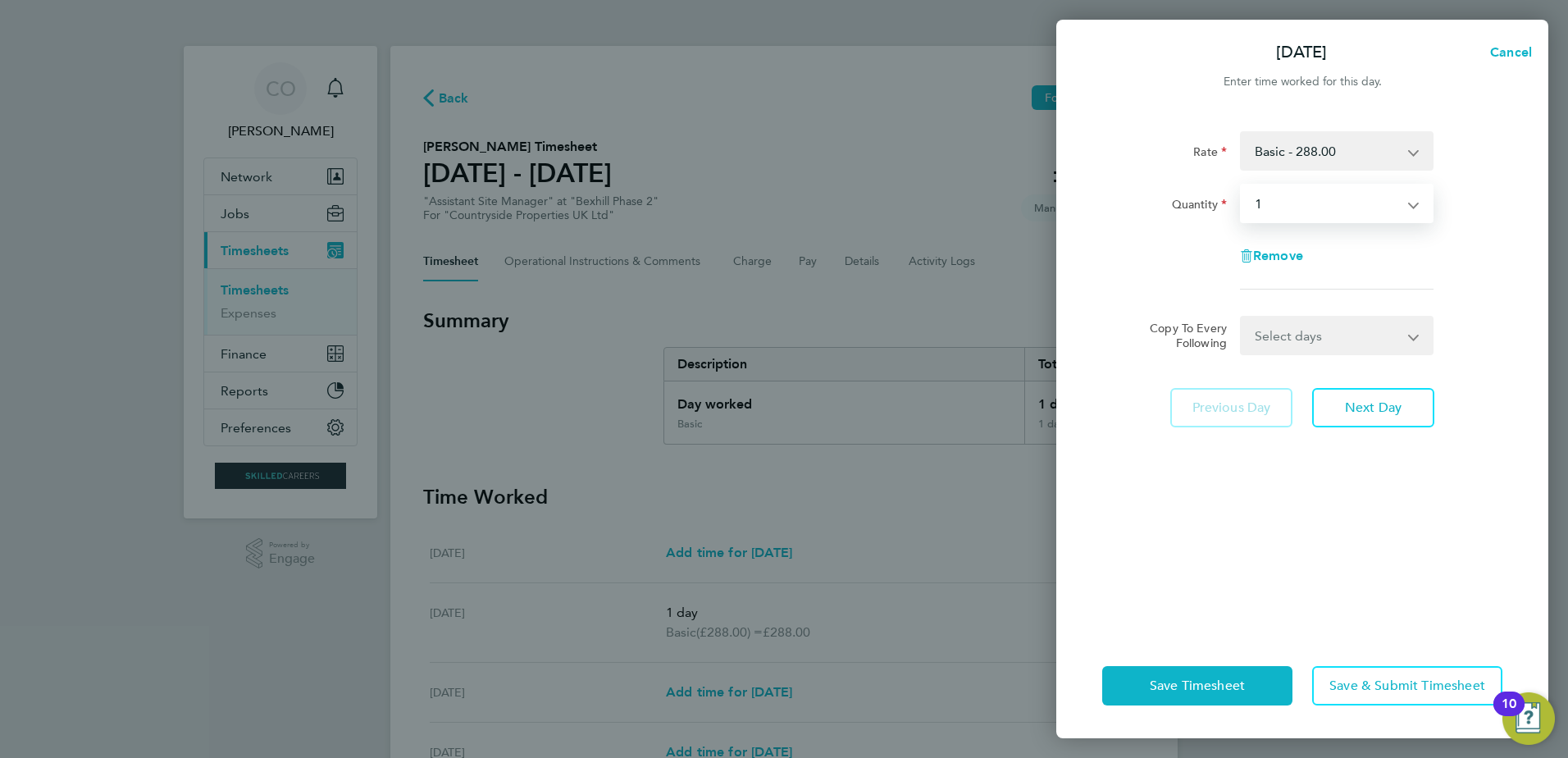
click at [1371, 240] on div "Remove" at bounding box center [1302, 256] width 413 height 40
click at [1373, 409] on span "Next Day" at bounding box center [1373, 408] width 56 height 17
select select "1"
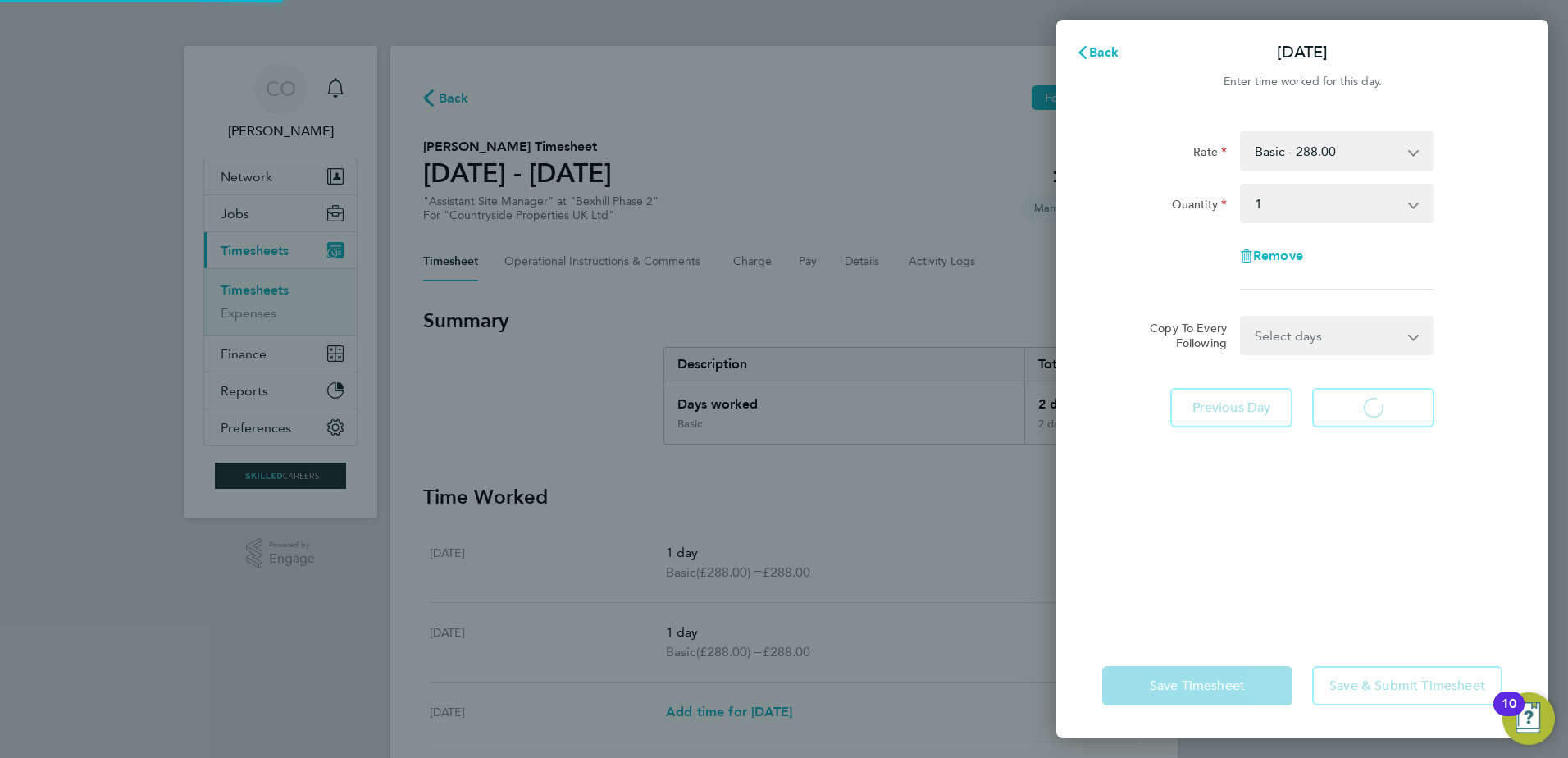
select select "1"
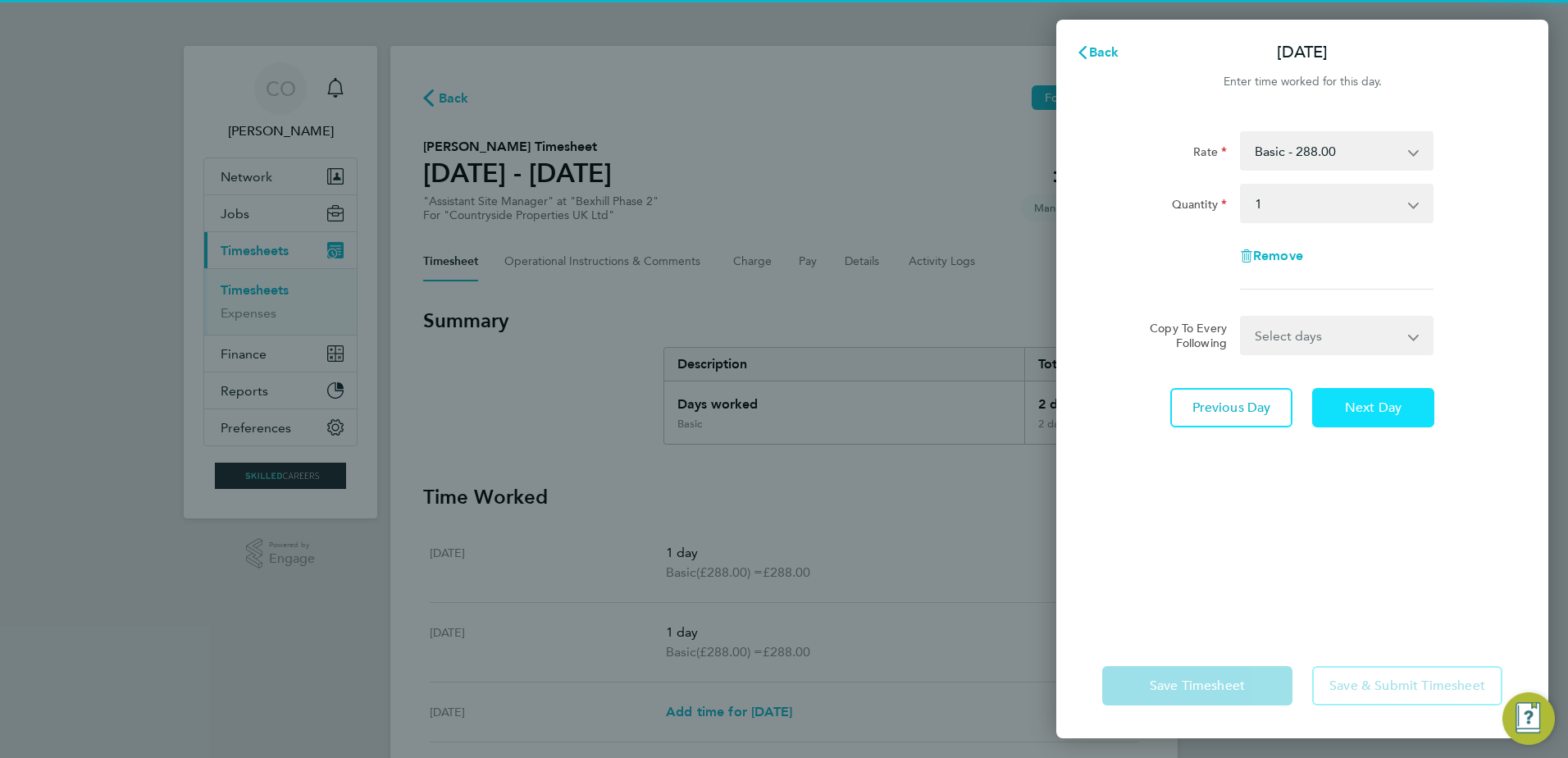
click at [1372, 409] on span "Next Day" at bounding box center [1373, 408] width 56 height 17
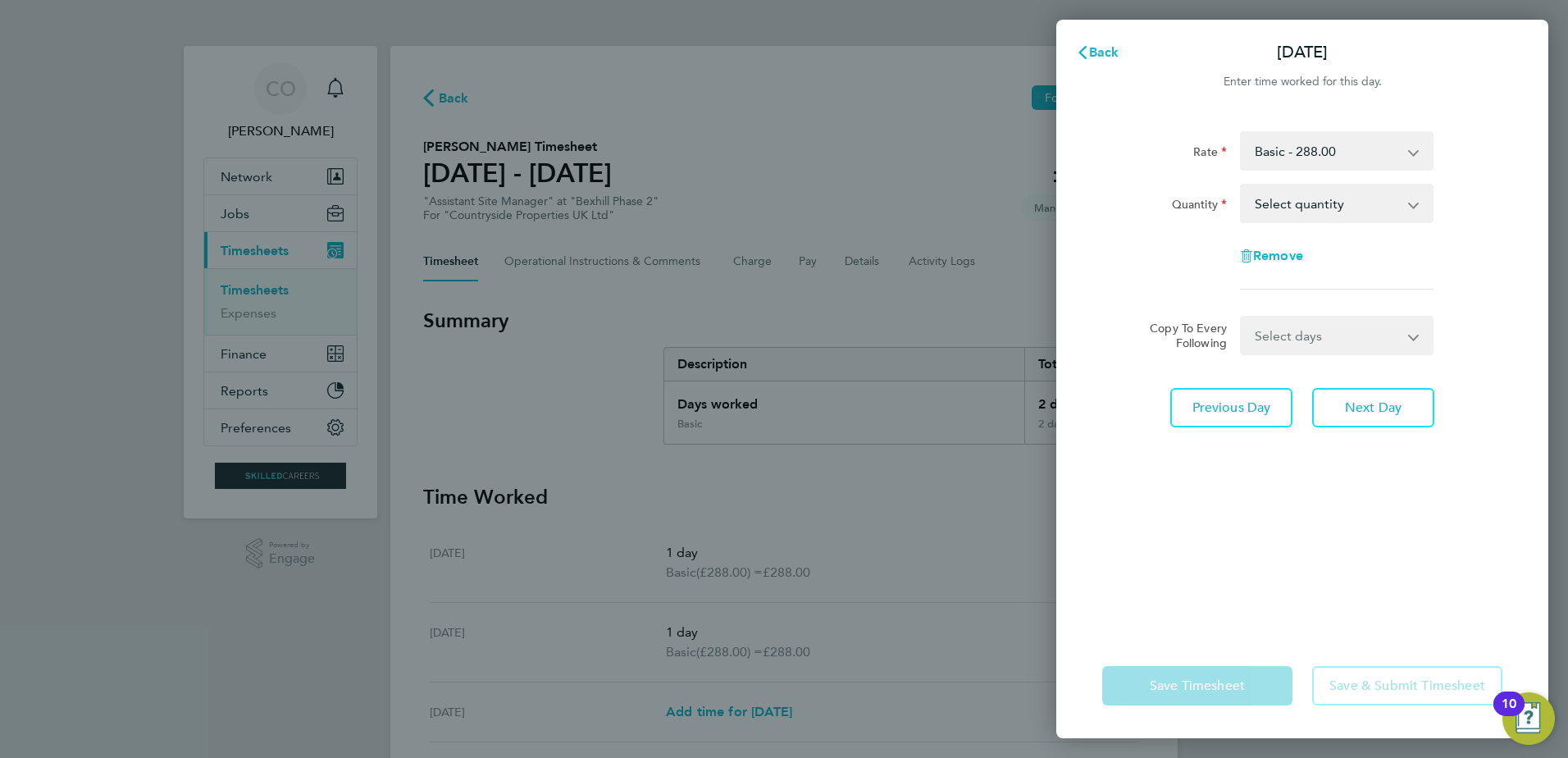
click at [1333, 146] on select "Basic - 288.00" at bounding box center [1326, 150] width 170 height 36
click at [1473, 232] on div "Rate Basic - 288.00 Quantity Select quantity 0.5 1 Remove" at bounding box center [1302, 211] width 401 height 158
click at [1379, 208] on select "Select quantity 0.5 1" at bounding box center [1326, 203] width 170 height 36
select select "1"
click at [1241, 185] on select "Select quantity 0.5 1" at bounding box center [1326, 203] width 170 height 36
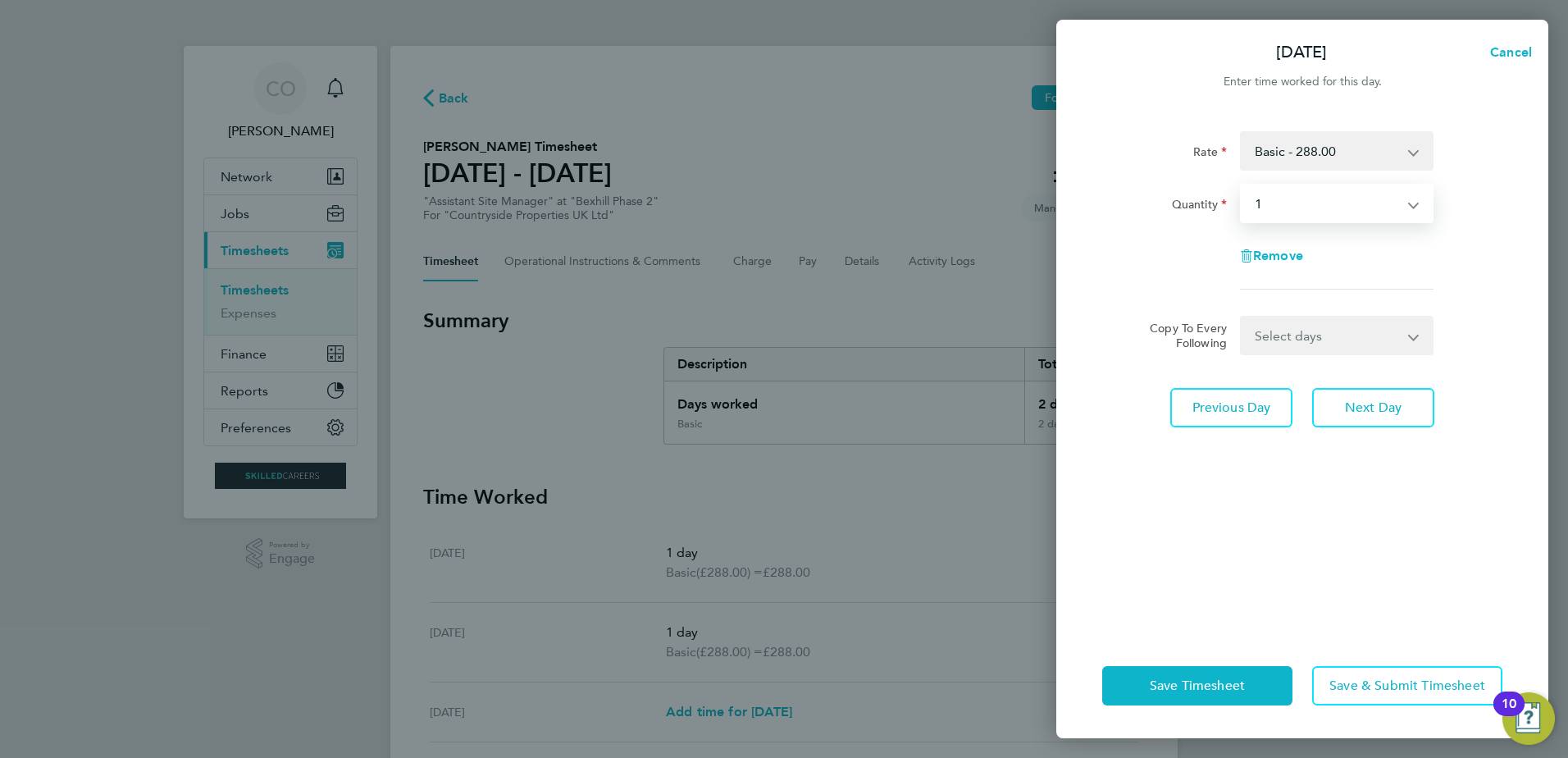
click at [1442, 289] on app-timesheet-line-form-group "Rate Basic - 288.00 Quantity Select quantity 0.5 1 Remove" at bounding box center [1302, 217] width 401 height 171
click at [1219, 683] on span "Save Timesheet" at bounding box center [1197, 686] width 95 height 17
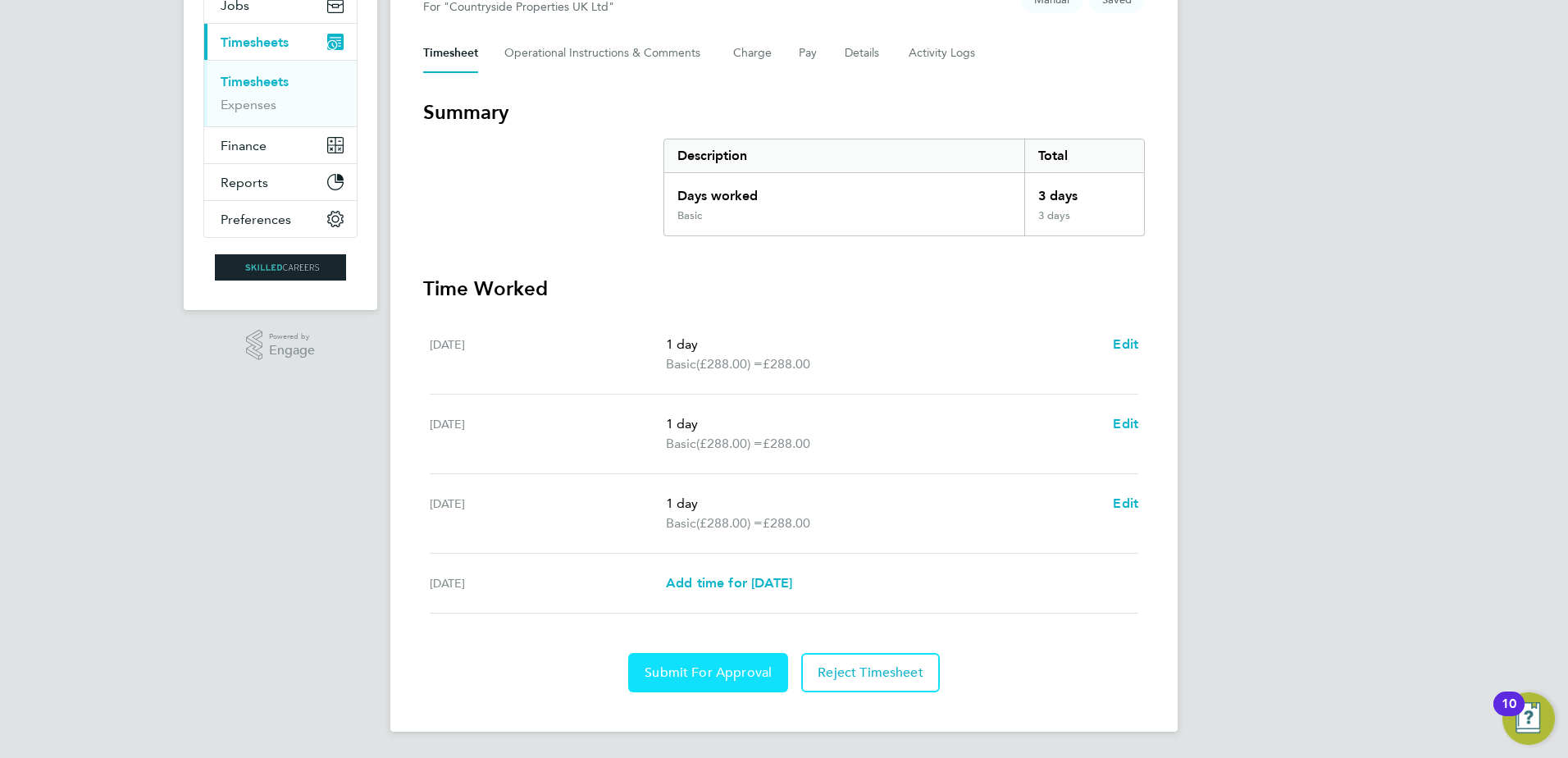
click at [708, 672] on span "Submit For Approval" at bounding box center [708, 672] width 127 height 17
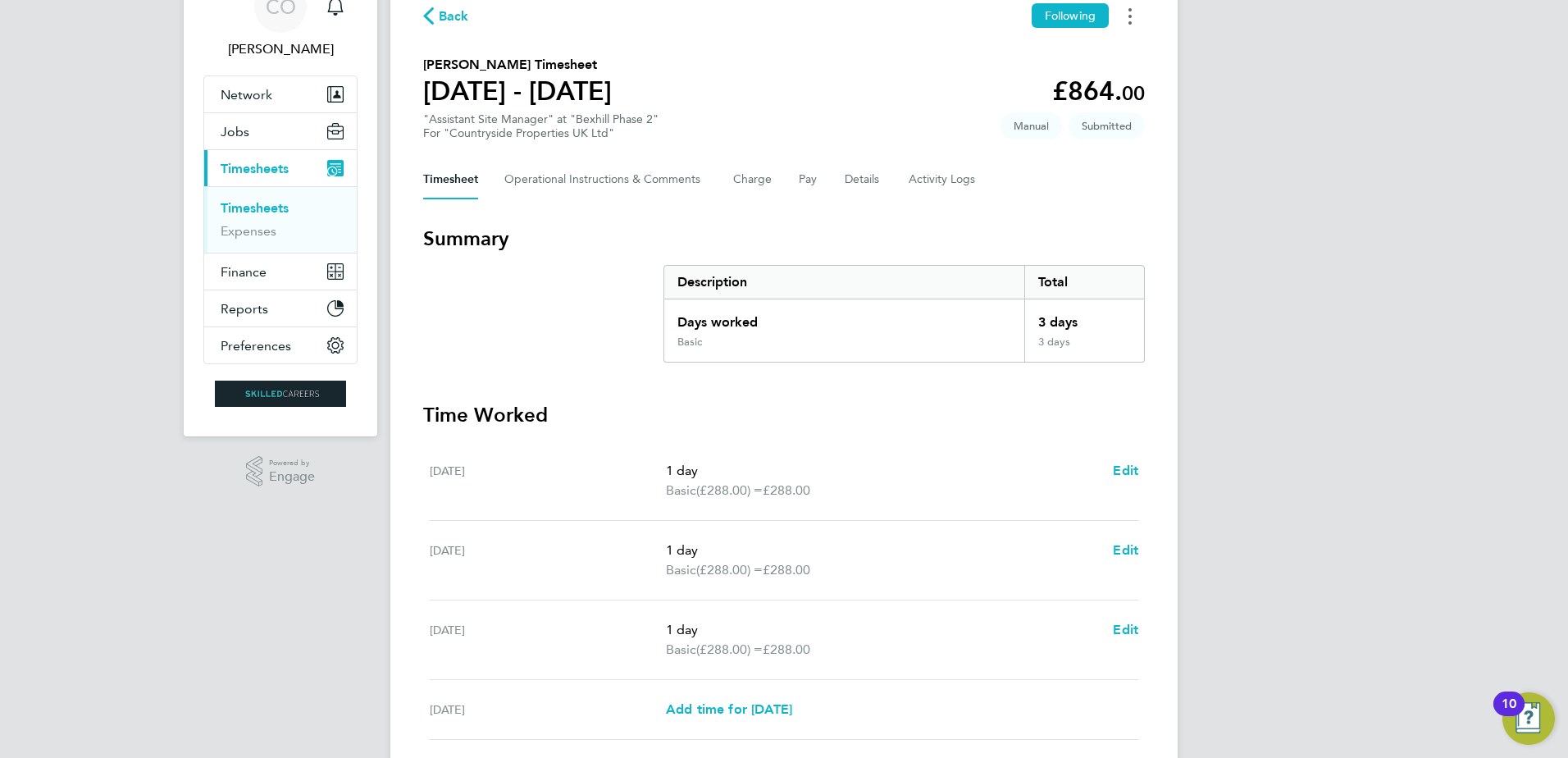
click at [1131, 11] on icon "Timesheets Menu" at bounding box center [1131, 17] width 4 height 17
click at [1046, 85] on link "Download timesheet" at bounding box center [1047, 86] width 197 height 33
click at [976, 400] on section "Summary Description Total Days worked 3 days Basic 3 days Time Worked [DATE] 1 …" at bounding box center [784, 522] width 722 height 593
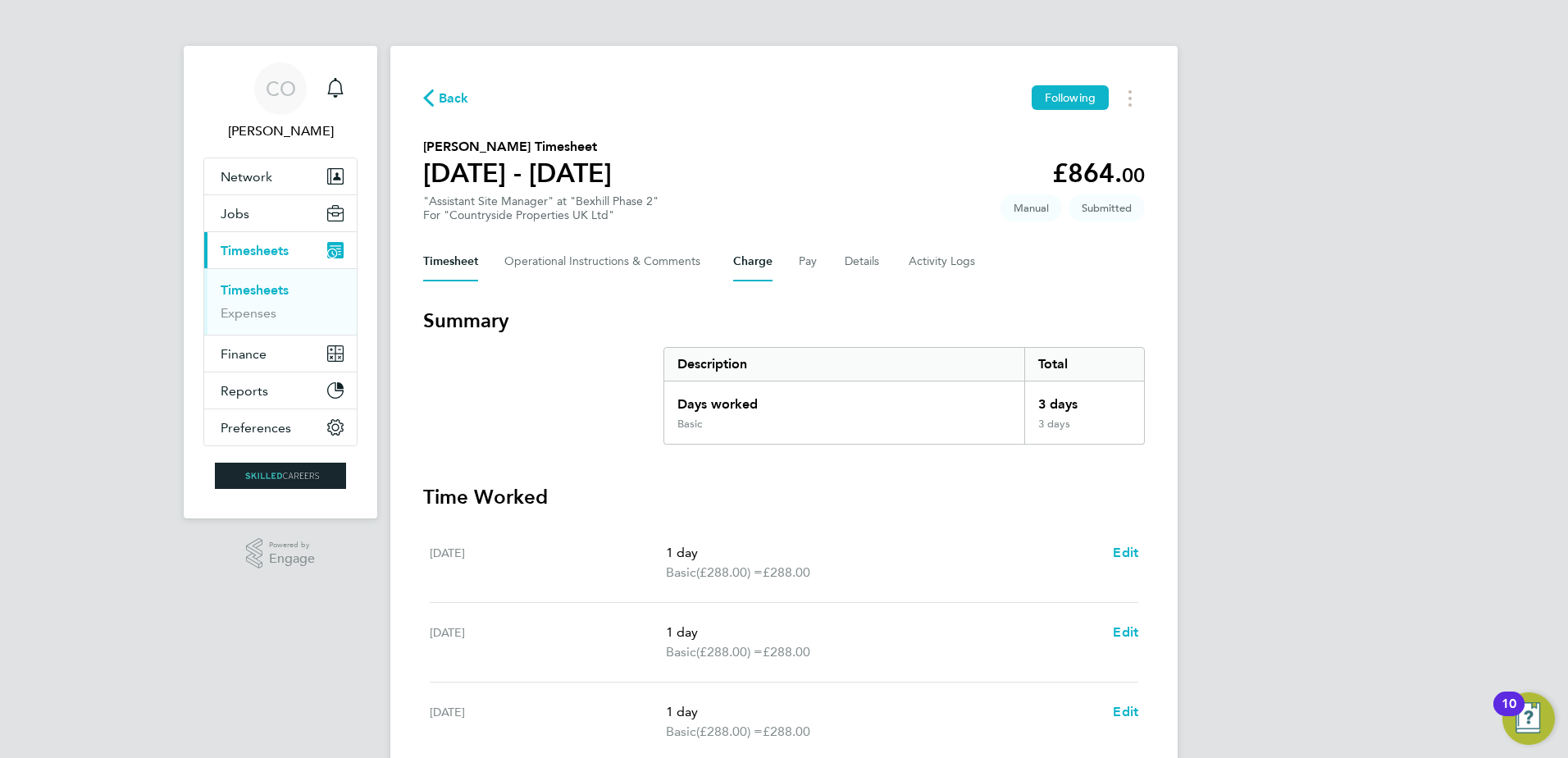
click at [754, 262] on button "Charge" at bounding box center [752, 262] width 40 height 40
